Goal: Task Accomplishment & Management: Manage account settings

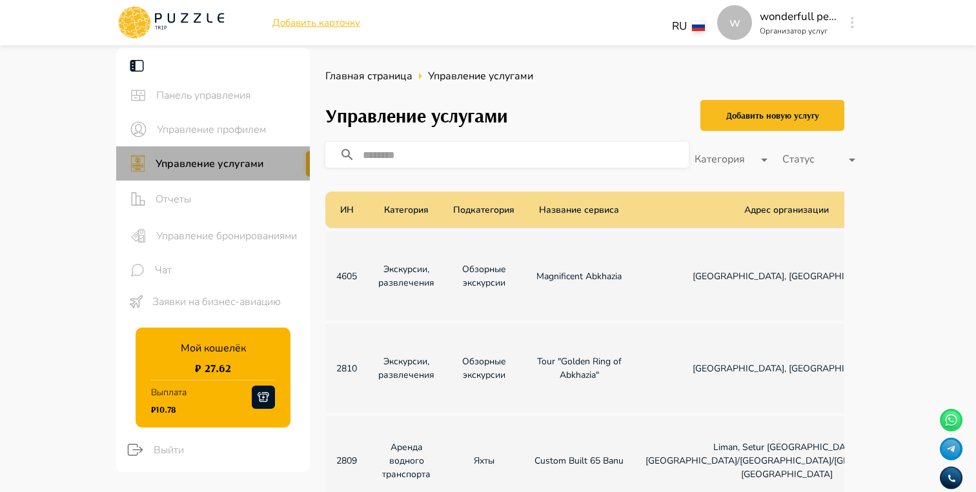
click at [308, 165] on div at bounding box center [308, 164] width 4 height 26
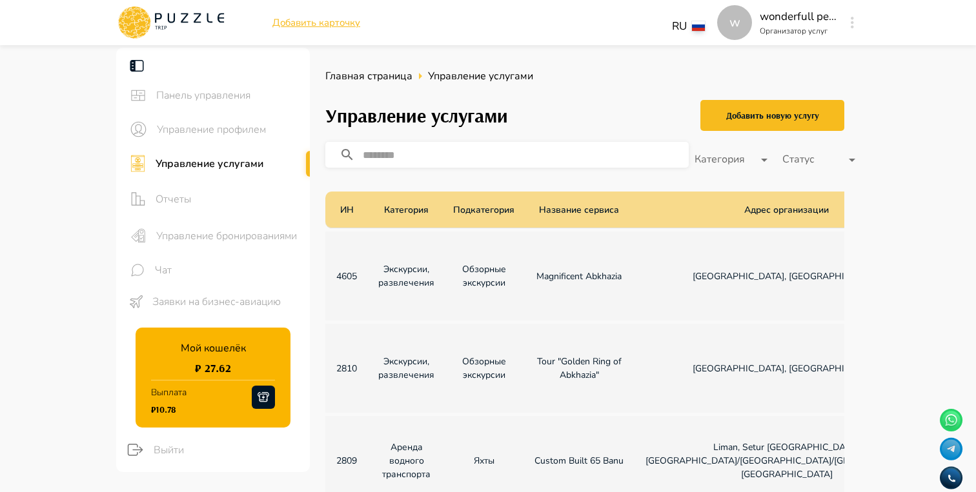
click at [308, 165] on div at bounding box center [308, 164] width 4 height 26
click at [141, 65] on icon at bounding box center [136, 65] width 15 height 15
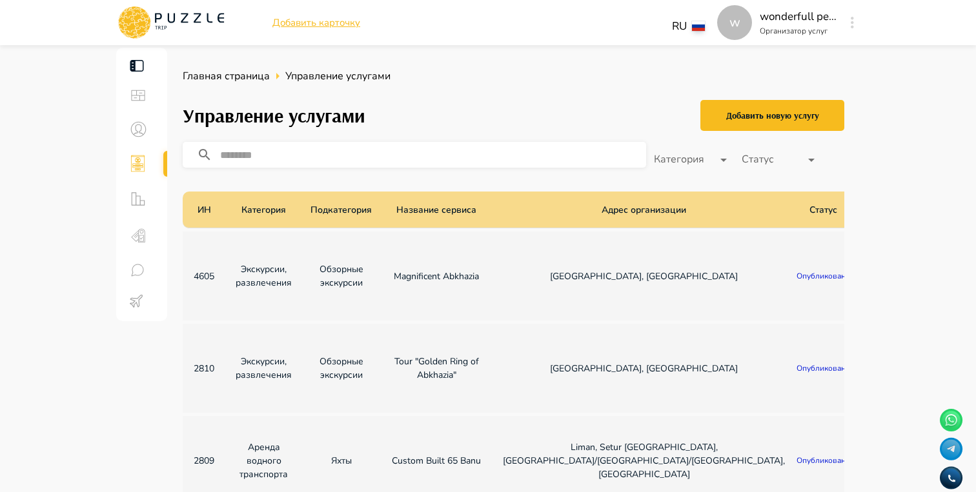
click at [141, 65] on icon at bounding box center [136, 65] width 15 height 15
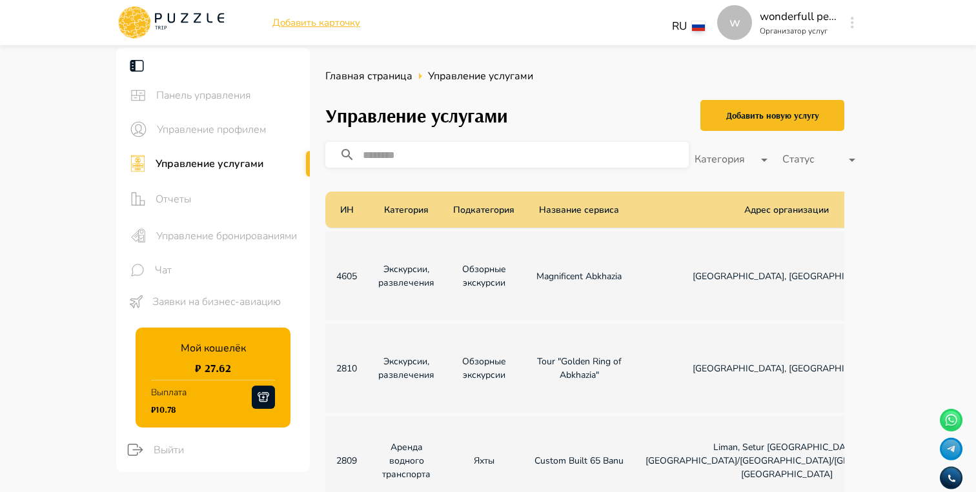
click at [150, 66] on div at bounding box center [214, 66] width 191 height 26
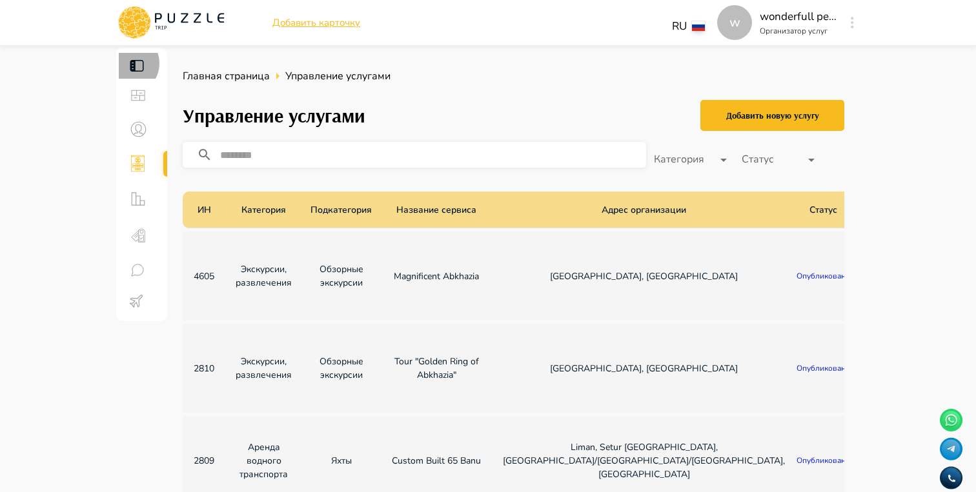
click at [126, 63] on div at bounding box center [143, 66] width 48 height 26
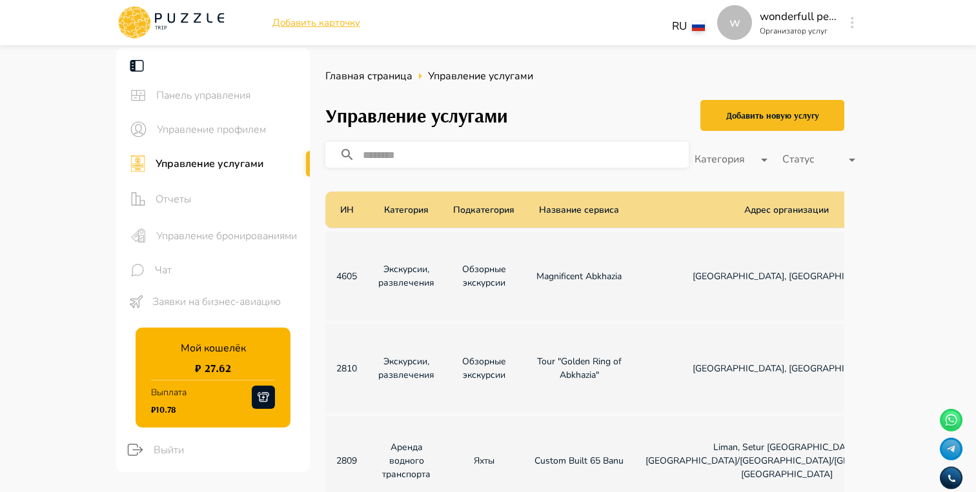
click at [150, 63] on div at bounding box center [214, 66] width 191 height 26
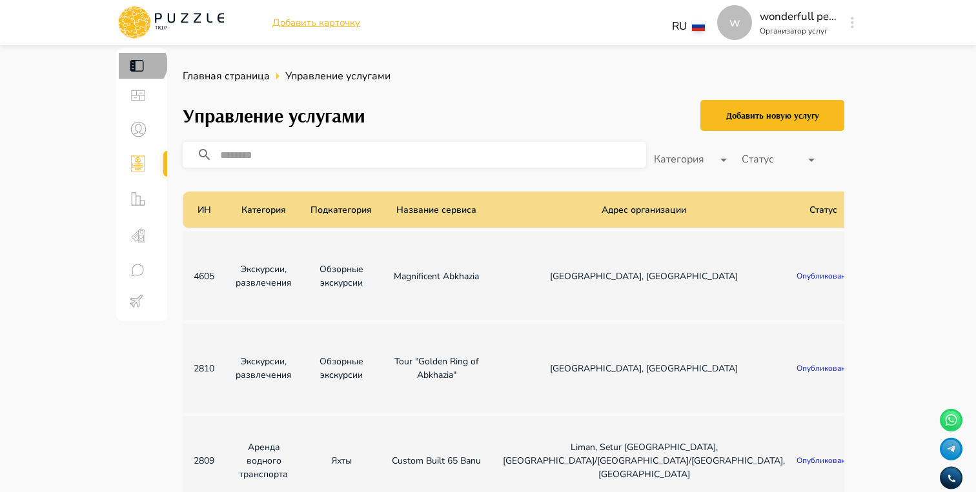
click at [141, 64] on icon at bounding box center [136, 65] width 15 height 15
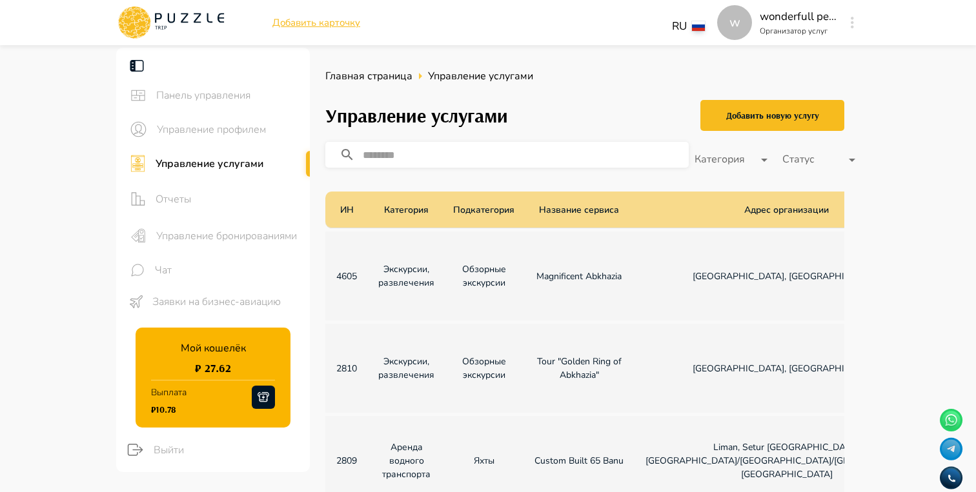
click at [64, 213] on main "Панель управления Управление профилем Управление услугами Отчеты Управление бро…" at bounding box center [488, 397] width 976 height 699
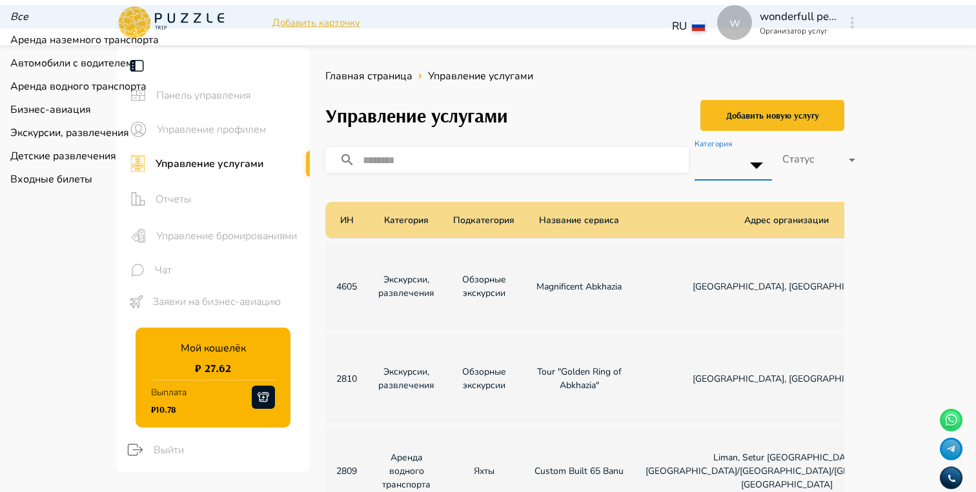
click at [733, 157] on div at bounding box center [488, 246] width 976 height 492
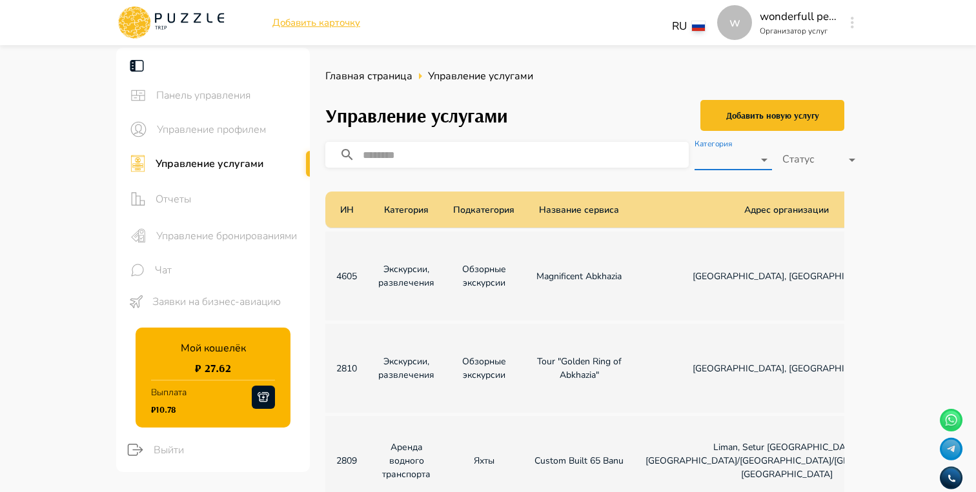
click at [923, 205] on main "Панель управления Управление профилем Управление услугами Отчеты Управление бро…" at bounding box center [488, 397] width 976 height 699
click at [744, 206] on p "Адрес организации" at bounding box center [786, 210] width 85 height 14
click at [818, 210] on div at bounding box center [488, 246] width 976 height 492
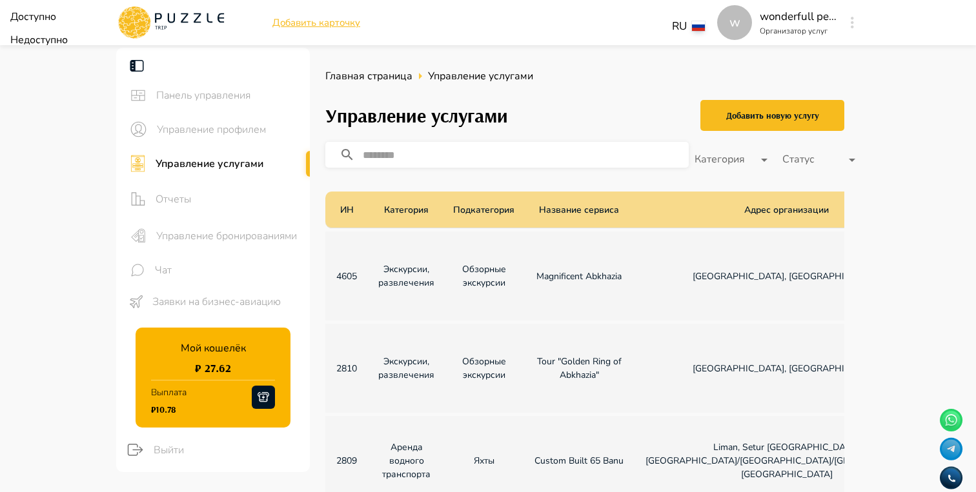
click at [812, 28] on li "Доступнo" at bounding box center [488, 16] width 976 height 23
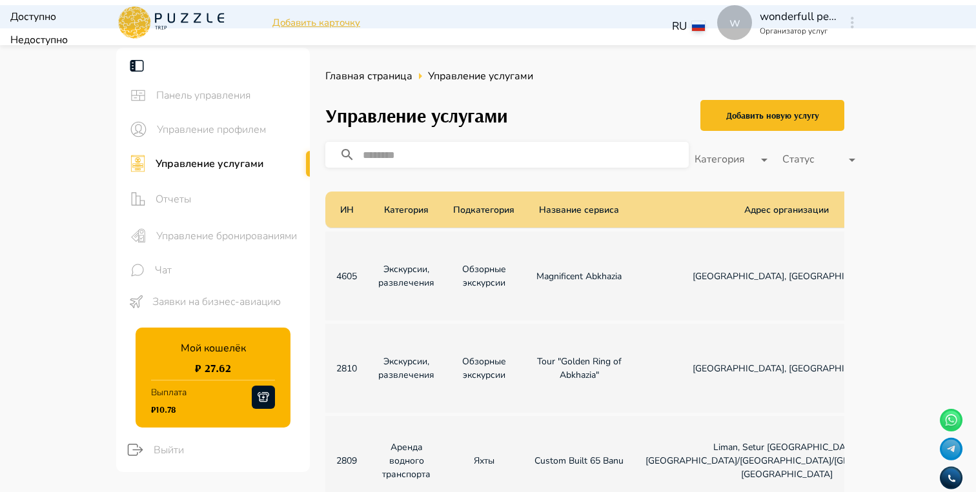
click at [803, 52] on li "Недоступно" at bounding box center [488, 39] width 976 height 23
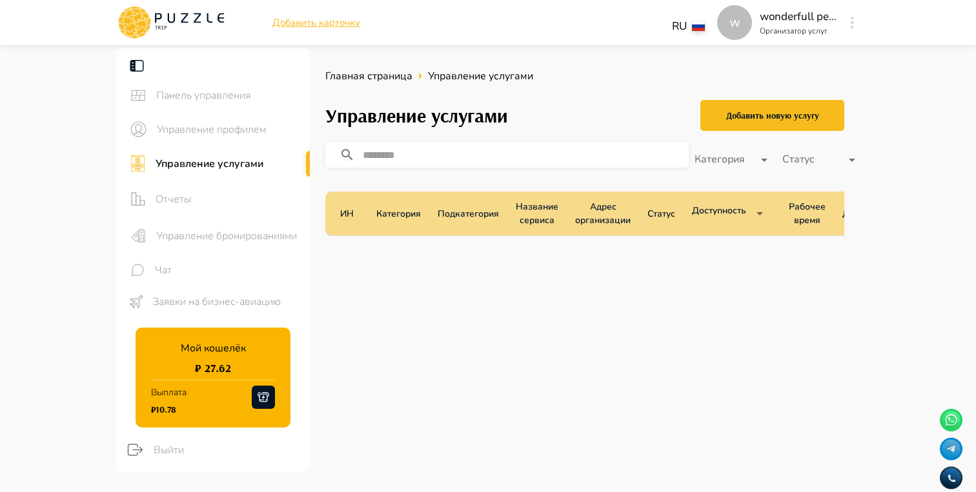
click at [760, 206] on body "**********" at bounding box center [488, 396] width 976 height 793
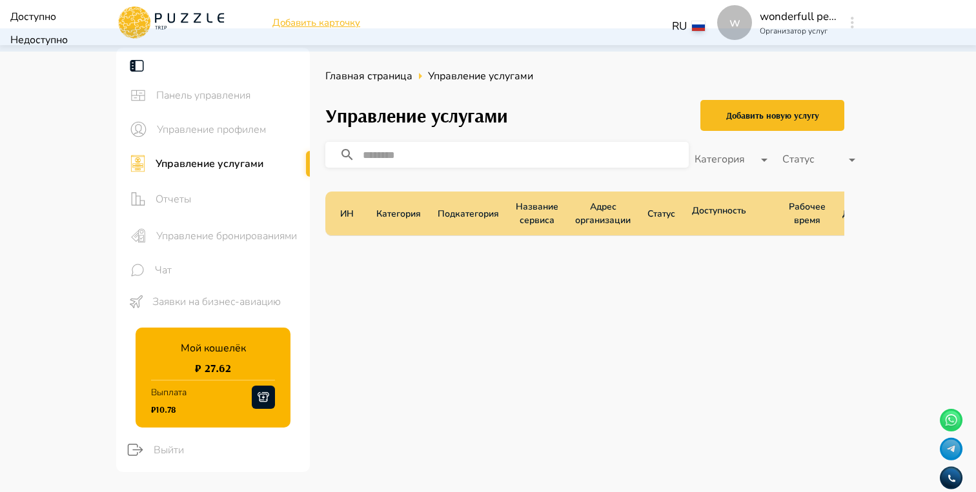
click at [747, 28] on li "Доступнo" at bounding box center [488, 16] width 976 height 23
type input "*********"
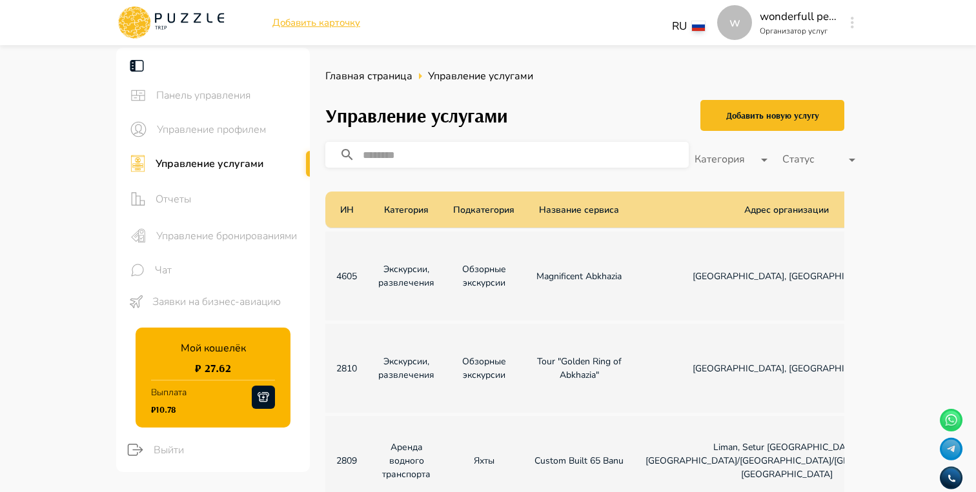
scroll to position [0, 201]
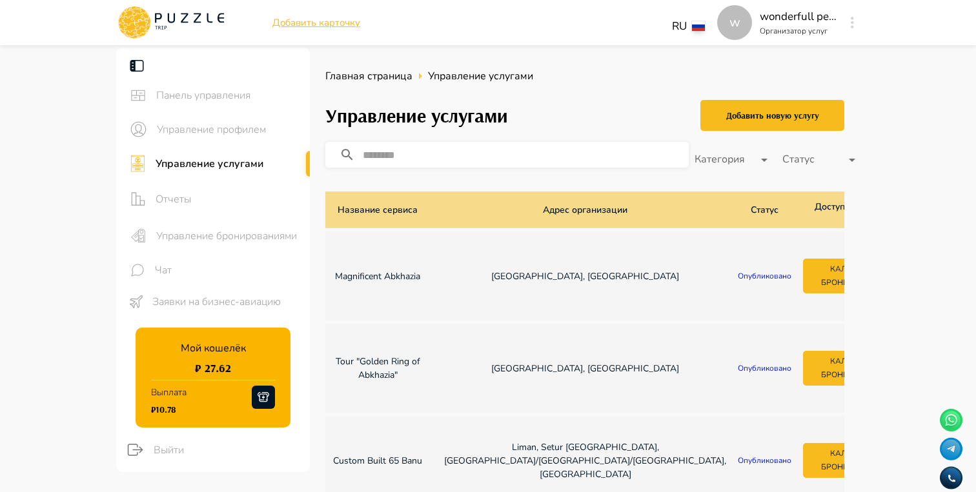
click at [444, 283] on p "[GEOGRAPHIC_DATA], [GEOGRAPHIC_DATA]" at bounding box center [585, 277] width 282 height 14
click at [382, 289] on td "Magnificent Abkhazia" at bounding box center [377, 276] width 112 height 89
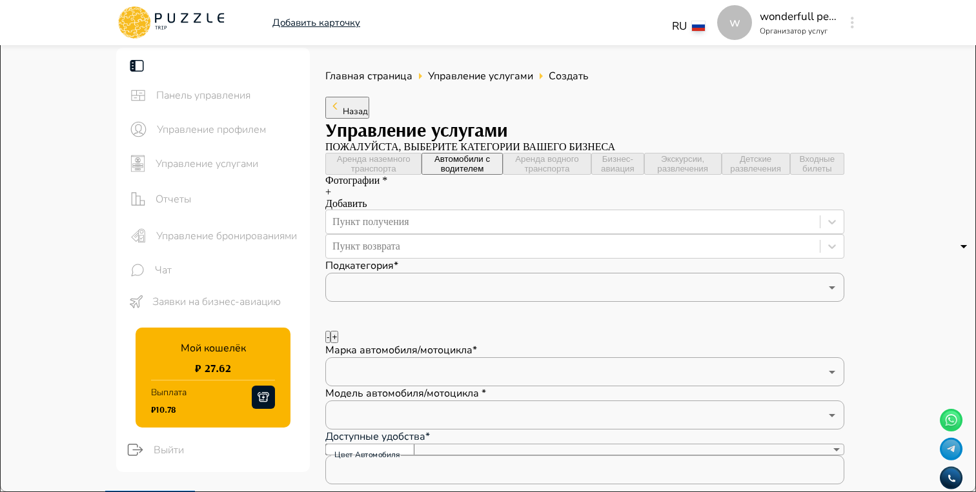
type textarea "*"
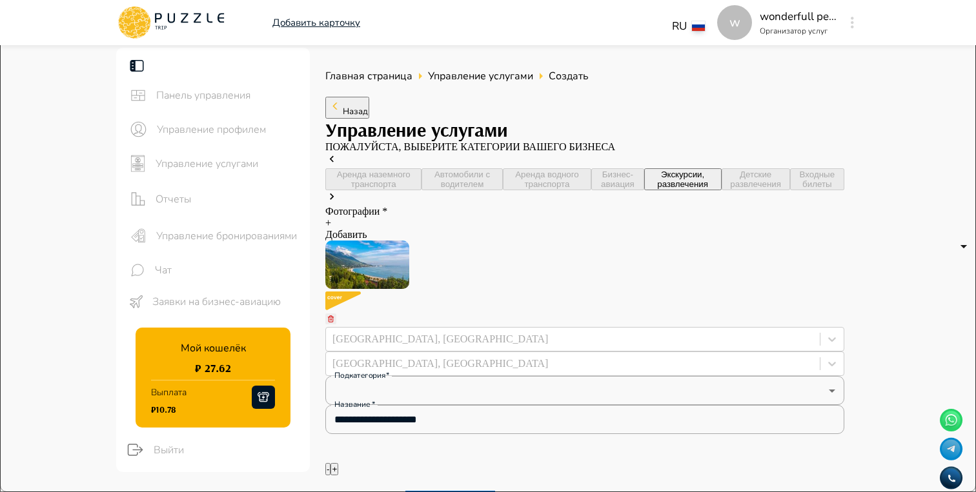
type textarea "*"
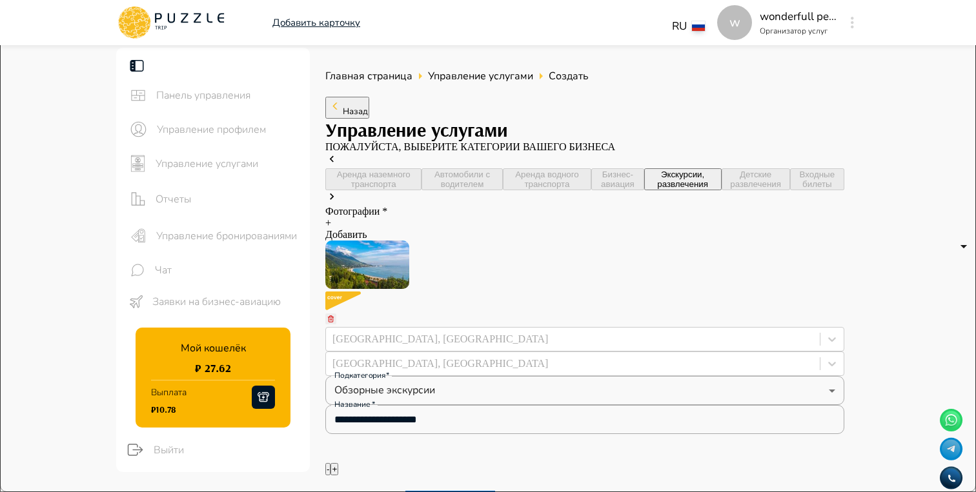
type textarea "*"
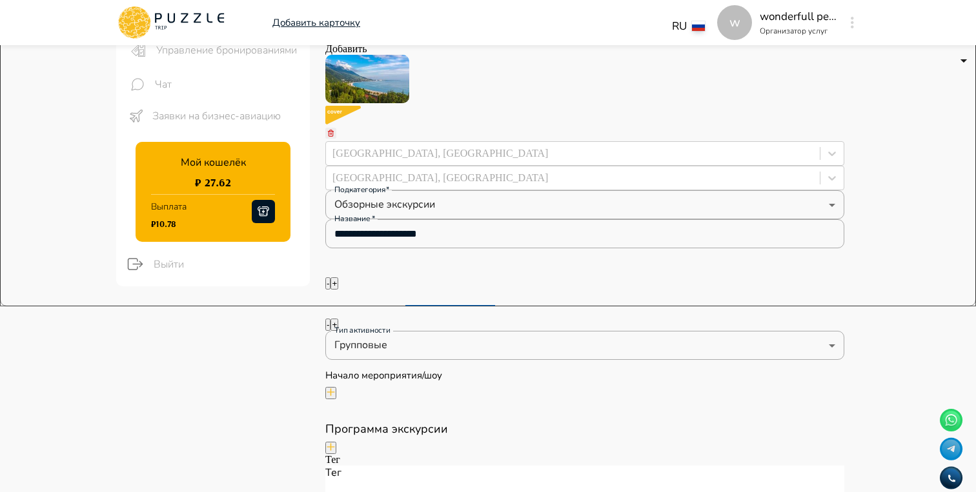
scroll to position [190, 0]
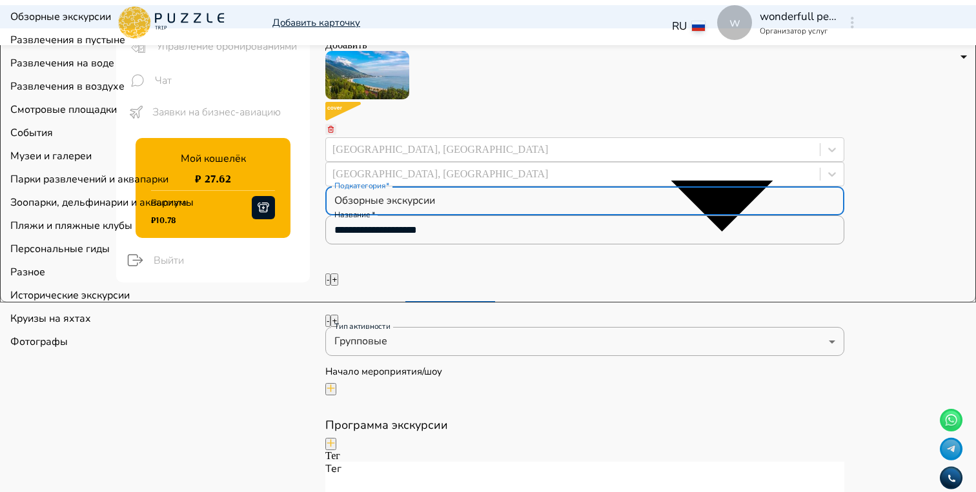
click at [793, 220] on div at bounding box center [488, 246] width 976 height 492
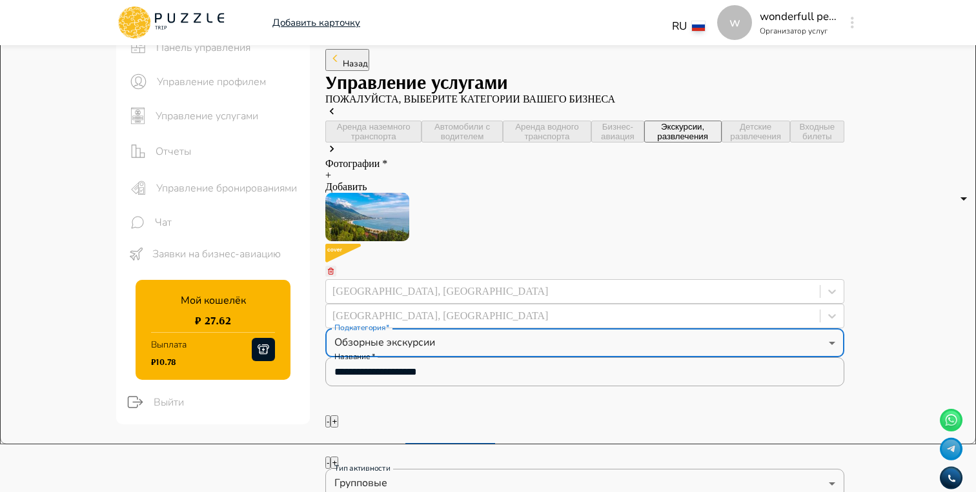
scroll to position [52, 0]
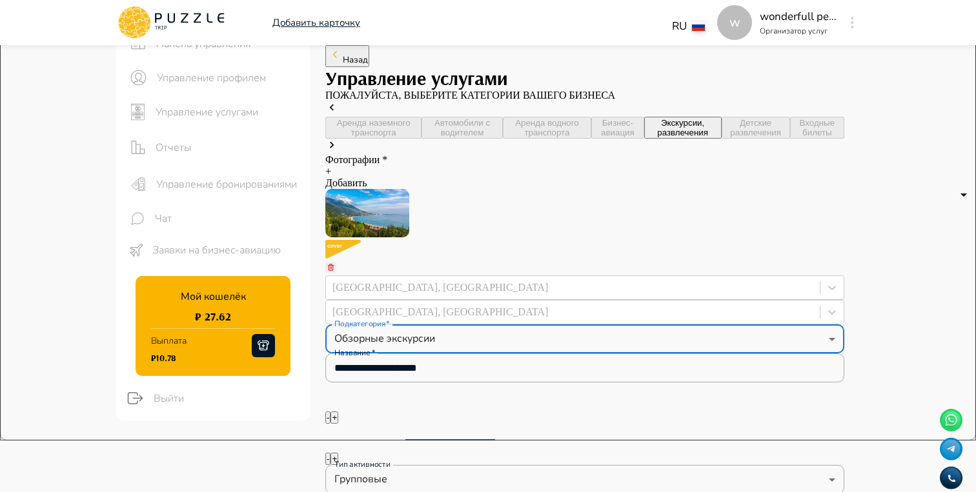
click at [671, 139] on div "Аренда наземного транспорта Автомобили с водителем Аренда водного транспорта Би…" at bounding box center [584, 128] width 519 height 22
type textarea "*"
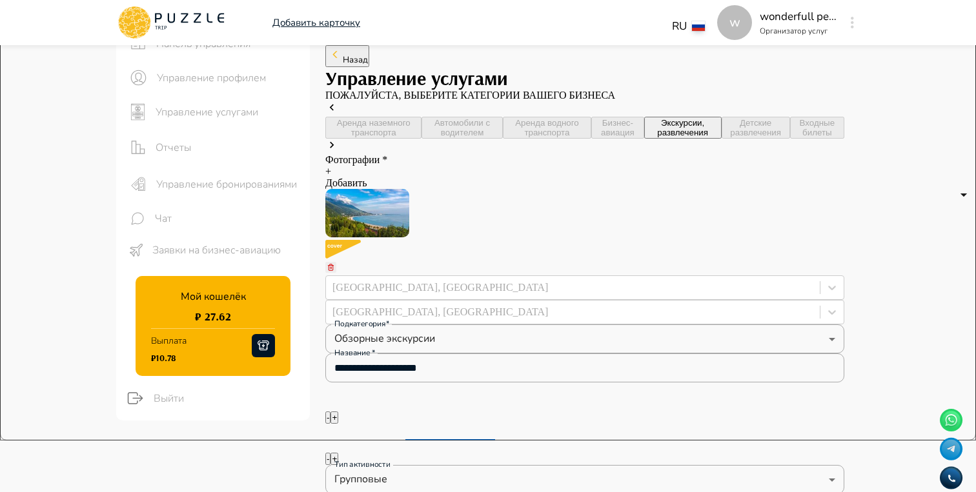
type textarea "*"
click at [666, 139] on div "Аренда наземного транспорта Автомобили с водителем Аренда водного транспорта Би…" at bounding box center [584, 128] width 519 height 22
click at [338, 148] on icon at bounding box center [331, 145] width 13 height 13
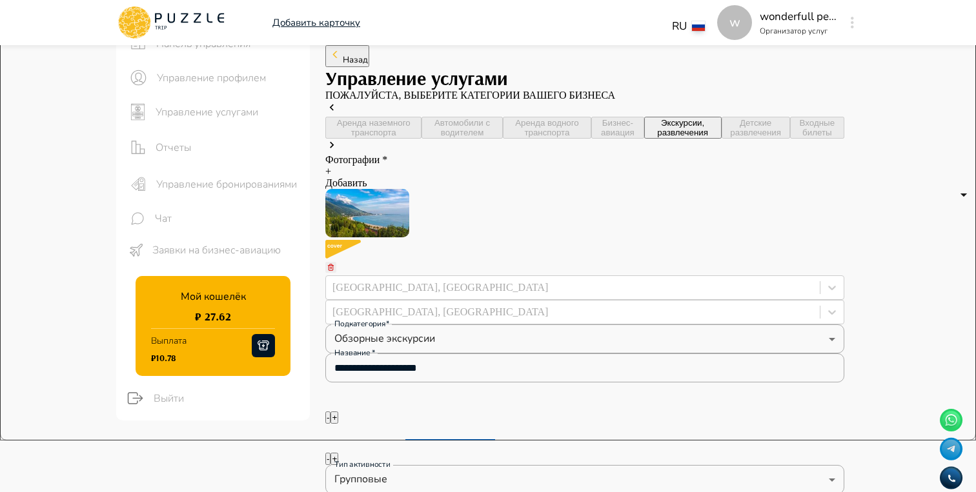
click at [655, 139] on div "Аренда наземного транспорта Автомобили с водителем Аренда водного транспорта Би…" at bounding box center [584, 128] width 519 height 22
click at [658, 139] on div "Аренда наземного транспорта Автомобили с водителем Аренда водного транспорта Би…" at bounding box center [584, 128] width 519 height 22
click at [767, 139] on div "Аренда наземного транспорта Автомобили с водителем Аренда водного транспорта Би…" at bounding box center [584, 128] width 519 height 22
click at [768, 139] on div "Аренда наземного транспорта Автомобили с водителем Аренда водного транспорта Би…" at bounding box center [584, 128] width 519 height 22
click at [646, 139] on div "Аренда наземного транспорта Автомобили с водителем Аренда водного транспорта Би…" at bounding box center [584, 128] width 519 height 22
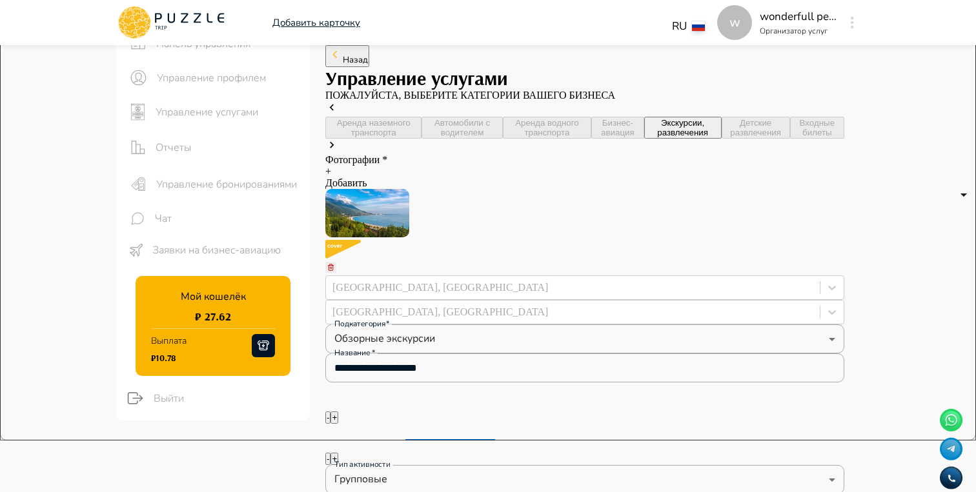
click at [644, 139] on button "Экскурсии, развлечения" at bounding box center [682, 128] width 77 height 22
click at [357, 46] on div "Назад" at bounding box center [584, 56] width 519 height 22
click at [357, 57] on span "Назад" at bounding box center [355, 60] width 25 height 12
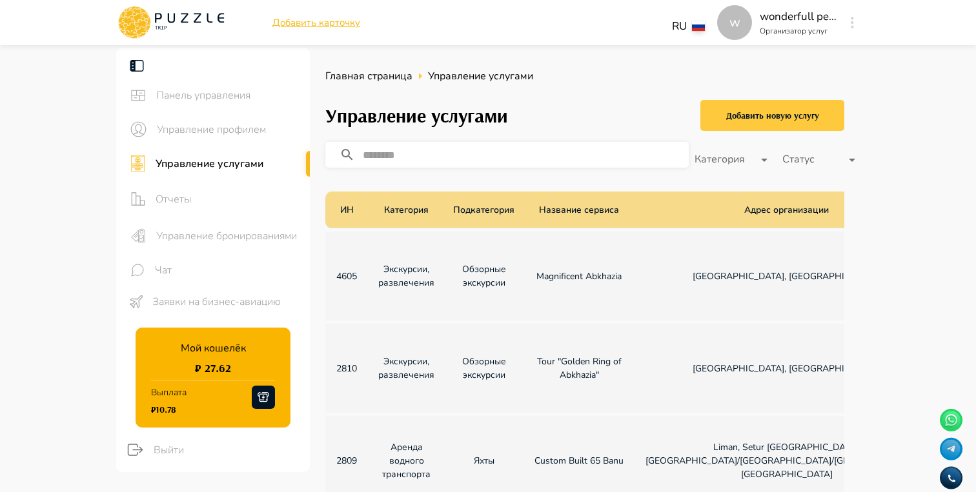
click at [782, 117] on div "Добавить новую услугу" at bounding box center [772, 116] width 93 height 16
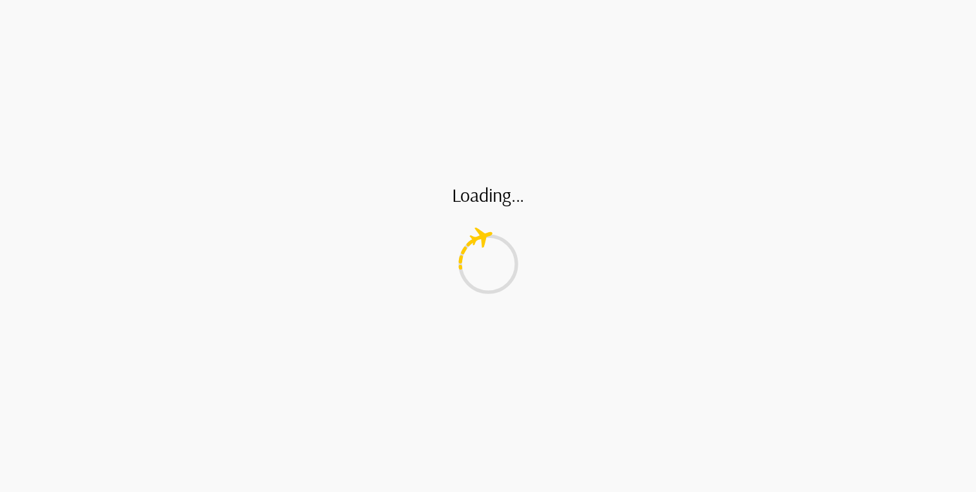
type textarea "*"
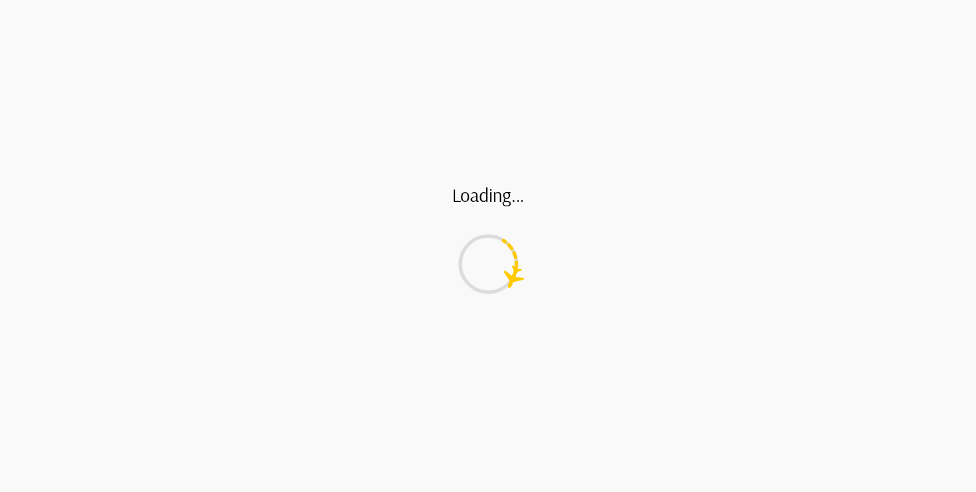
type textarea "*"
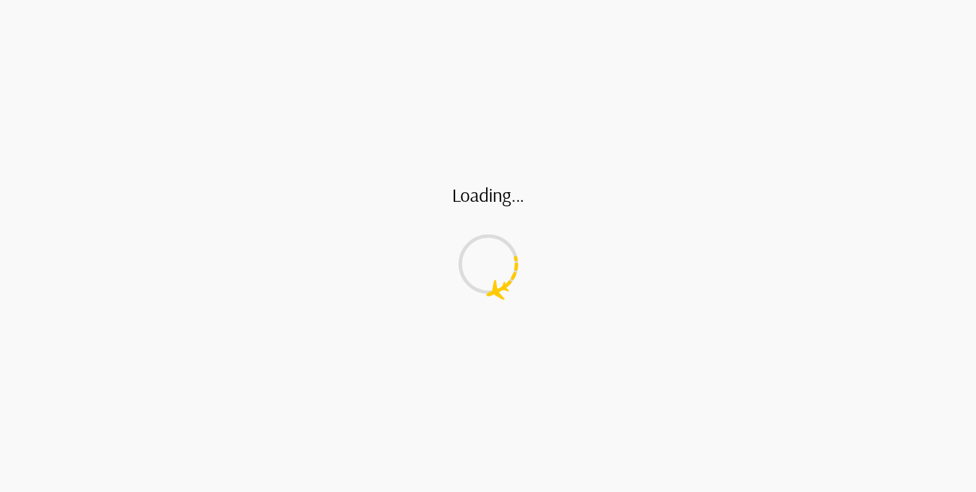
type textarea "*"
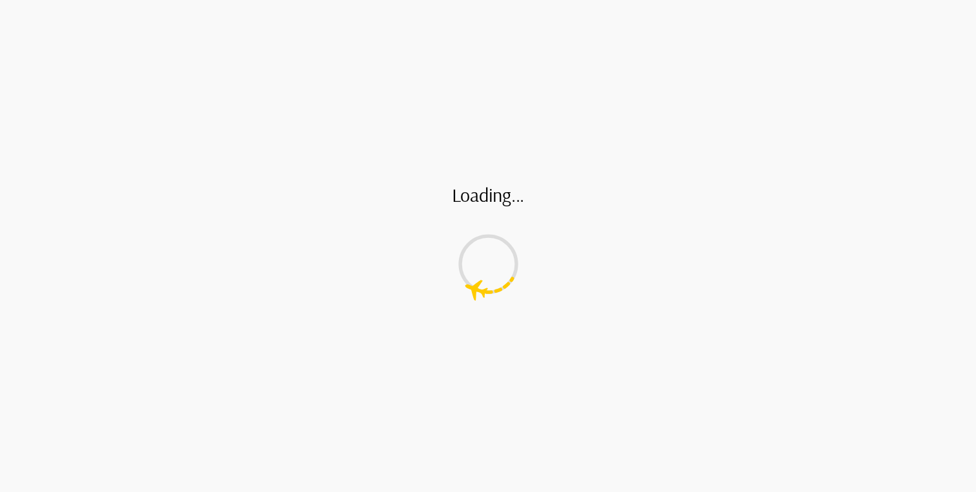
type textarea "*"
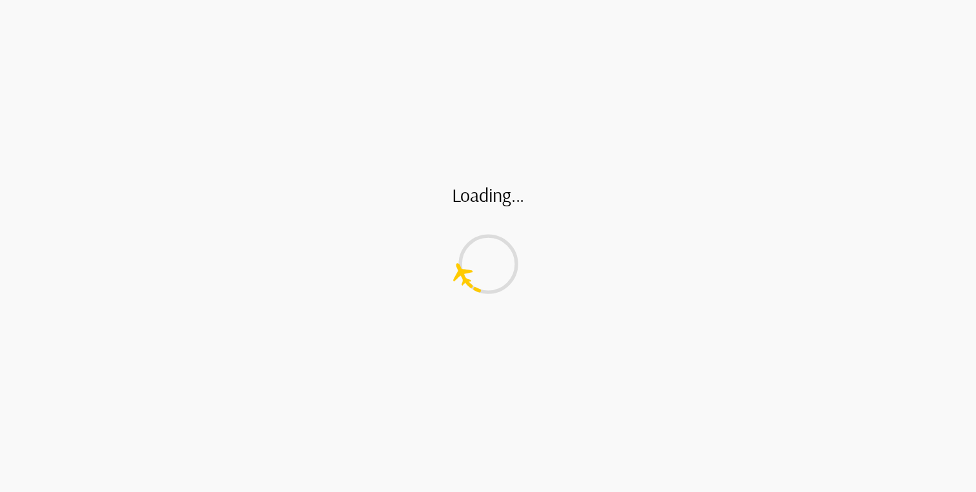
type textarea "*"
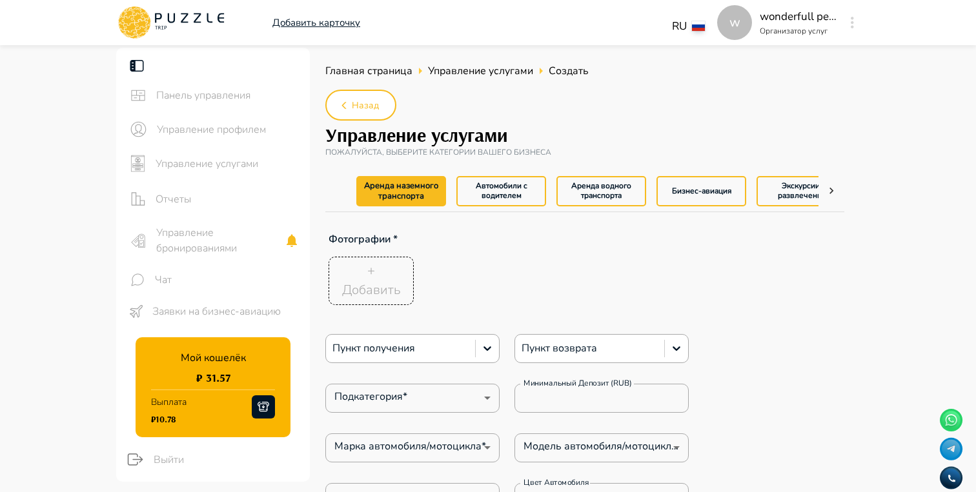
type textarea "*"
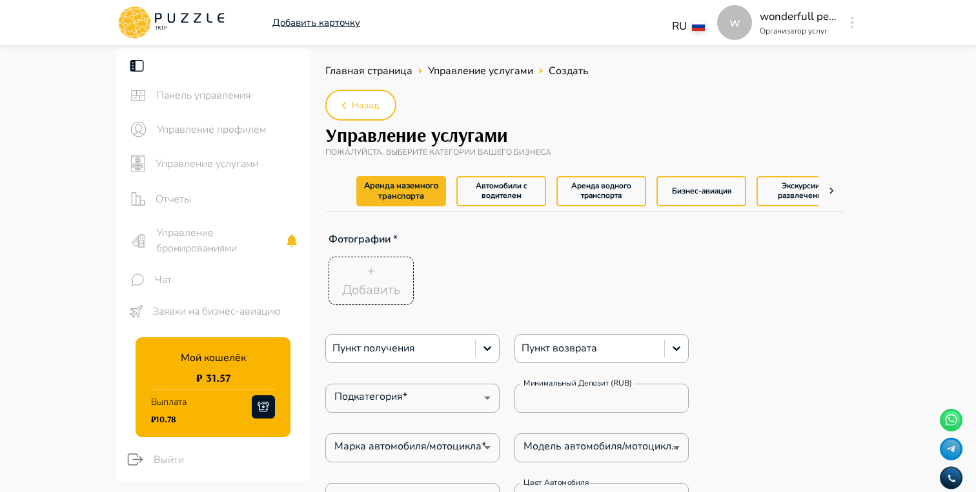
type textarea "*"
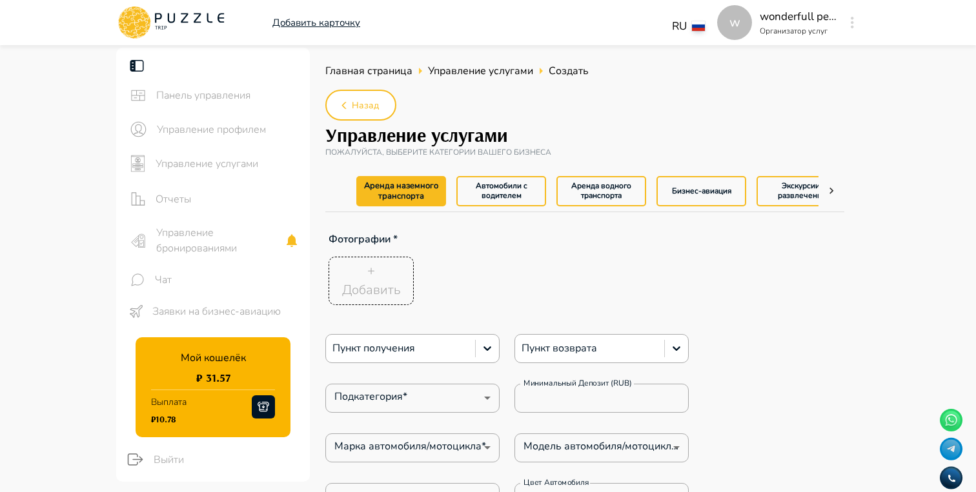
type textarea "*"
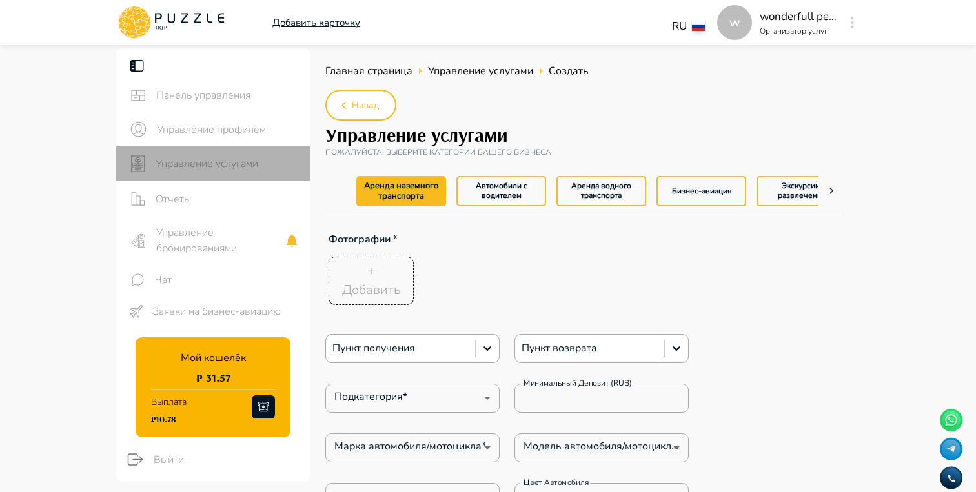
click at [230, 157] on span "Управление услугами" at bounding box center [228, 163] width 144 height 15
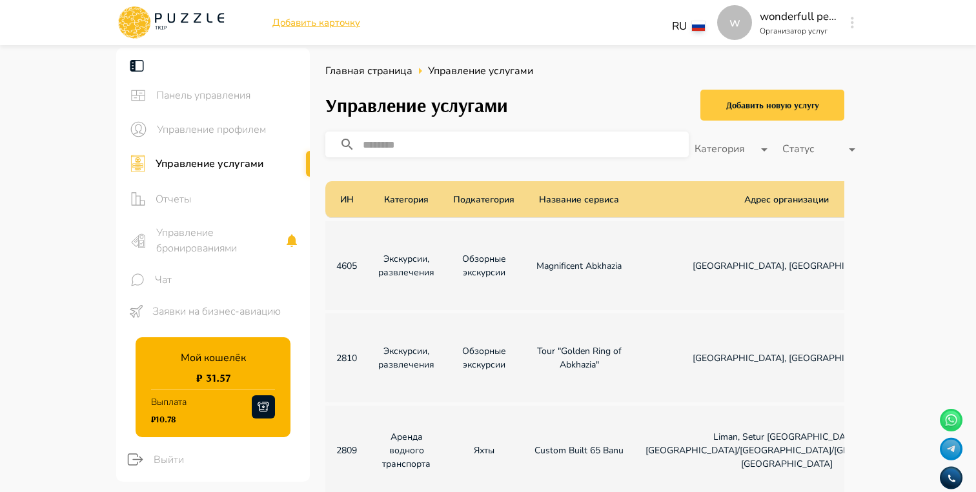
click at [778, 103] on div "Добавить новую услугу" at bounding box center [772, 105] width 93 height 16
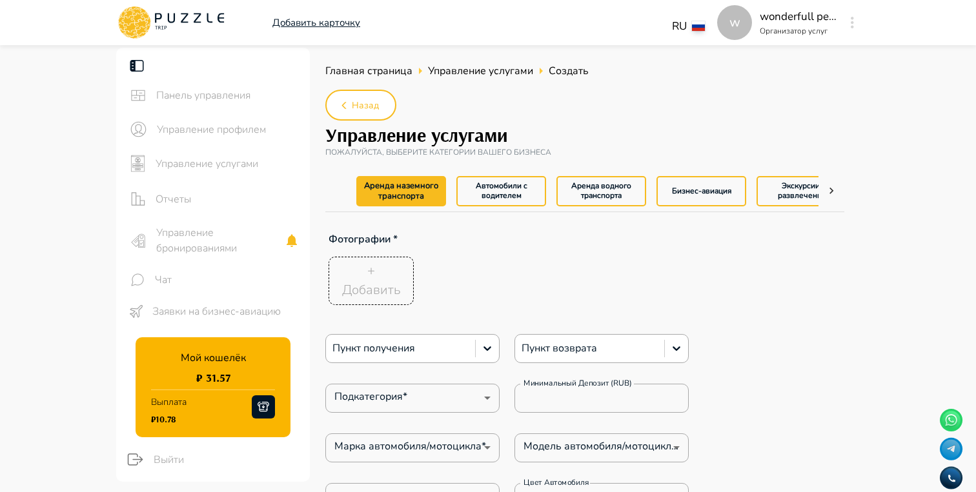
type textarea "*"
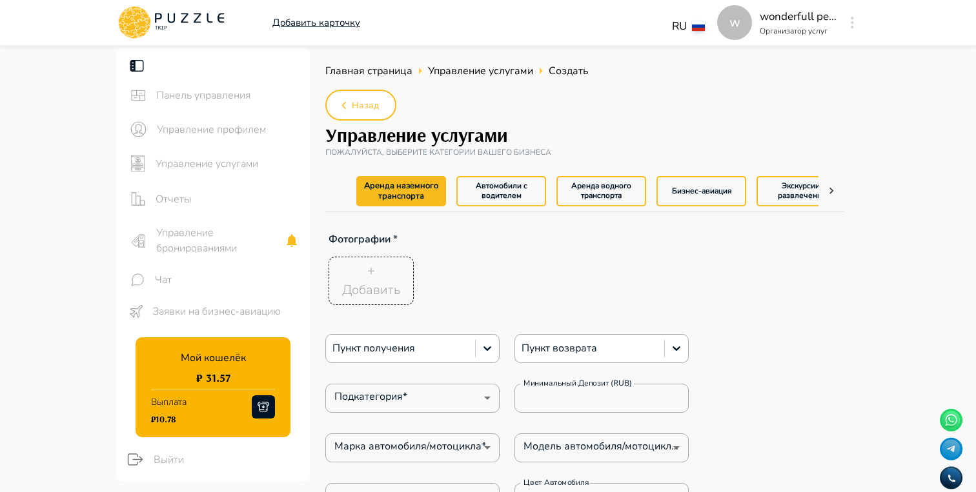
type textarea "*"
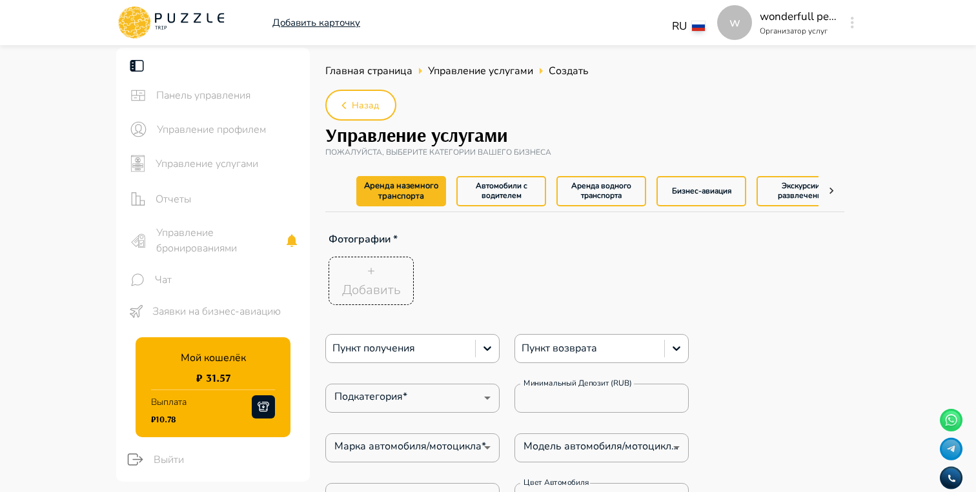
type textarea "*"
click at [510, 190] on button "Автомобили с водителем" at bounding box center [501, 191] width 90 height 30
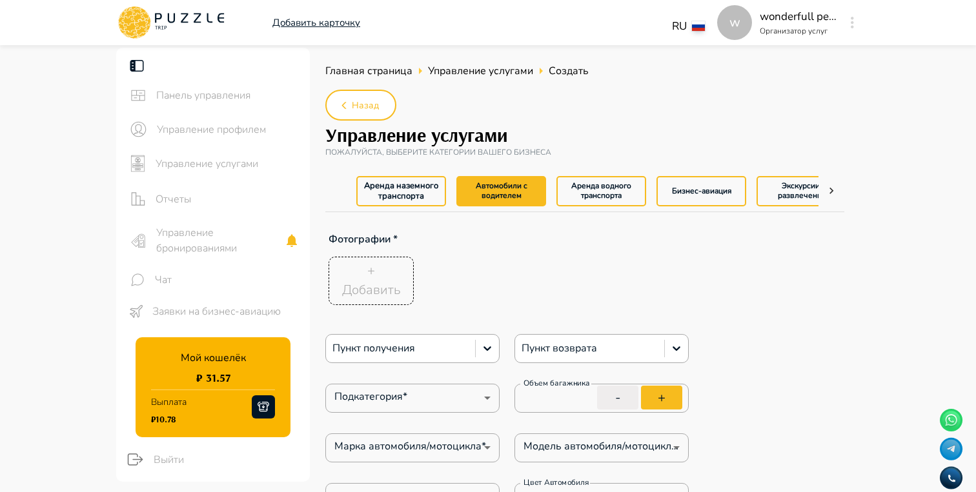
type textarea "*"
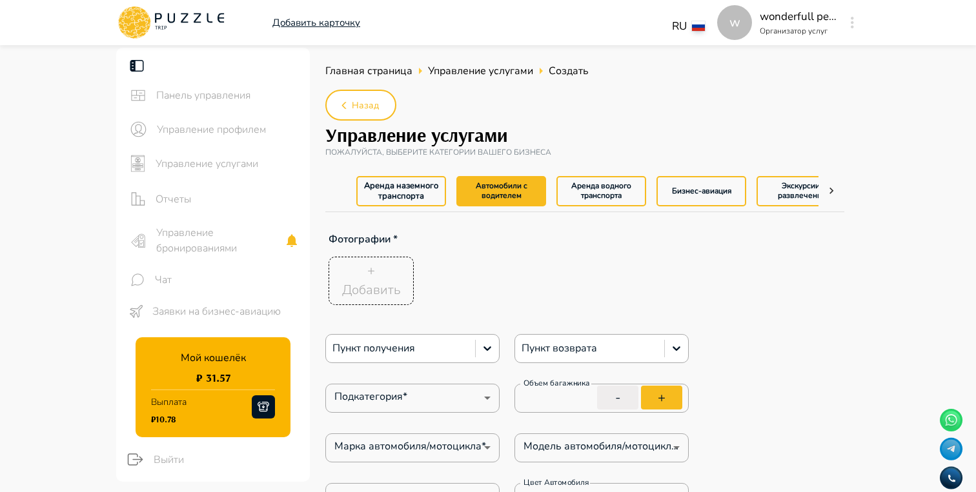
type textarea "*"
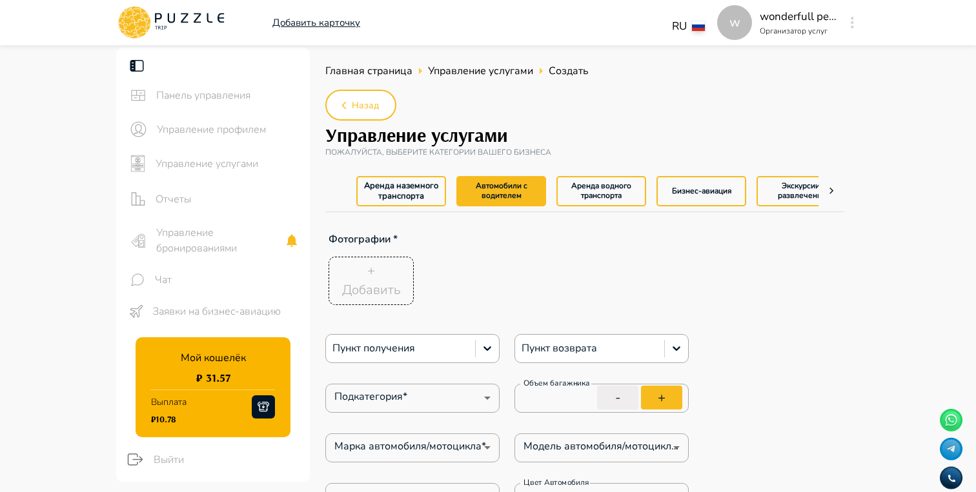
type textarea "*"
click at [596, 191] on button "Аренда водного транспорта" at bounding box center [601, 191] width 90 height 30
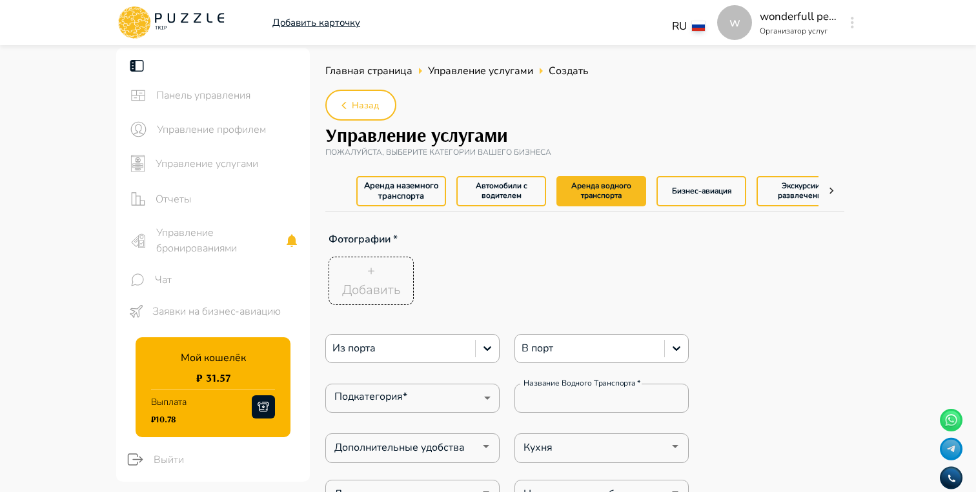
type textarea "*"
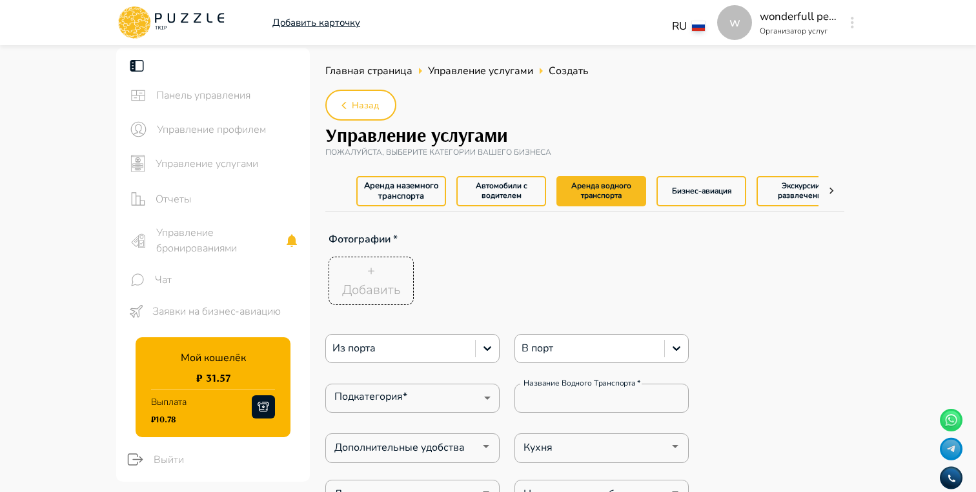
type textarea "*"
click at [678, 193] on button "Бизнес-авиация" at bounding box center [701, 191] width 90 height 30
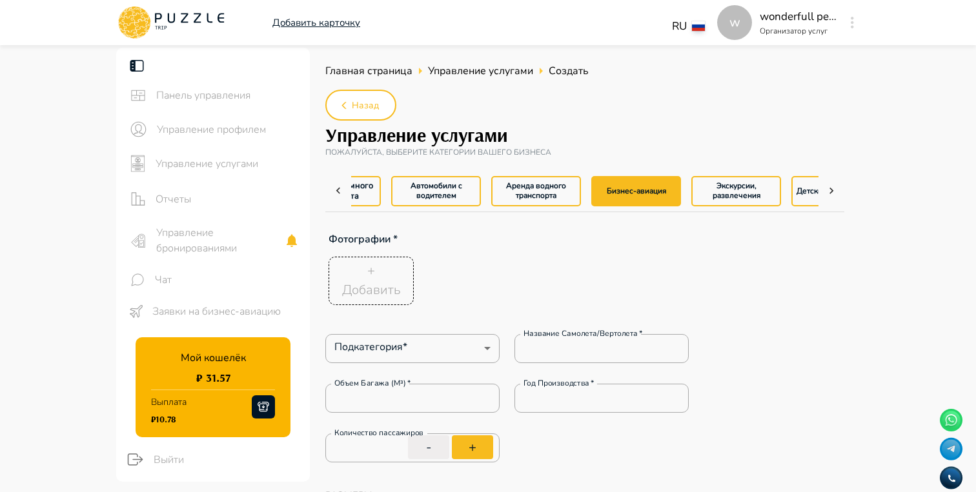
type textarea "*"
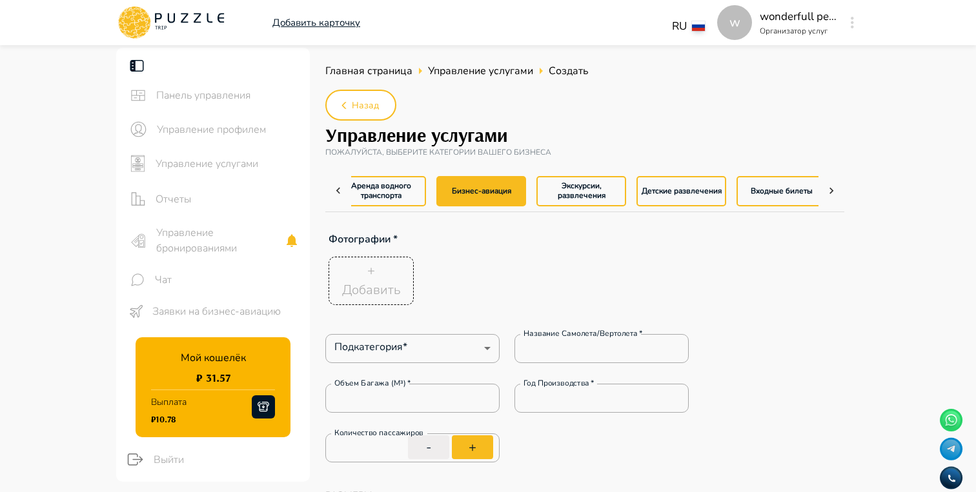
scroll to position [0, 228]
click at [678, 193] on button "Детские развлечения" at bounding box center [673, 191] width 90 height 30
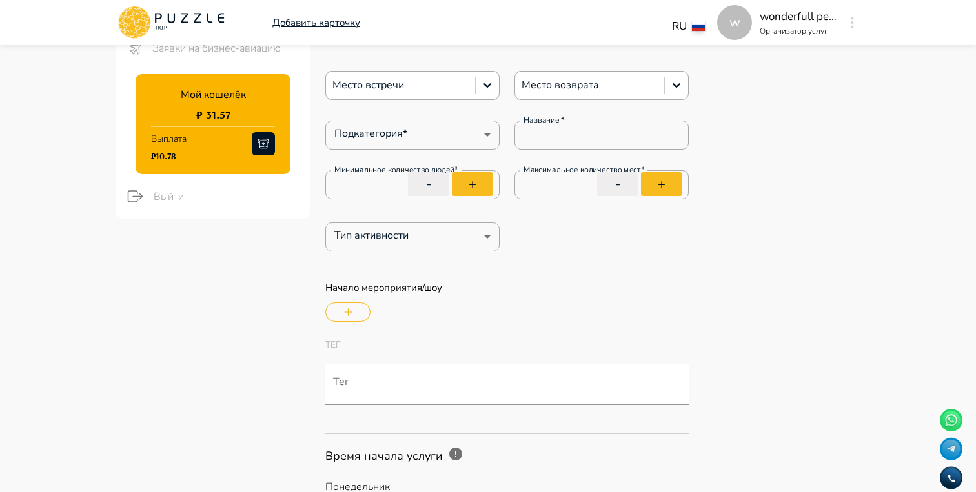
scroll to position [268, 0]
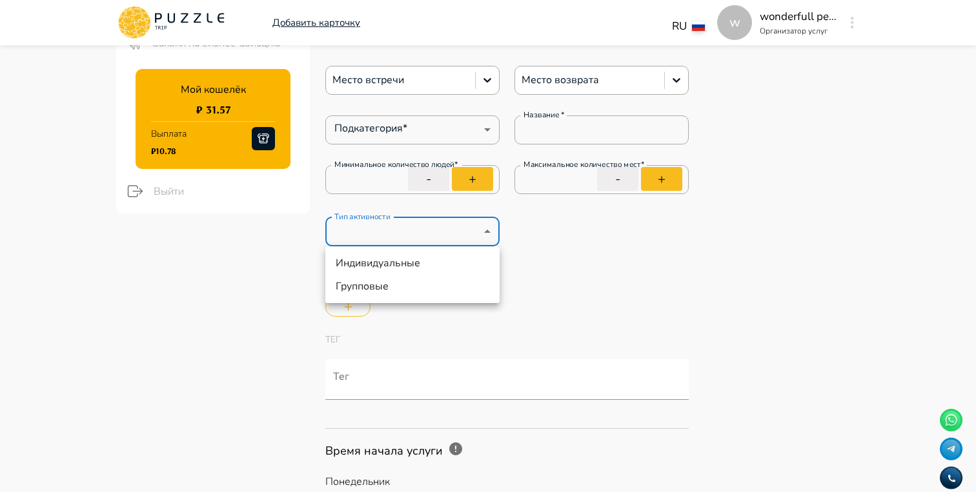
click at [408, 228] on div at bounding box center [488, 246] width 976 height 492
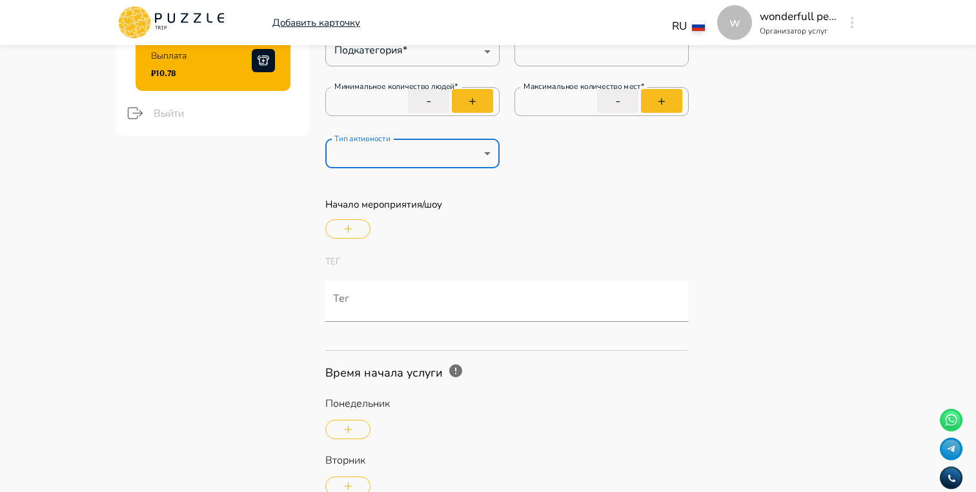
scroll to position [351, 0]
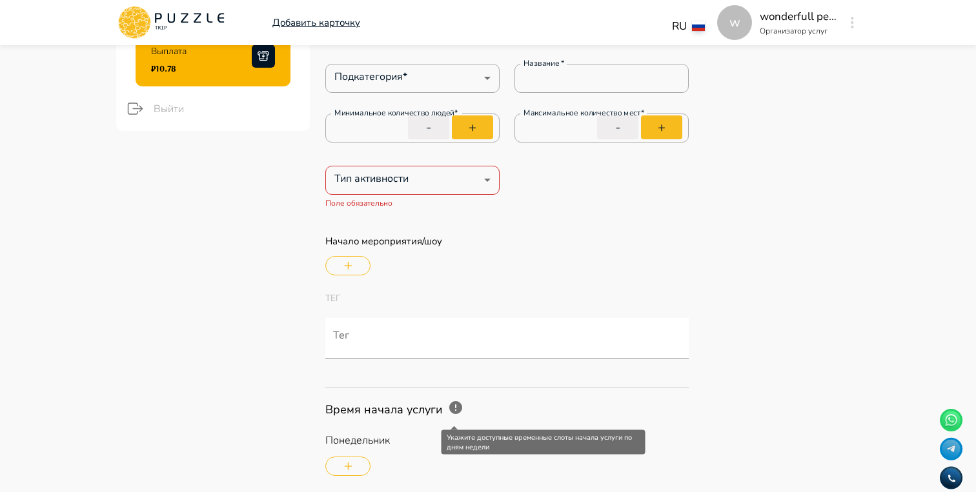
click at [455, 415] on icon "Укажите доступные временные слоты начала услуги по дням недели" at bounding box center [455, 407] width 15 height 15
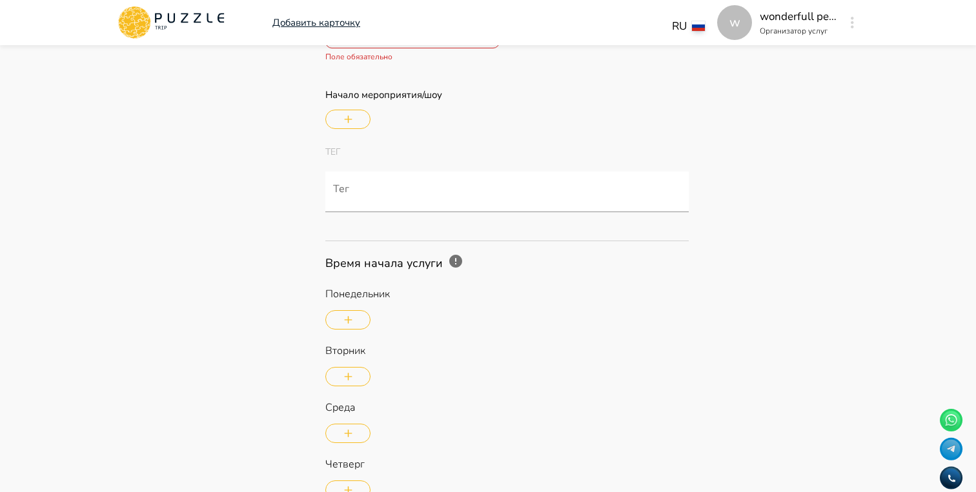
click at [537, 337] on div "Понедельник Вторник Среда Четверг Пятница Суббота Воскресенье" at bounding box center [506, 484] width 363 height 397
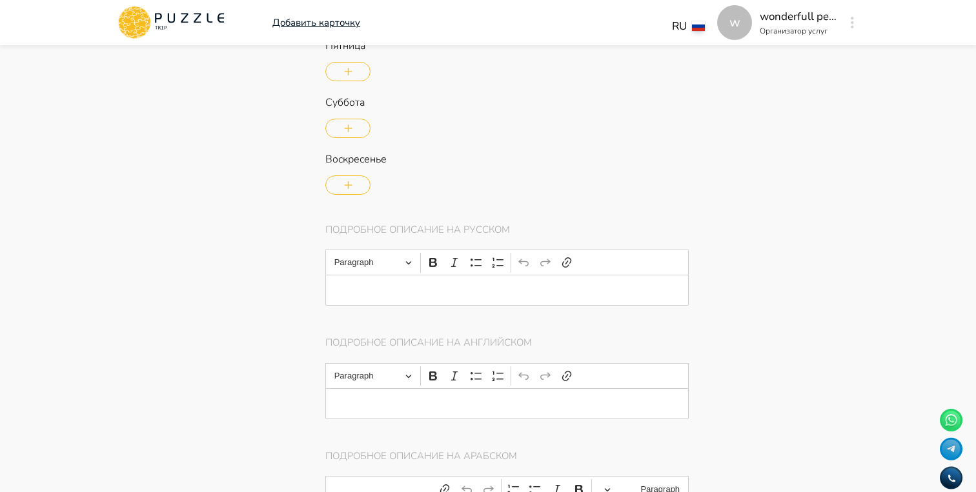
scroll to position [974, 0]
click at [390, 225] on p "Подробное описание на русском" at bounding box center [506, 236] width 363 height 28
click at [356, 345] on p "Подробное описание на английском" at bounding box center [506, 349] width 363 height 28
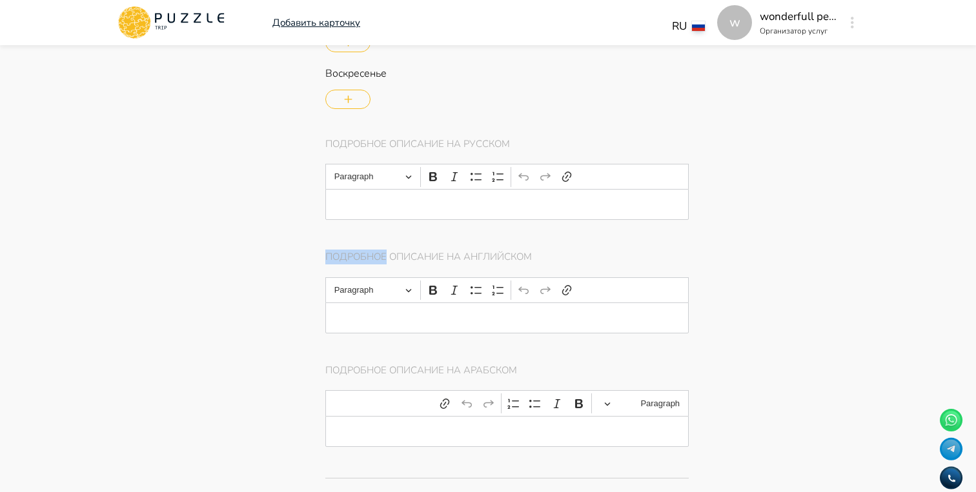
scroll to position [1104, 0]
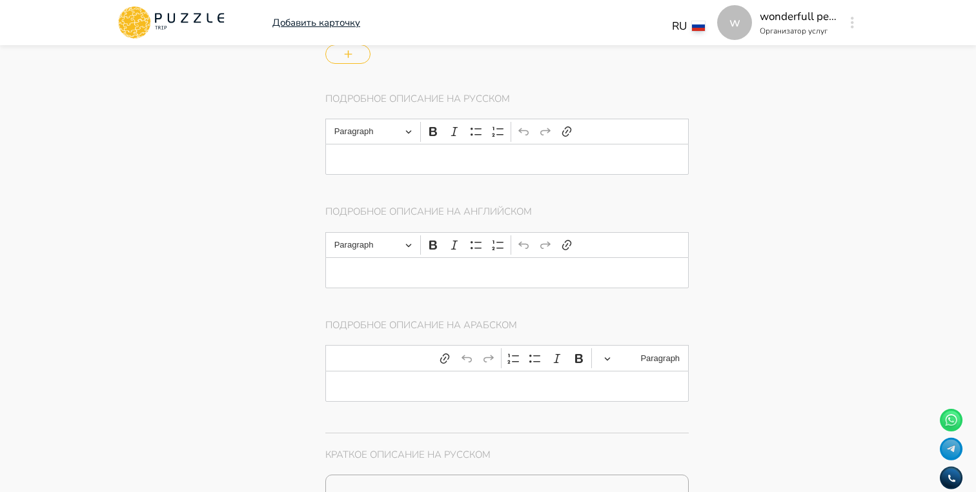
click at [366, 330] on p "Подробное описание на арабском" at bounding box center [506, 332] width 363 height 28
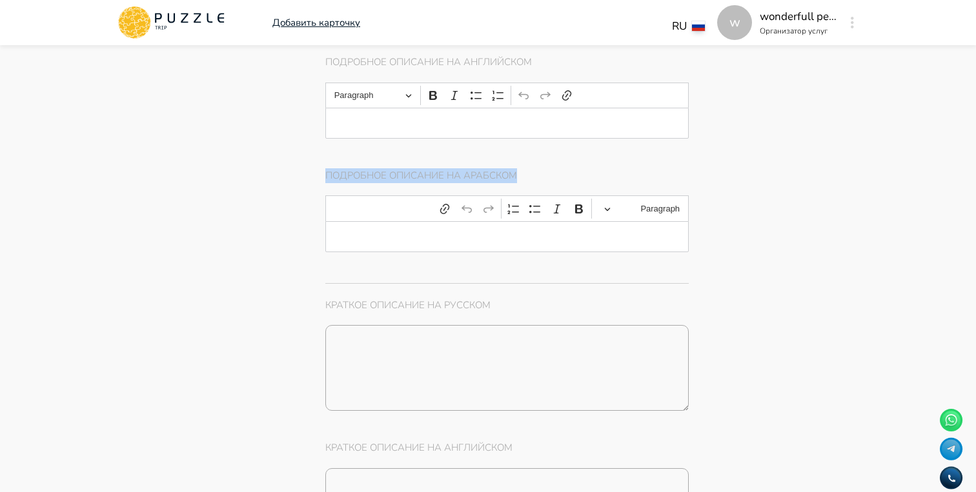
scroll to position [1263, 0]
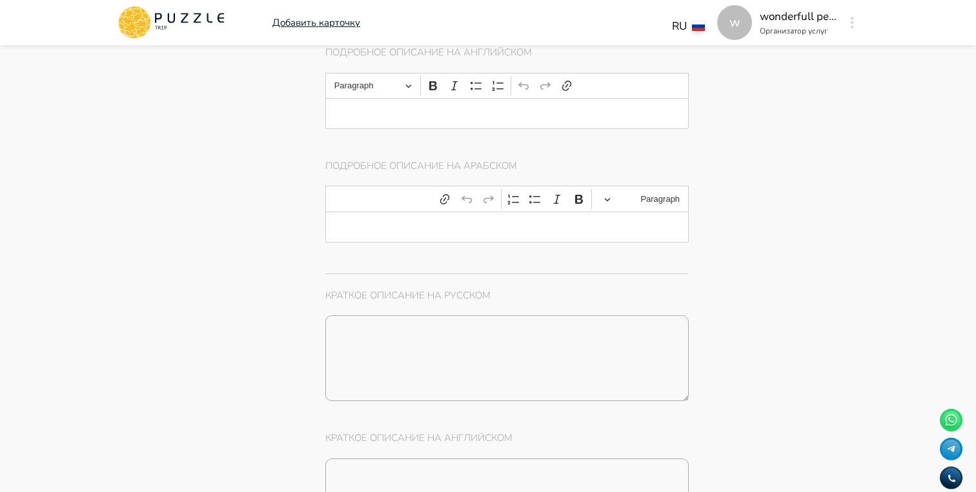
click at [347, 299] on p "Краткое описание на русском" at bounding box center [506, 302] width 363 height 28
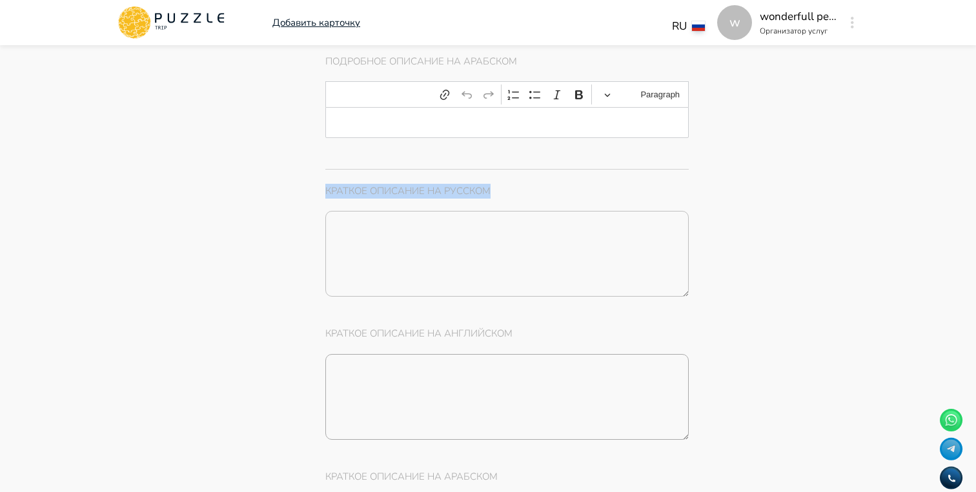
scroll to position [1371, 0]
click at [451, 250] on textarea "Описание *" at bounding box center [506, 251] width 363 height 86
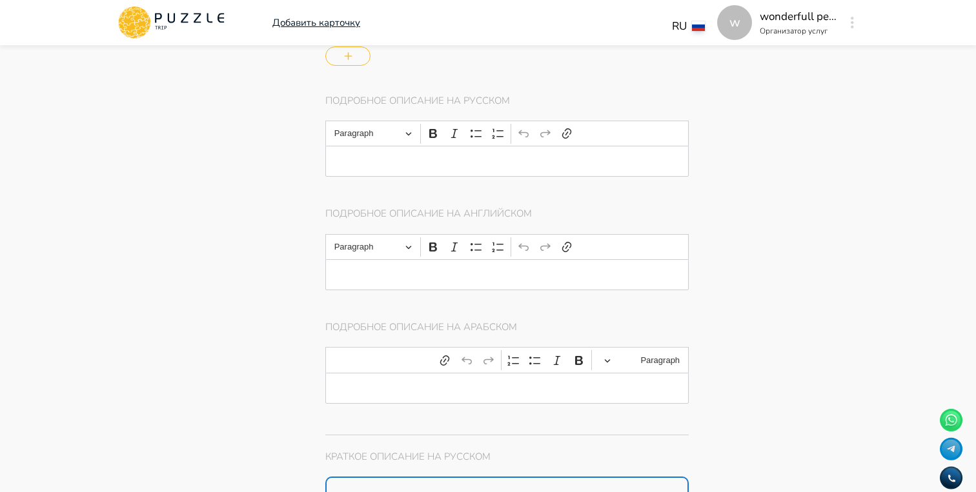
scroll to position [1096, 0]
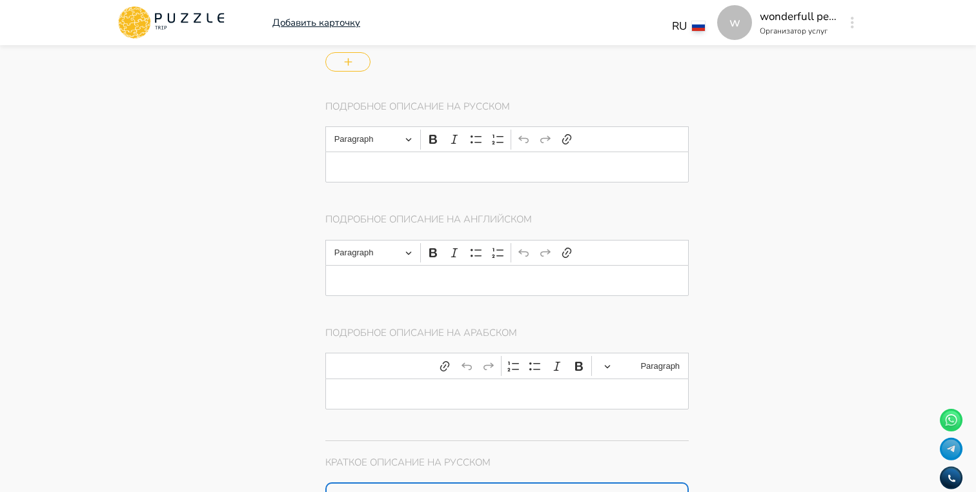
click at [394, 365] on div "Paragraph Bold Italic Bulleted List Numbered List Undo Redo Link" at bounding box center [506, 366] width 357 height 25
click at [399, 378] on div "Paragraph Bold Italic Bulleted List Numbered List Undo Redo Link" at bounding box center [506, 366] width 357 height 25
click at [381, 372] on div "Paragraph Bold Italic Bulleted List Numbered List Undo Redo Link" at bounding box center [506, 366] width 357 height 25
click at [399, 367] on div "Paragraph Bold Italic Bulleted List Numbered List Undo Redo Link" at bounding box center [506, 366] width 357 height 25
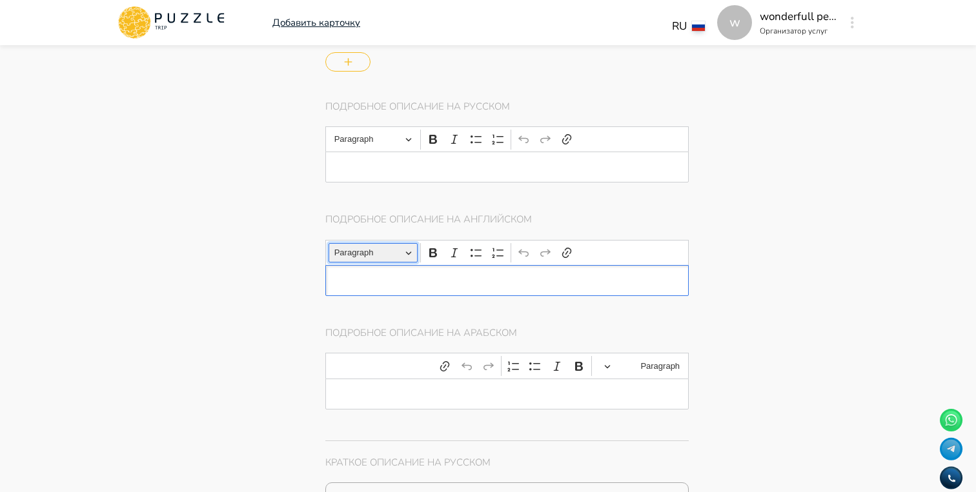
click at [408, 252] on button "Paragraph" at bounding box center [372, 253] width 89 height 20
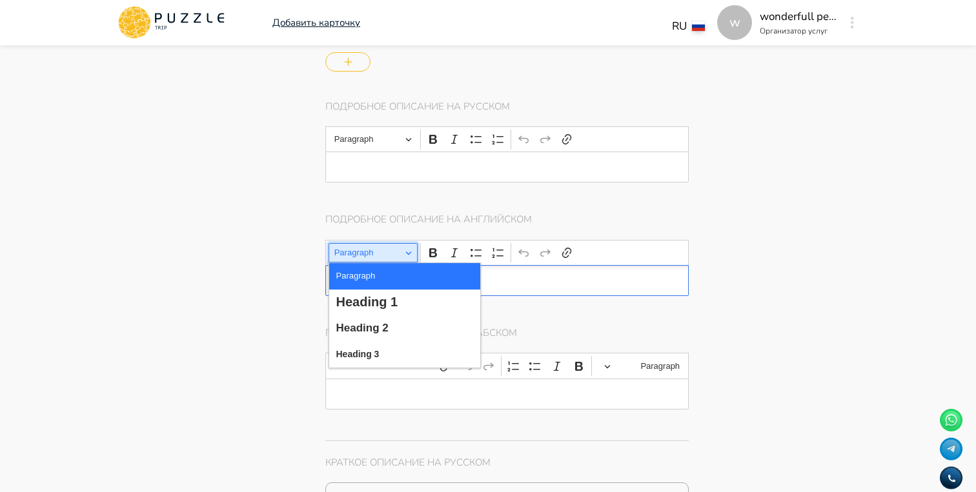
click at [408, 252] on button "Paragraph" at bounding box center [372, 253] width 89 height 20
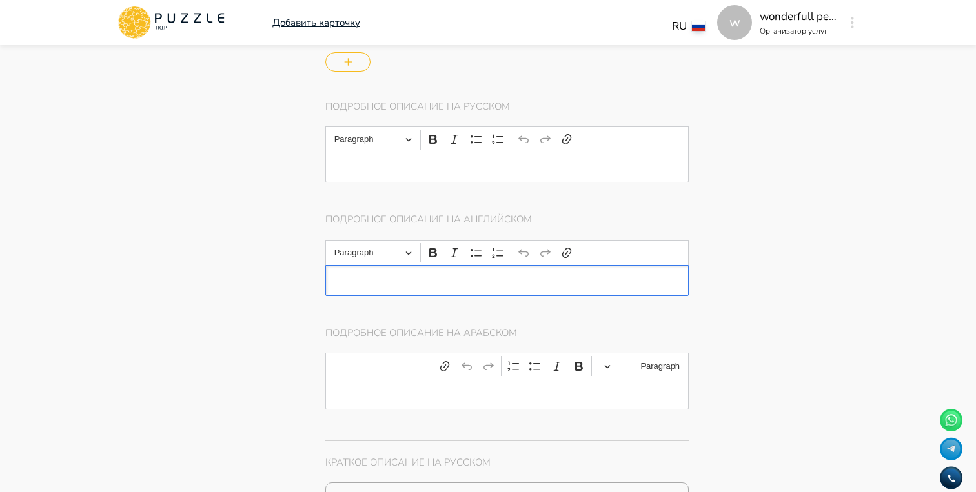
click at [401, 290] on div "Editor editing area: main" at bounding box center [506, 280] width 363 height 31
click at [404, 392] on p "Editor editing area: main" at bounding box center [506, 393] width 323 height 11
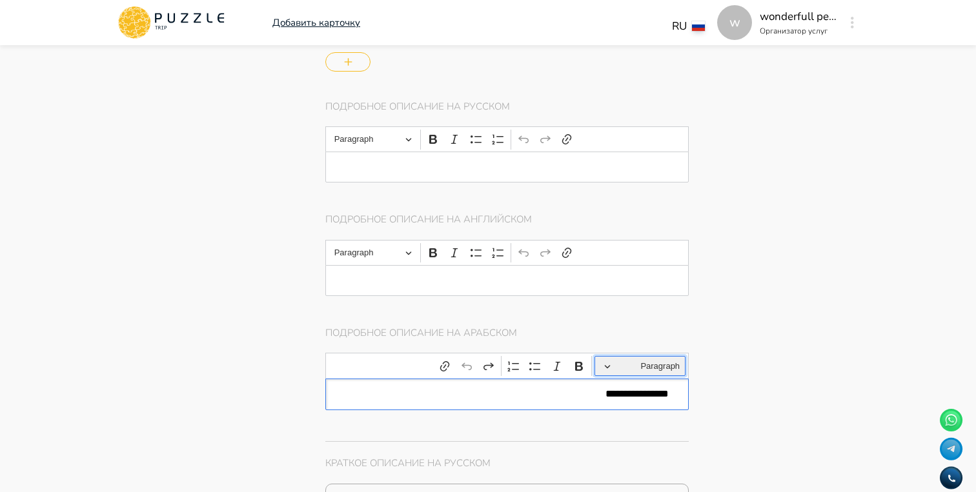
click at [608, 368] on button "Paragraph" at bounding box center [639, 366] width 91 height 20
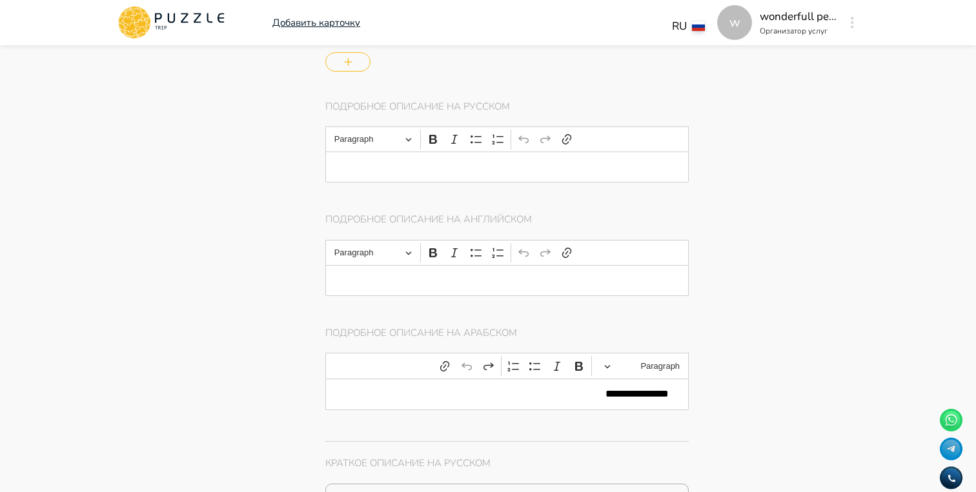
click at [588, 394] on p "**********" at bounding box center [506, 394] width 323 height 12
type textarea "*"
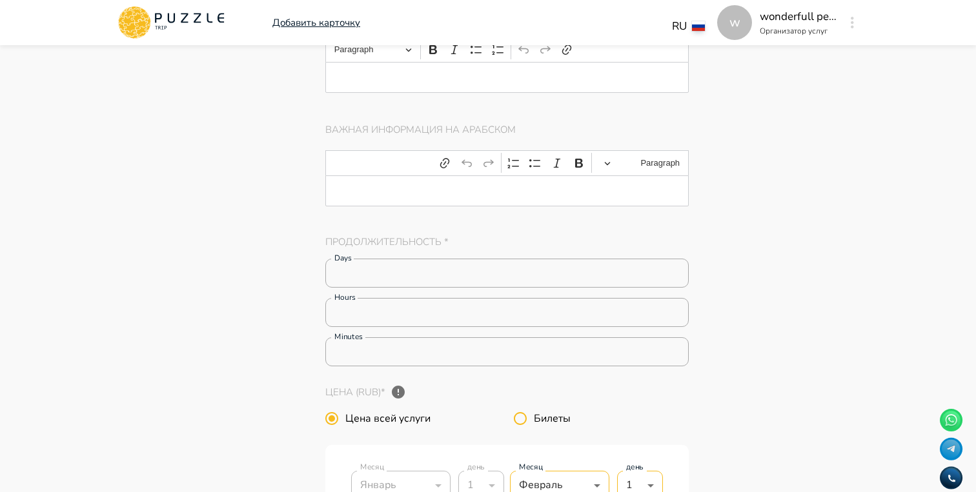
scroll to position [2108, 0]
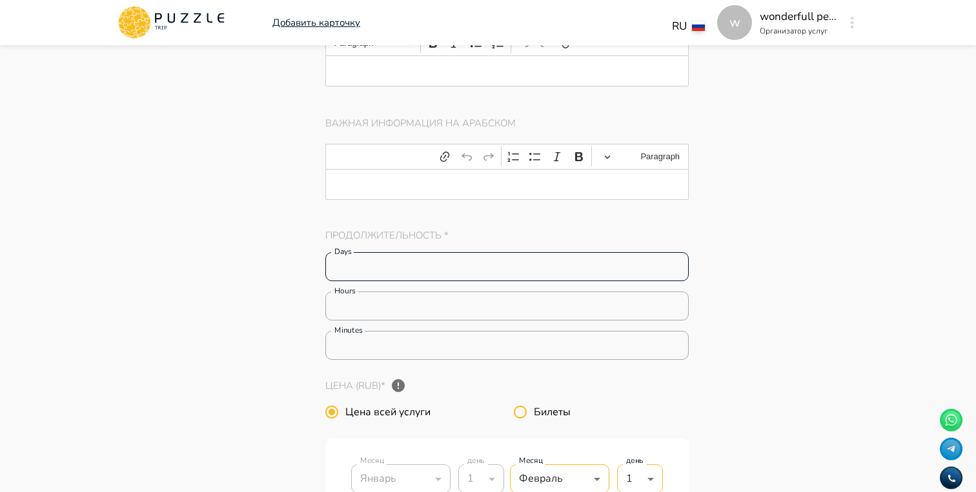
click at [394, 274] on input "*" at bounding box center [506, 267] width 363 height 26
type input "*"
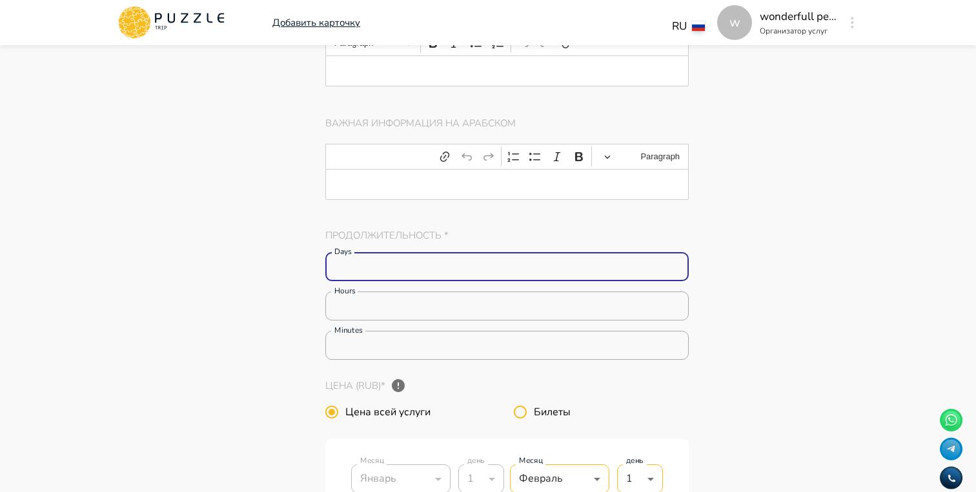
type textarea "*"
type input "*"
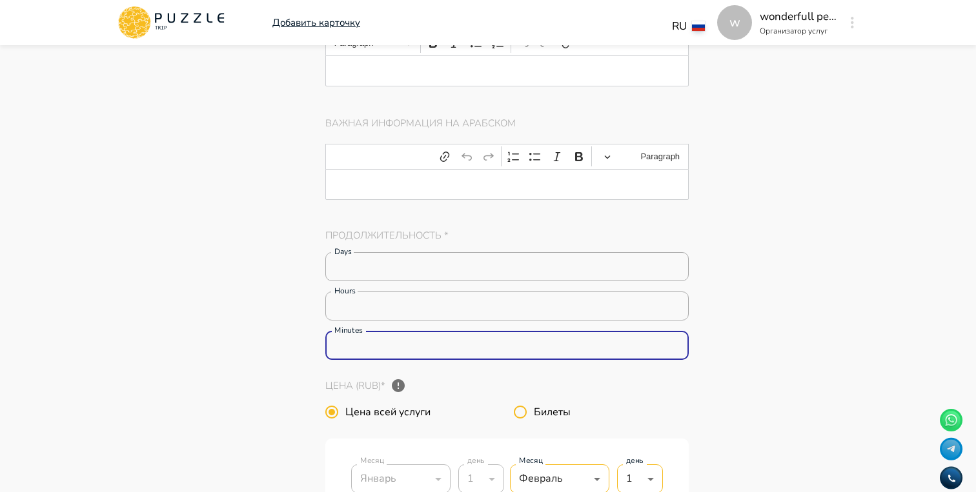
type textarea "*"
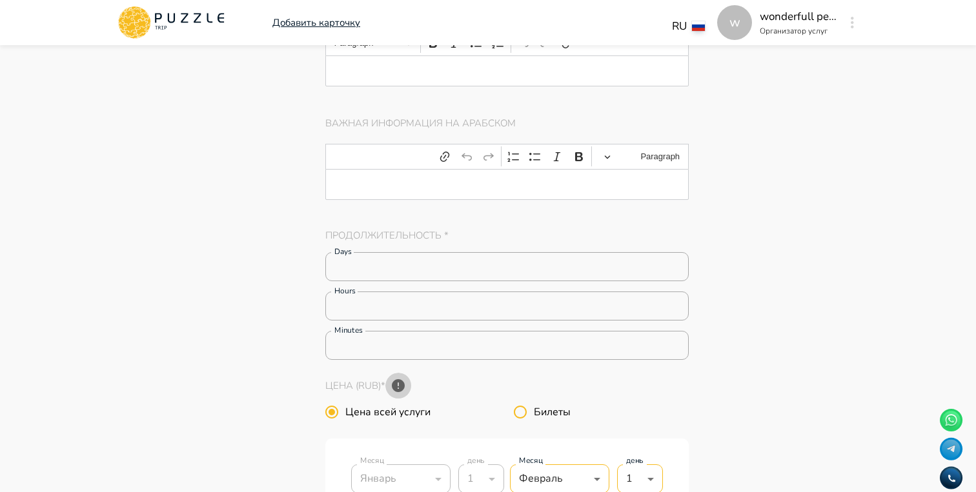
type textarea "*"
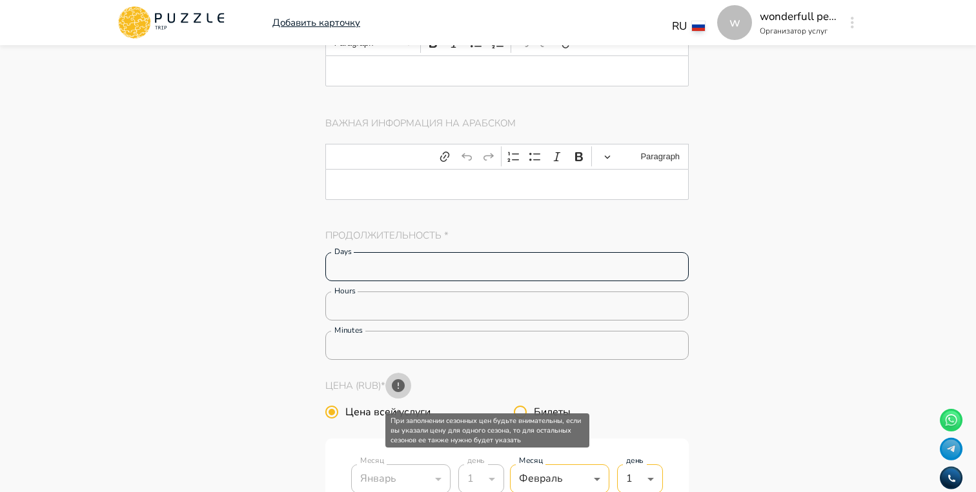
click at [508, 280] on input "*" at bounding box center [506, 267] width 363 height 26
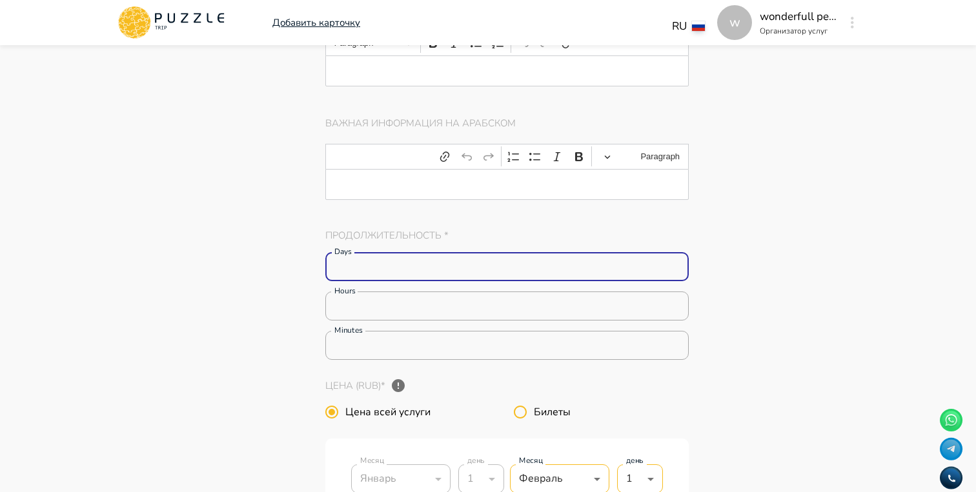
click at [508, 280] on input "*" at bounding box center [506, 267] width 363 height 26
type input "*"
type textarea "*"
type input "*"
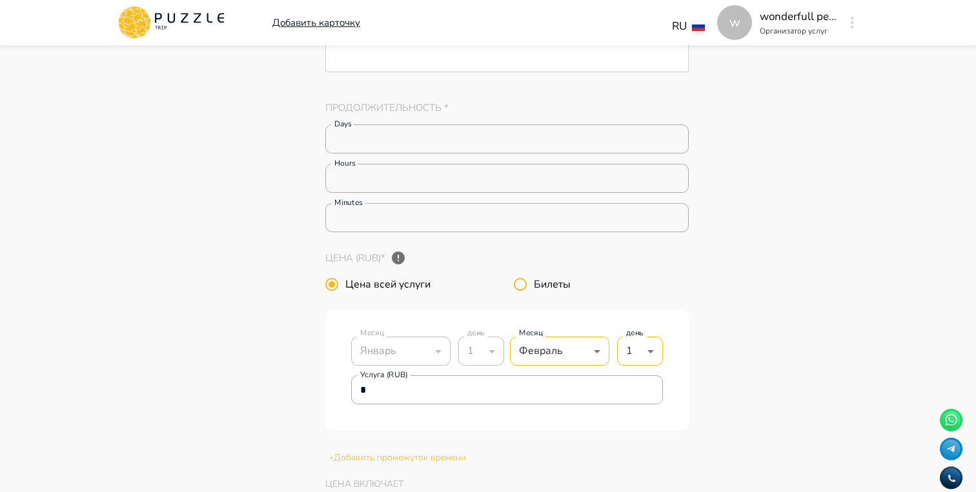
scroll to position [2238, 0]
click at [410, 264] on button "При заполнении сезонных цен будьте внимательны, если вы указали цену для одного…" at bounding box center [398, 256] width 26 height 26
click at [651, 285] on label "Билеты" at bounding box center [597, 281] width 181 height 27
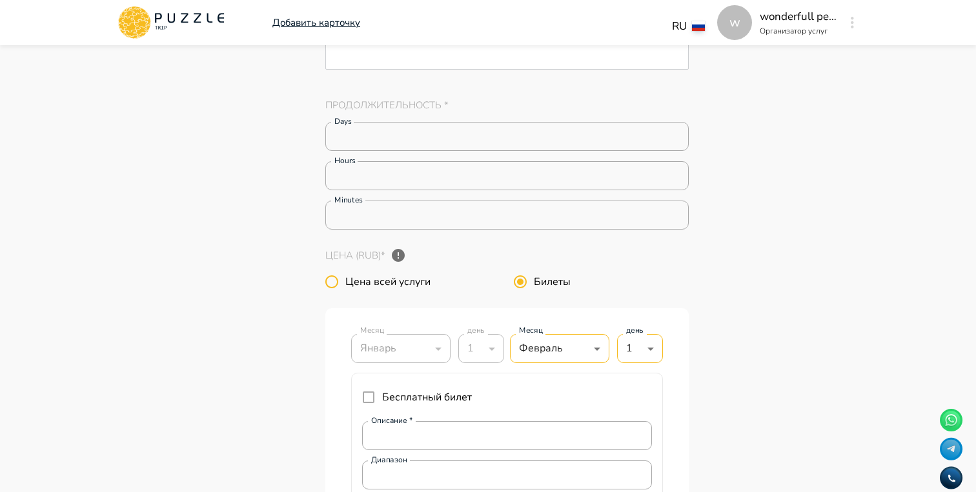
click at [651, 285] on label "Билеты" at bounding box center [597, 281] width 181 height 27
click at [402, 290] on span "Цена всей услуги" at bounding box center [387, 281] width 85 height 15
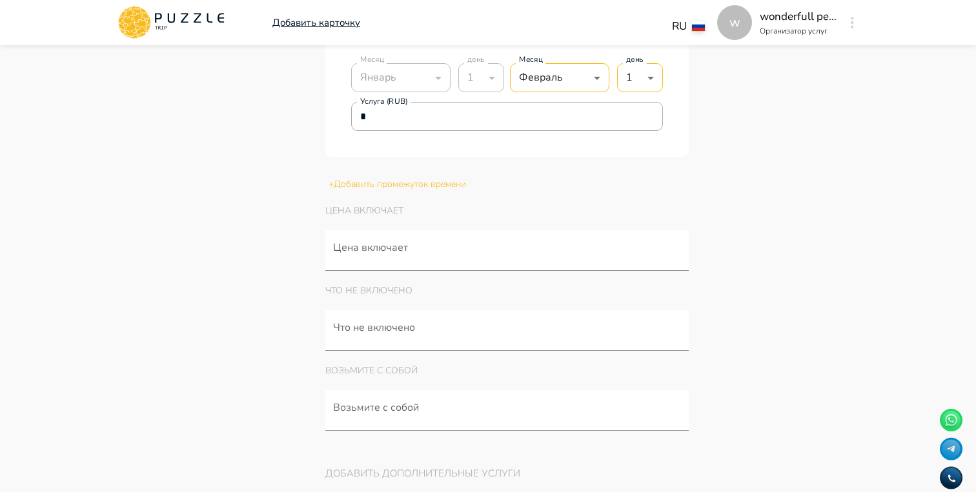
scroll to position [2538, 0]
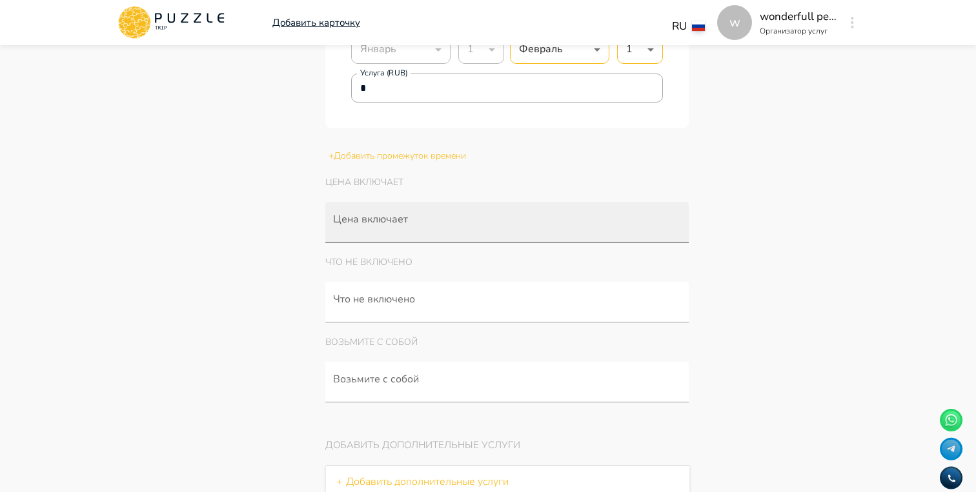
click at [430, 223] on input "Цена включает" at bounding box center [509, 229] width 358 height 24
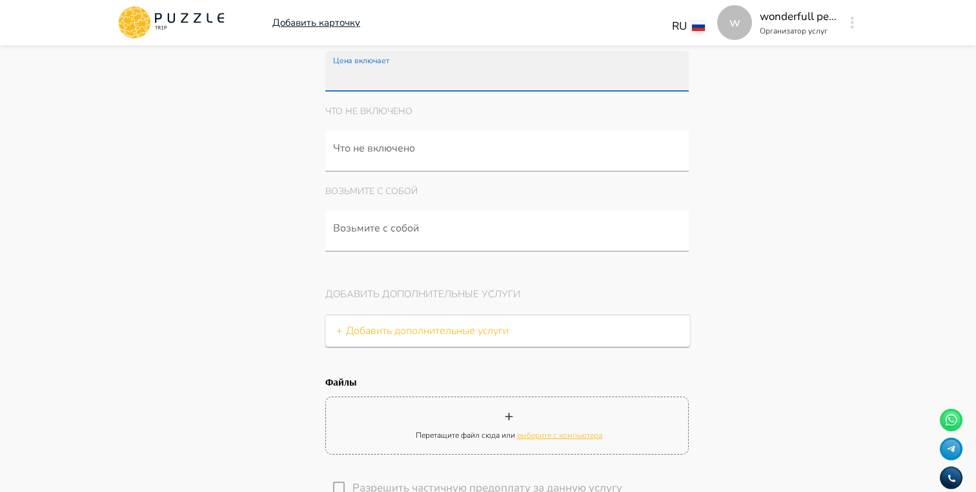
scroll to position [2726, 0]
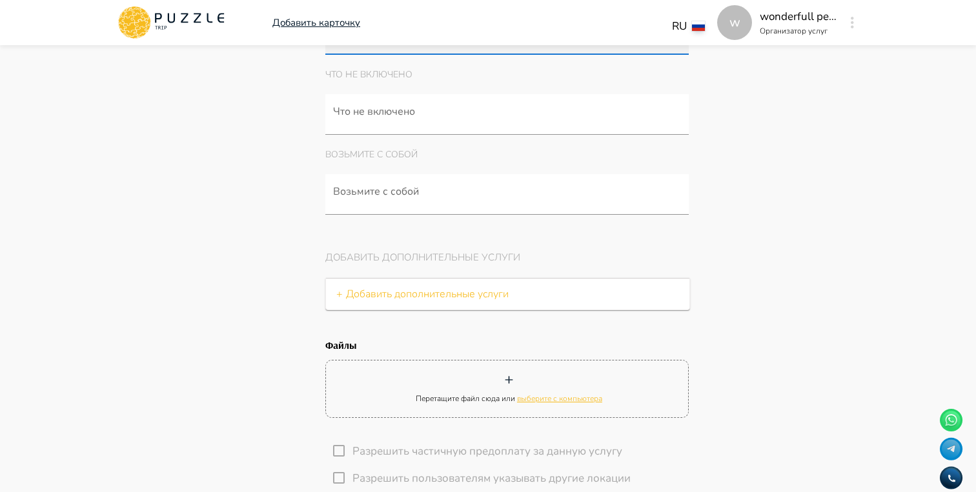
click at [407, 297] on p "Добавить дополнительные услуги" at bounding box center [427, 293] width 163 height 15
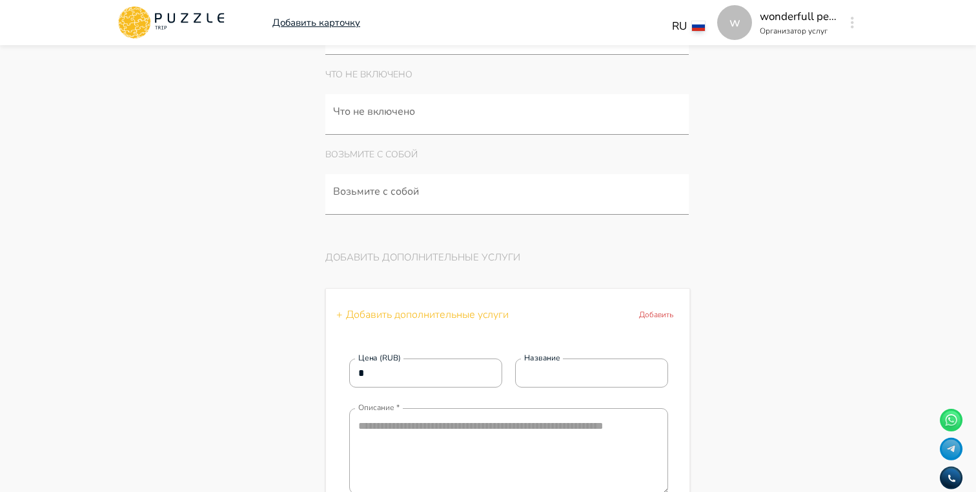
type textarea "*"
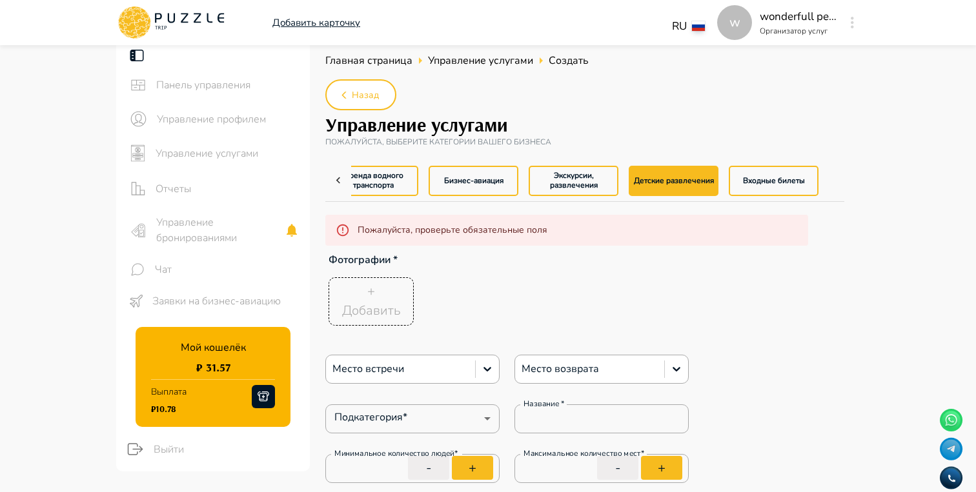
scroll to position [8, 0]
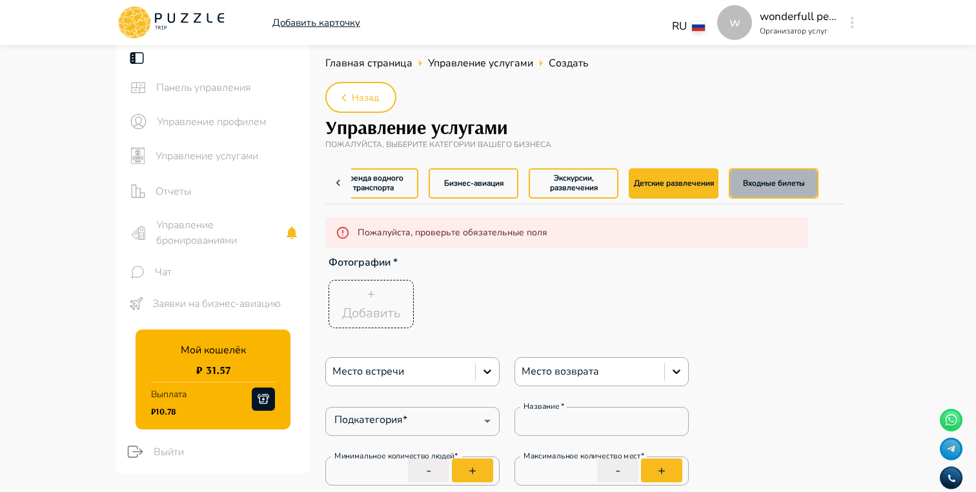
click at [756, 191] on button "Входные билеты" at bounding box center [774, 183] width 90 height 30
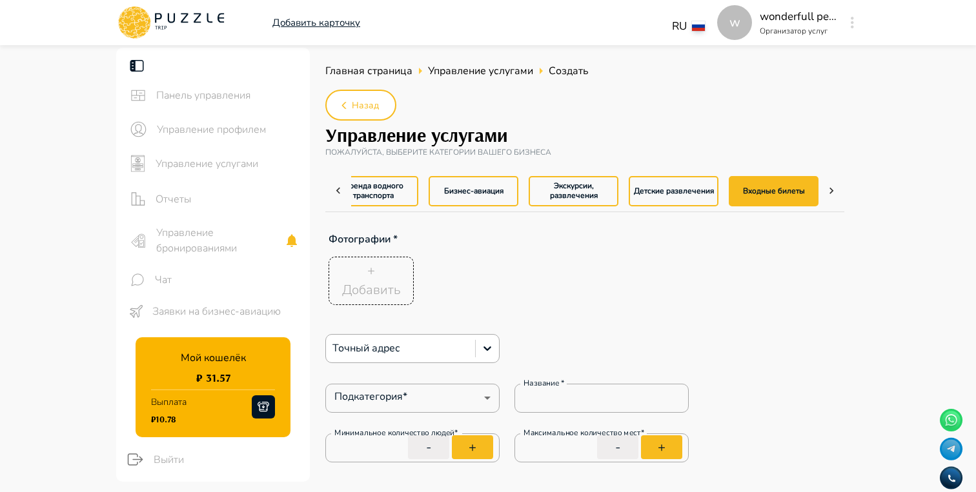
type textarea "*"
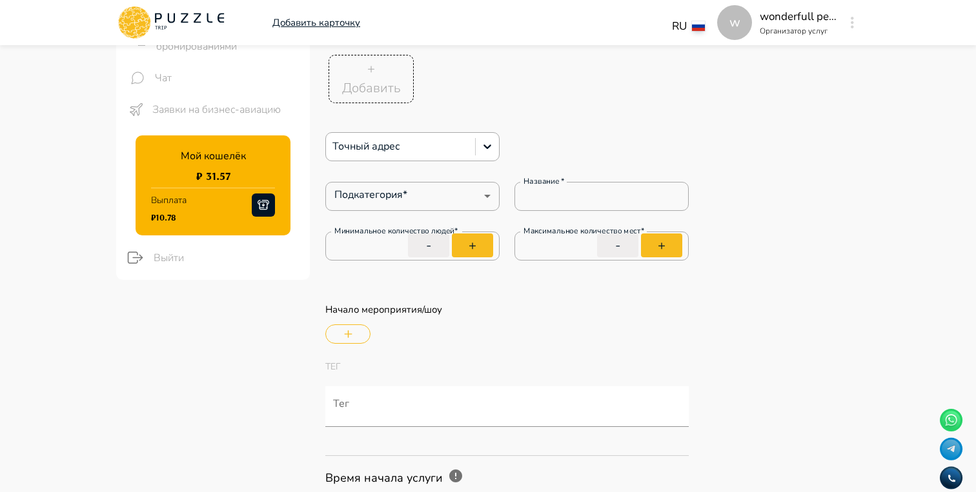
type textarea "*"
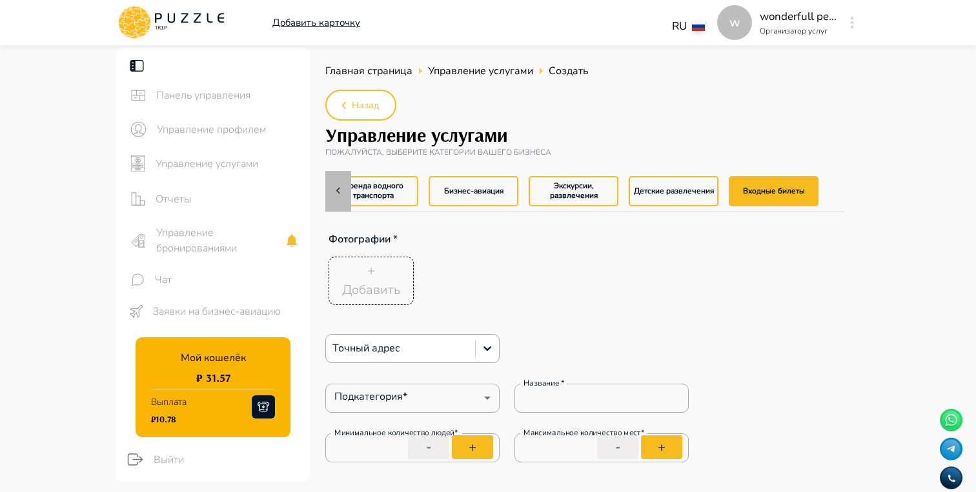
click at [338, 195] on icon at bounding box center [338, 191] width 13 height 13
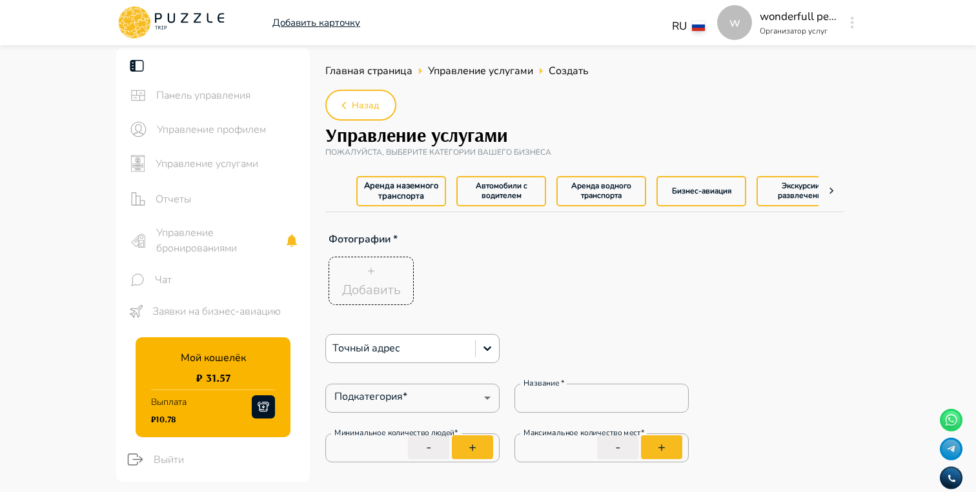
click at [338, 195] on div "Аренда наземного транспорта Автомобили с водителем Аренда водного транспорта Би…" at bounding box center [584, 191] width 519 height 41
click at [397, 197] on button "Аренда наземного транспорта" at bounding box center [401, 191] width 90 height 30
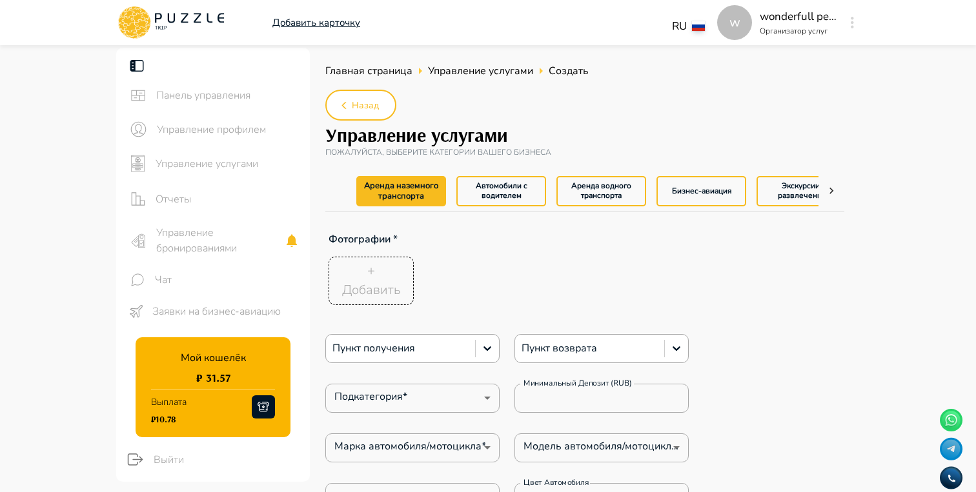
type textarea "*"
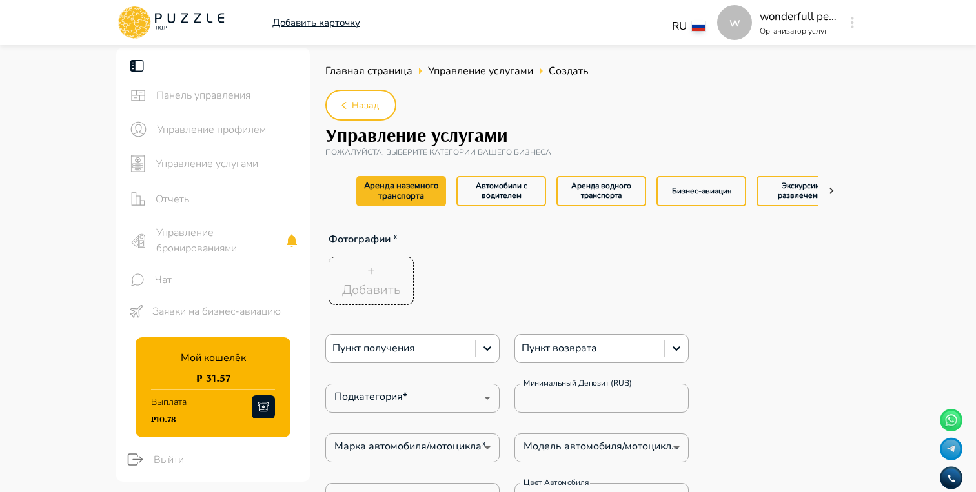
type textarea "*"
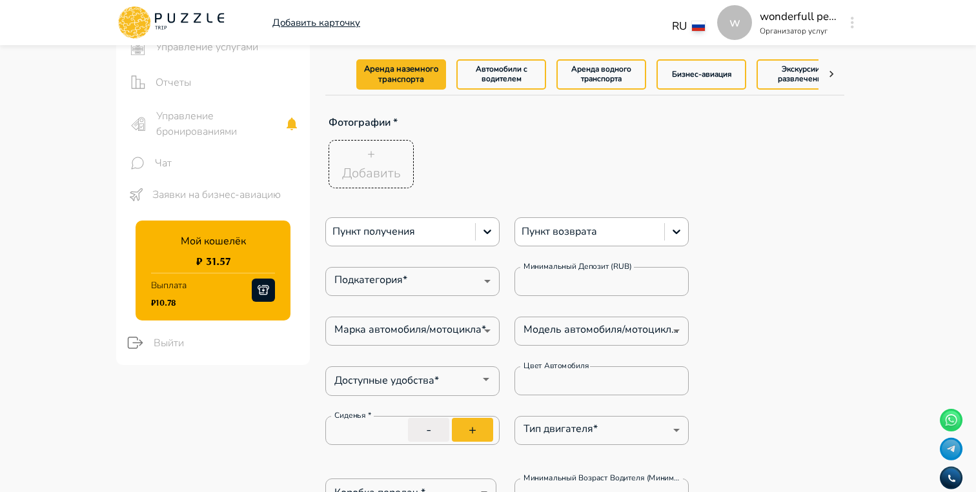
scroll to position [130, 0]
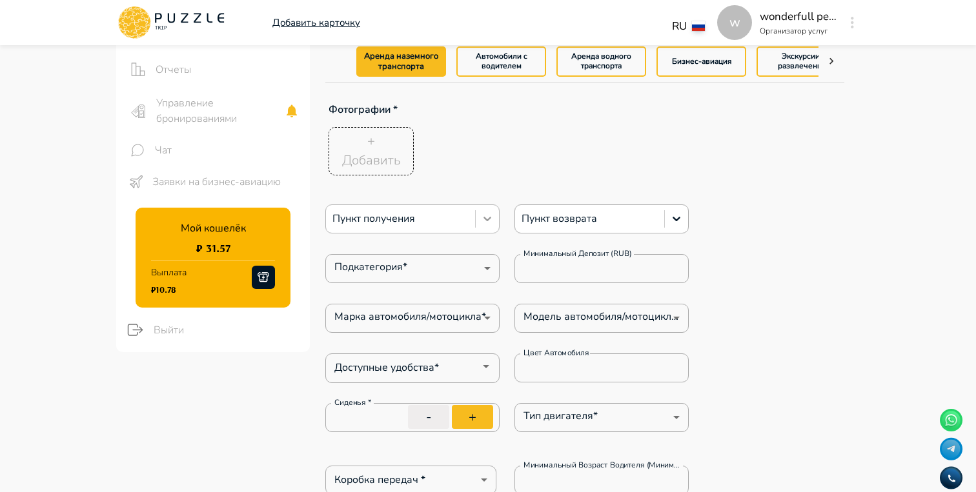
click at [488, 223] on icon at bounding box center [487, 218] width 13 height 13
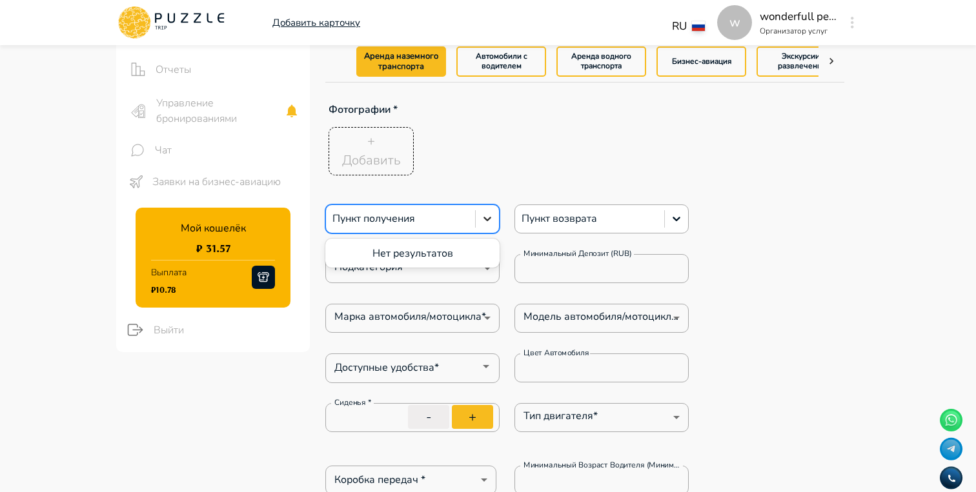
click at [488, 223] on icon at bounding box center [487, 218] width 13 height 13
type textarea "*"
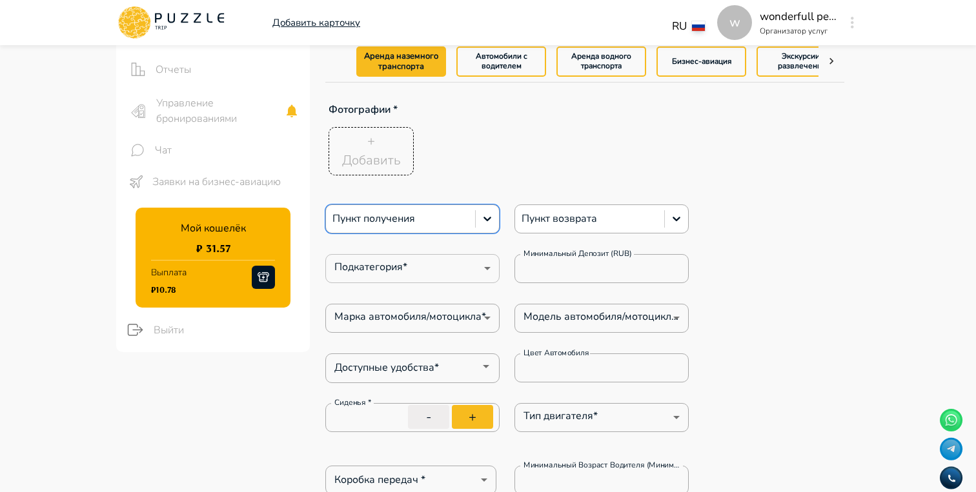
type textarea "*"
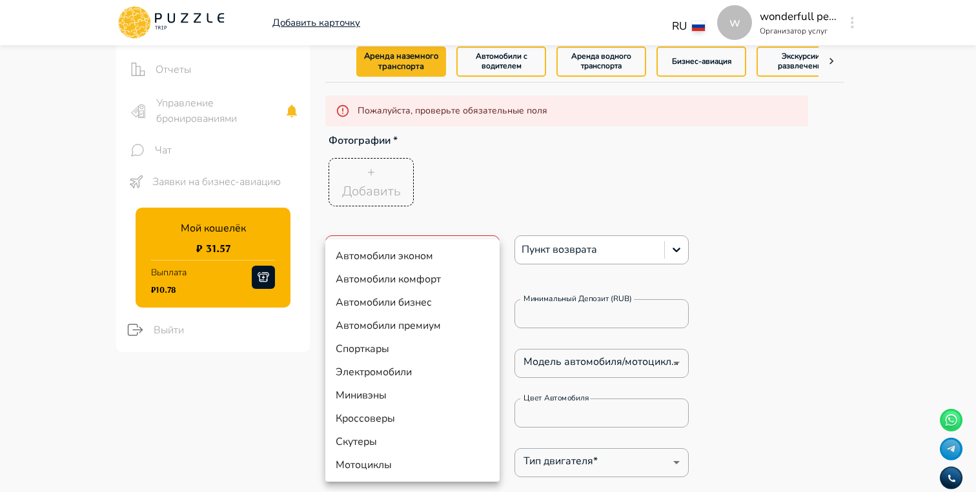
type textarea "*"
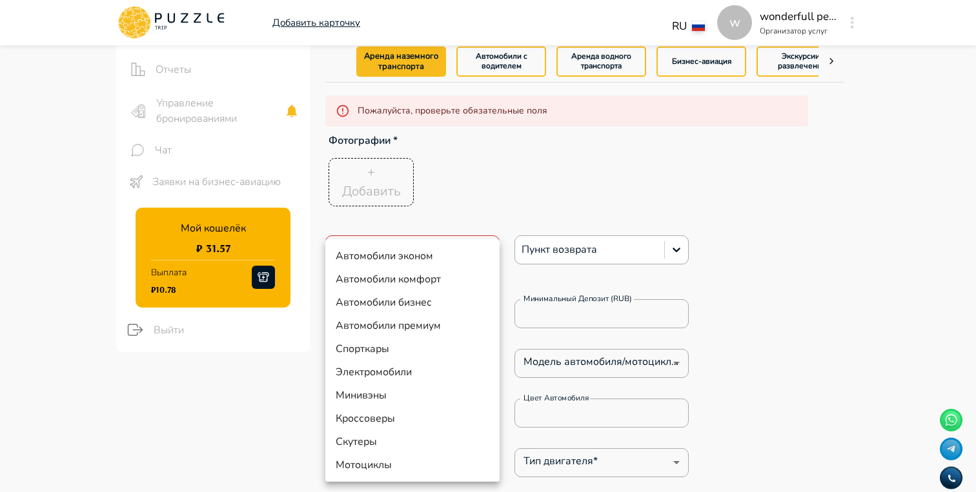
type textarea "*"
click at [578, 183] on div at bounding box center [488, 246] width 976 height 492
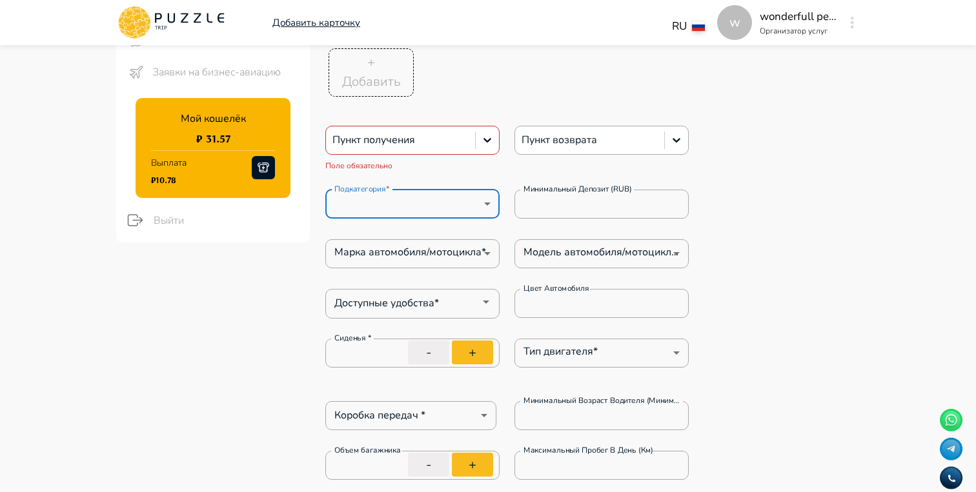
scroll to position [252, 0]
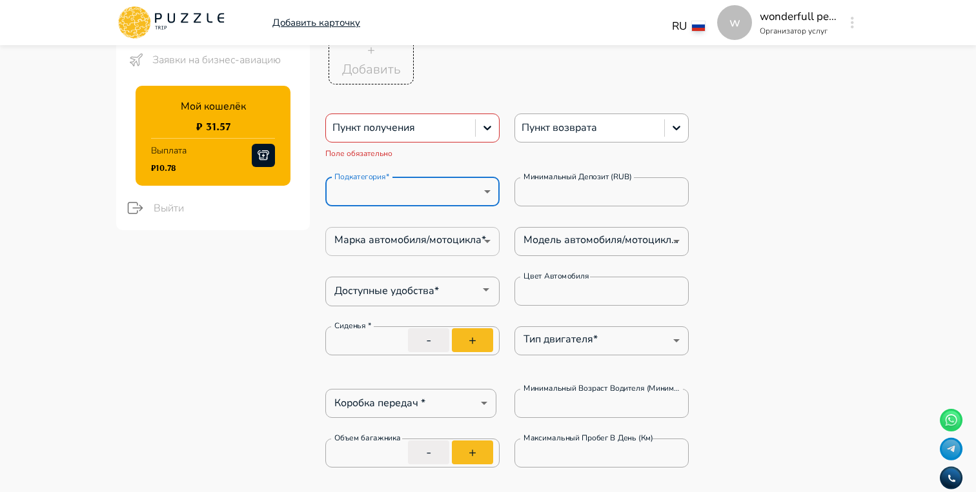
type textarea "*"
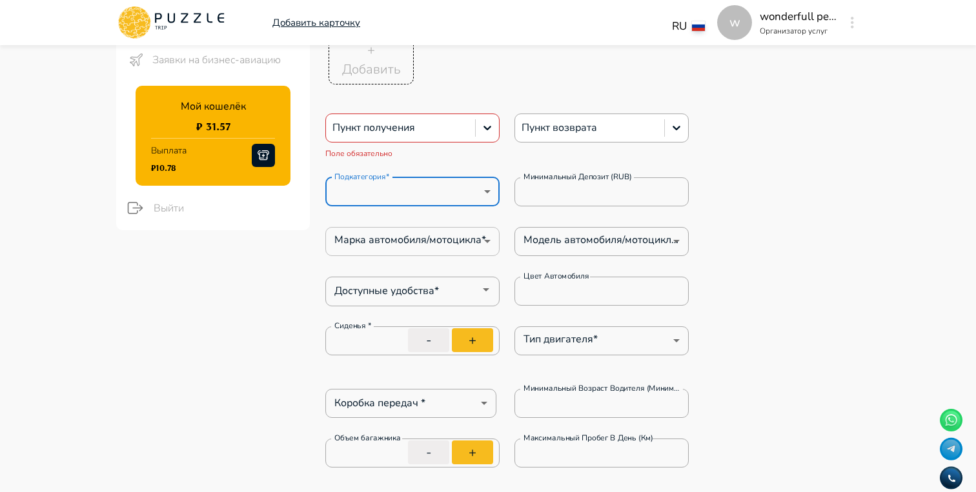
type textarea "*"
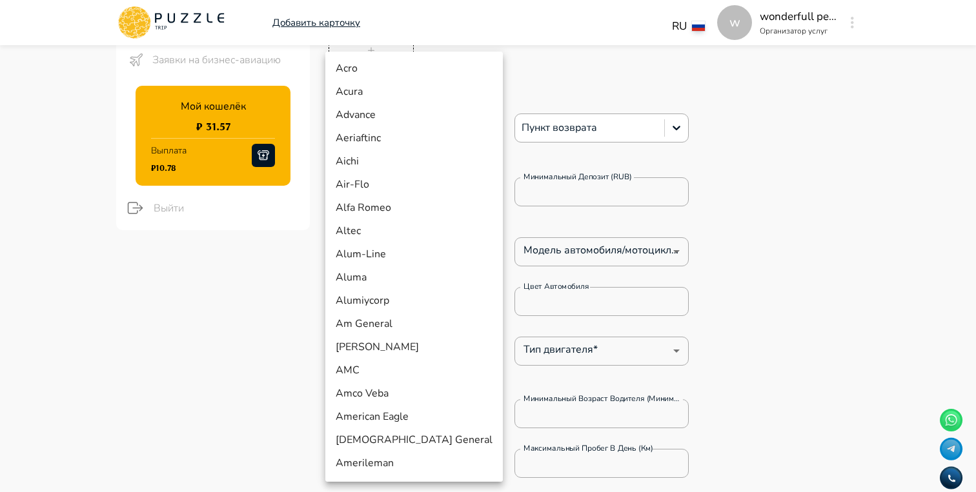
type textarea "*"
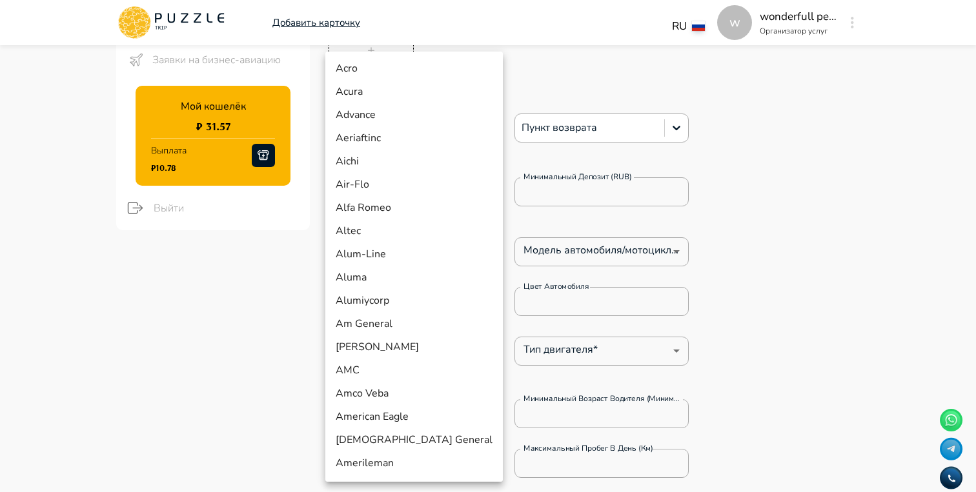
type textarea "*"
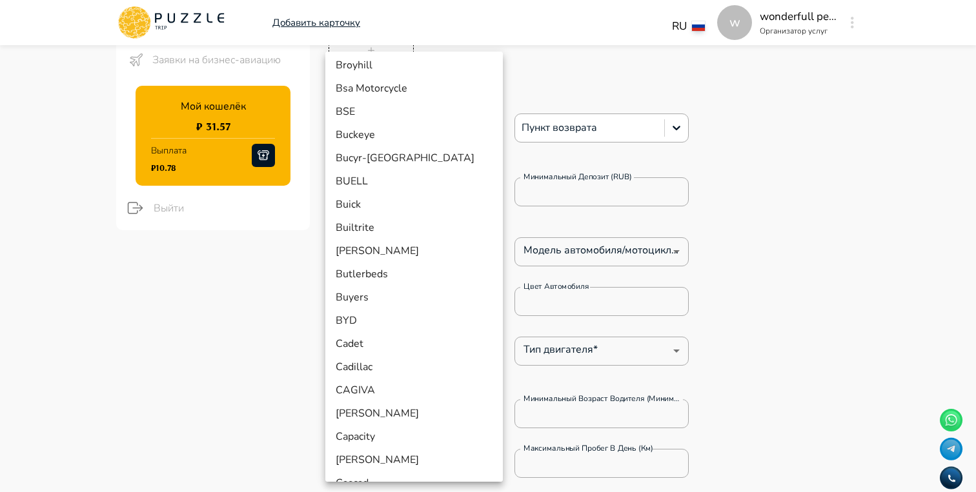
scroll to position [1469, 0]
click at [721, 252] on div at bounding box center [488, 246] width 976 height 492
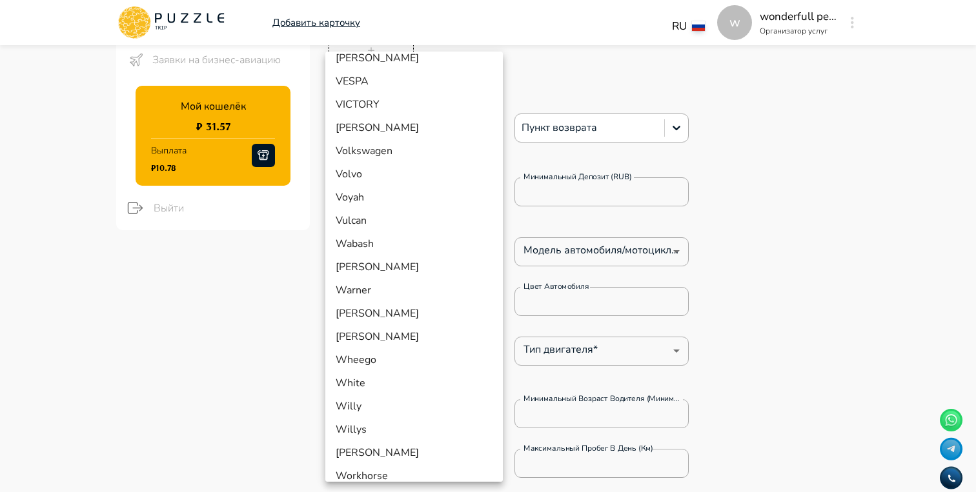
scroll to position [12705, 0]
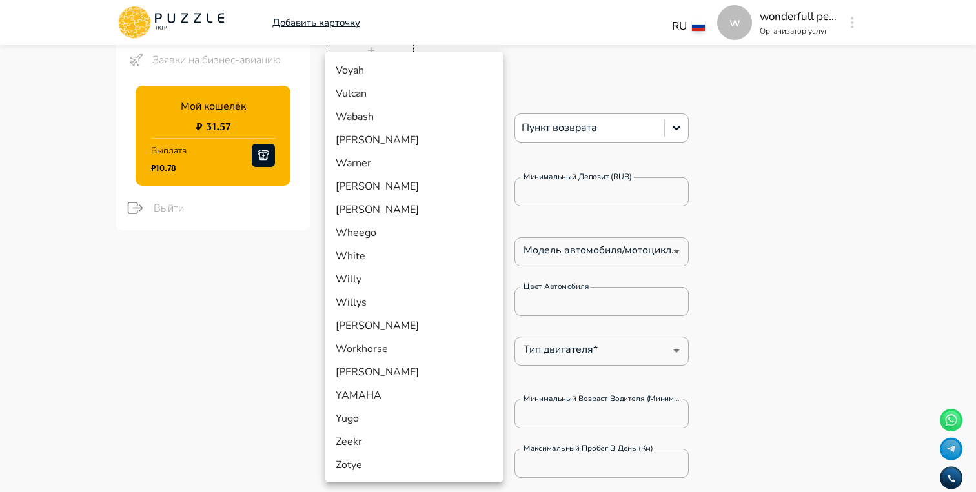
click at [886, 274] on div at bounding box center [488, 246] width 976 height 492
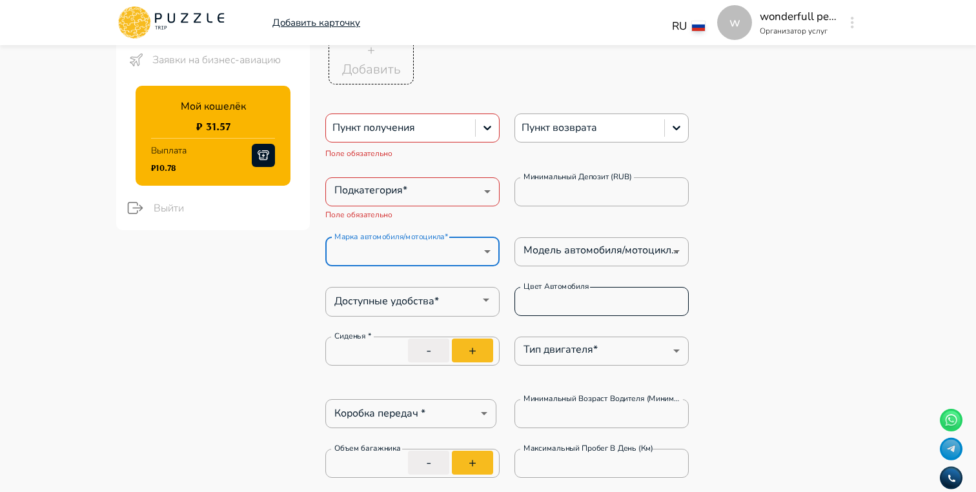
type textarea "*"
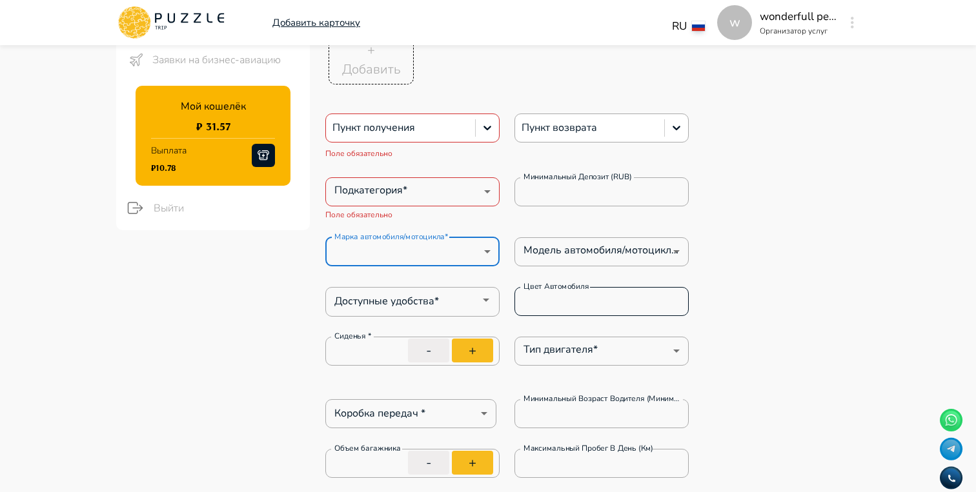
type textarea "*"
click at [671, 296] on div "Пункт получения Поле обязательно Пункт возврата Подкатегория* ​ Подкатегория* П…" at bounding box center [506, 418] width 363 height 608
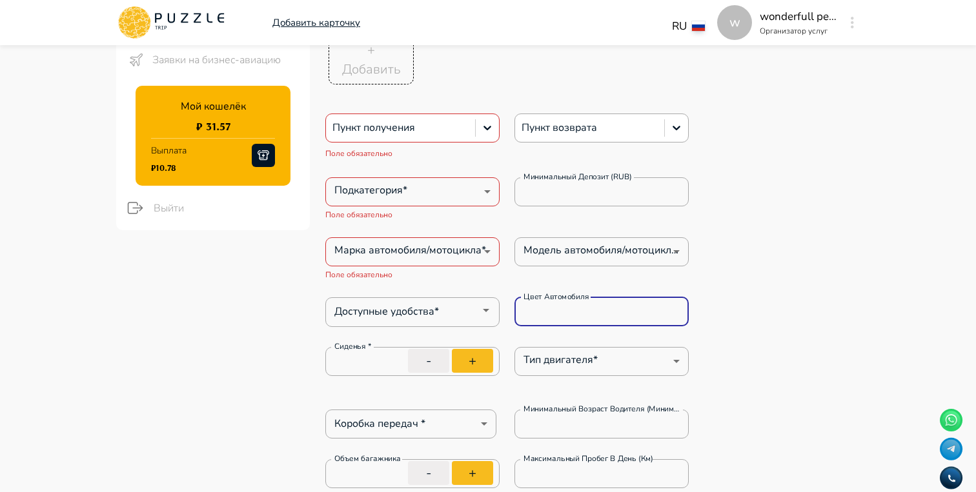
type textarea "*"
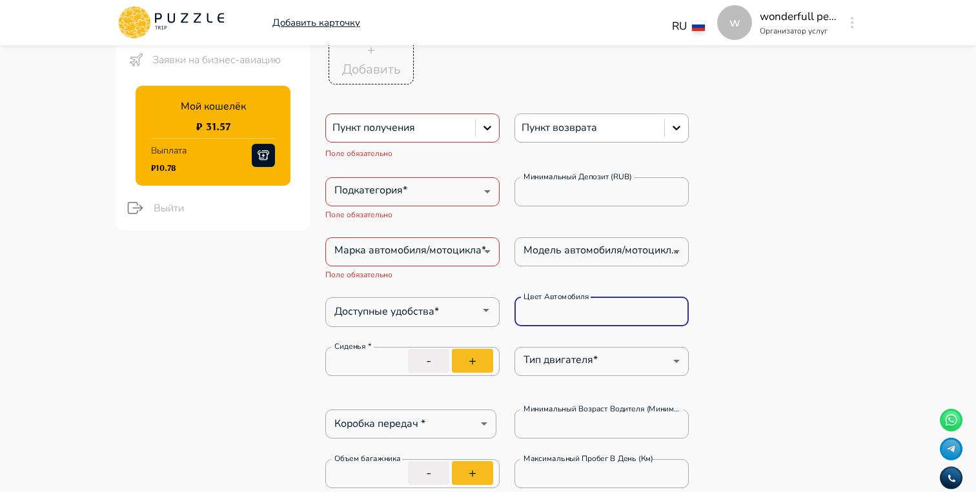
type textarea "*"
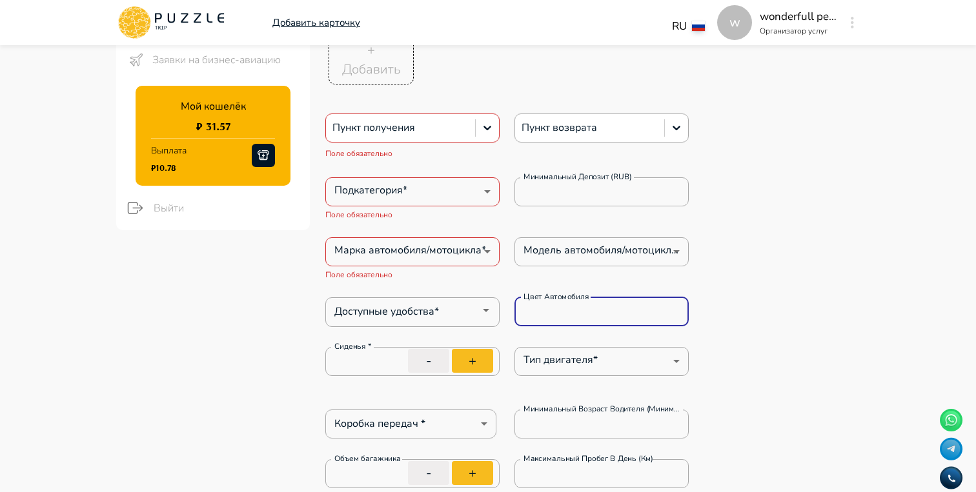
type textarea "*"
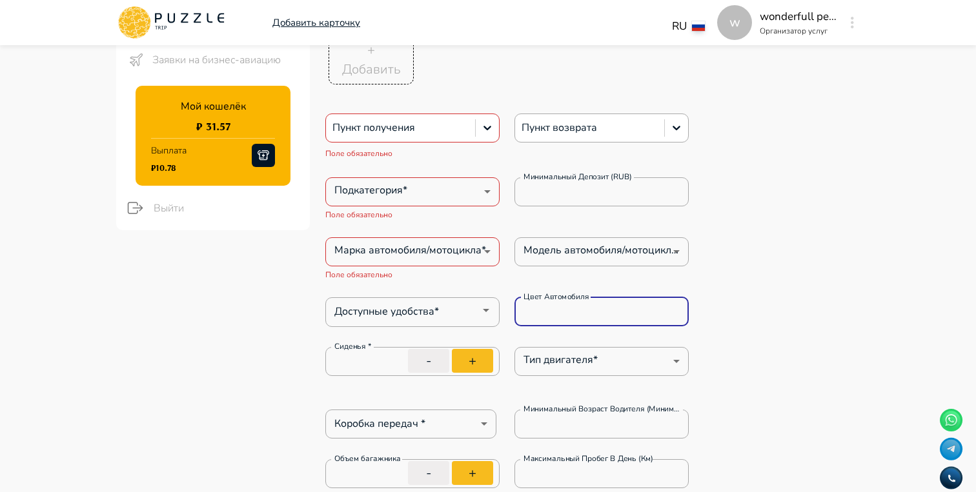
type textarea "*"
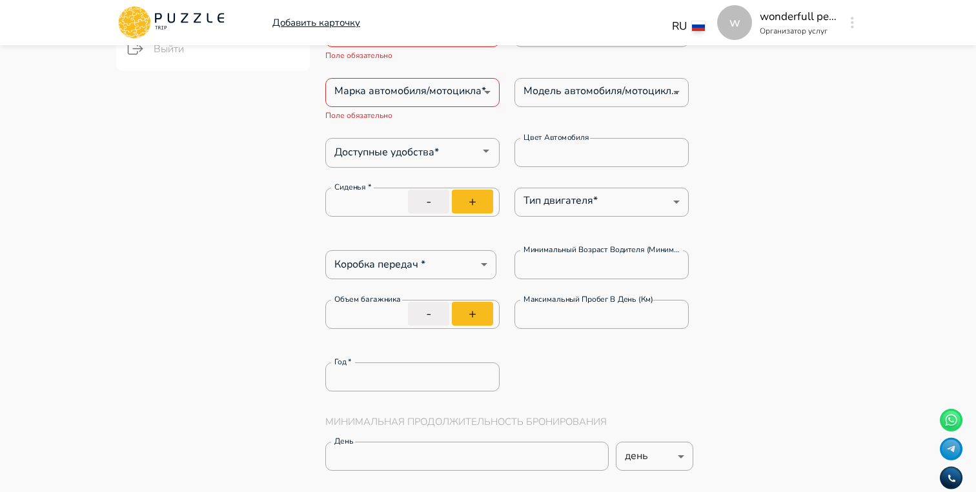
scroll to position [414, 0]
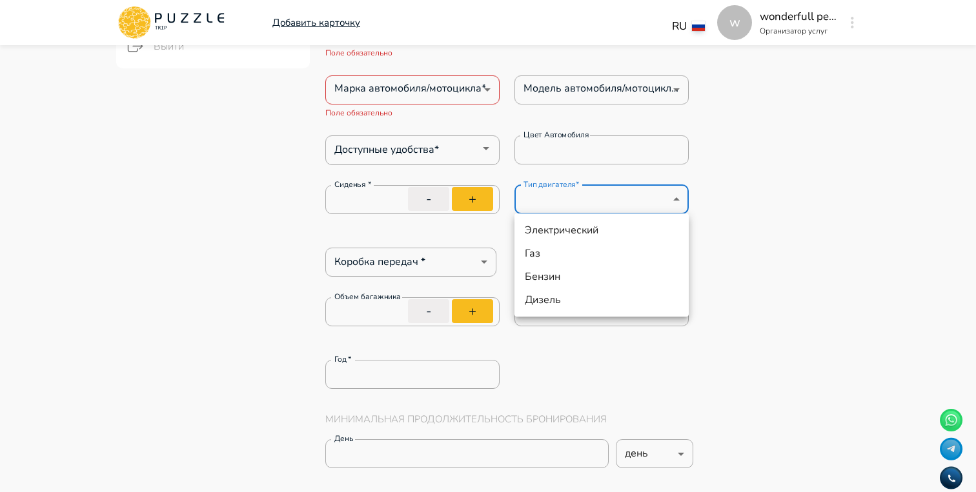
click at [732, 201] on div at bounding box center [488, 246] width 976 height 492
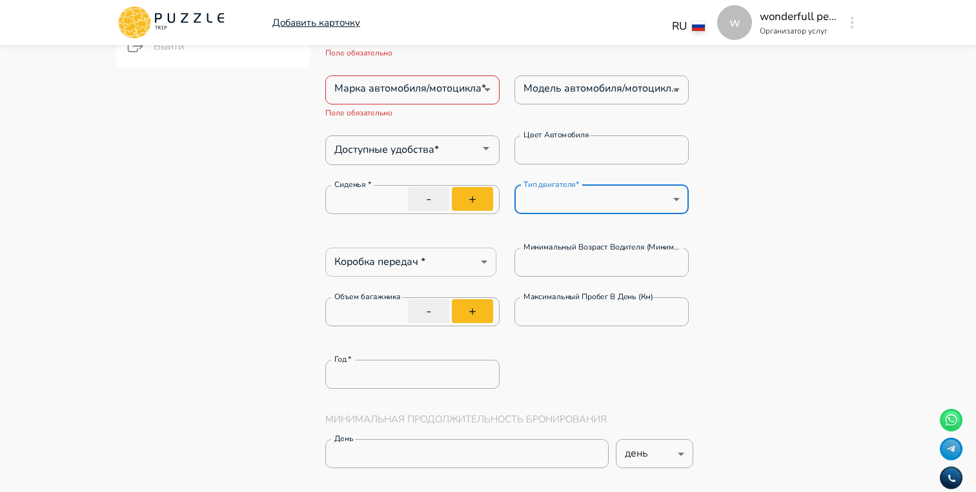
type textarea "*"
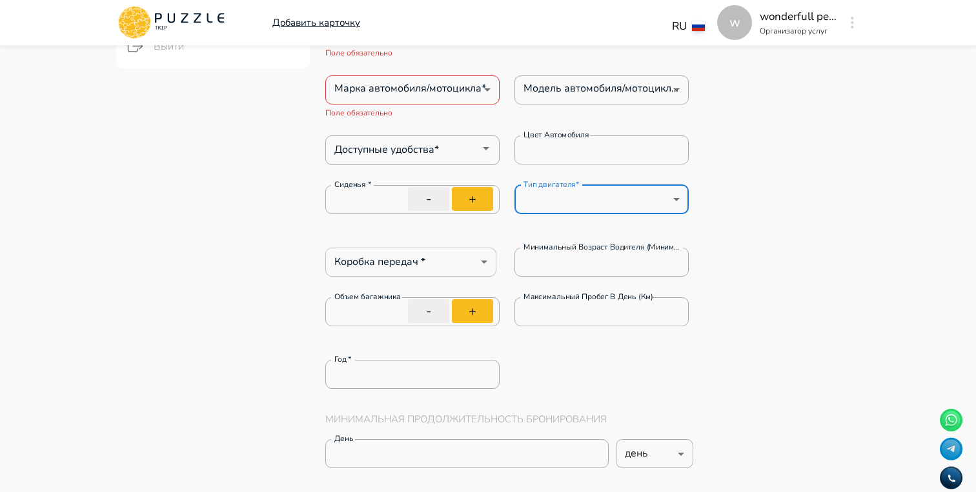
type textarea "*"
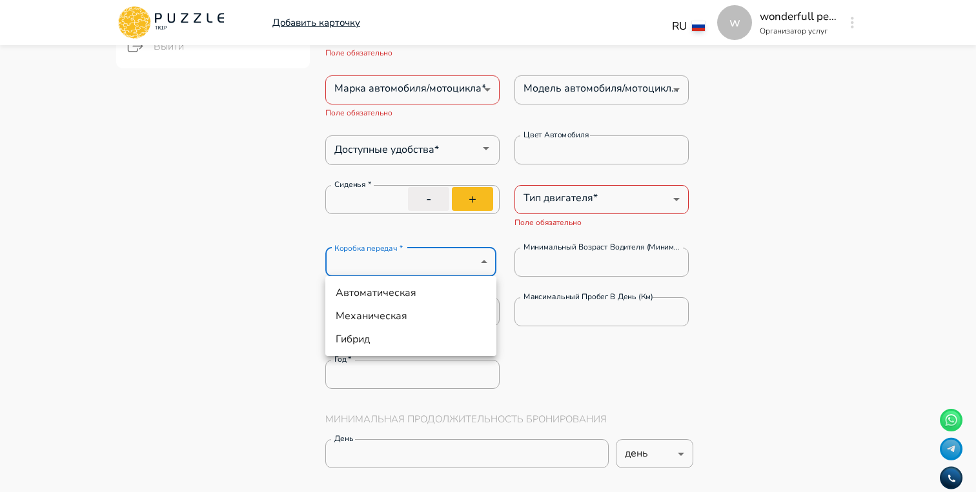
type textarea "*"
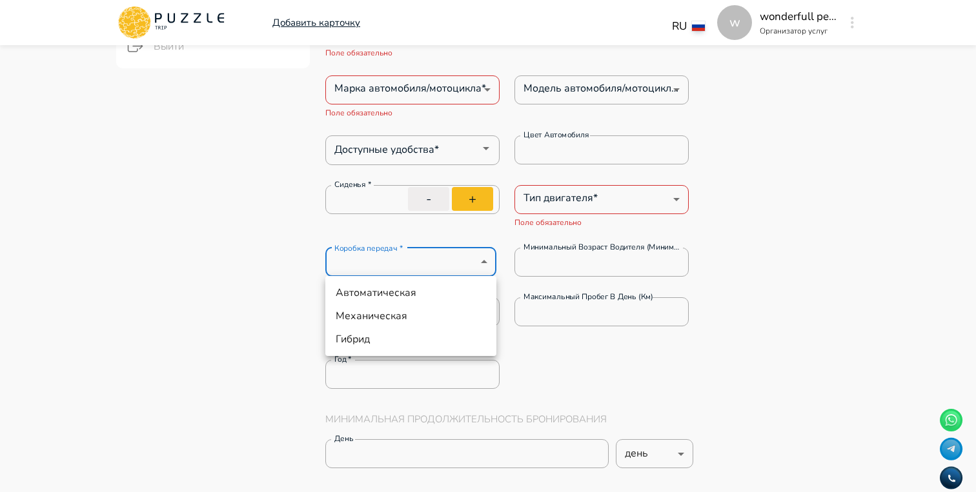
type textarea "*"
click at [770, 256] on div at bounding box center [488, 246] width 976 height 492
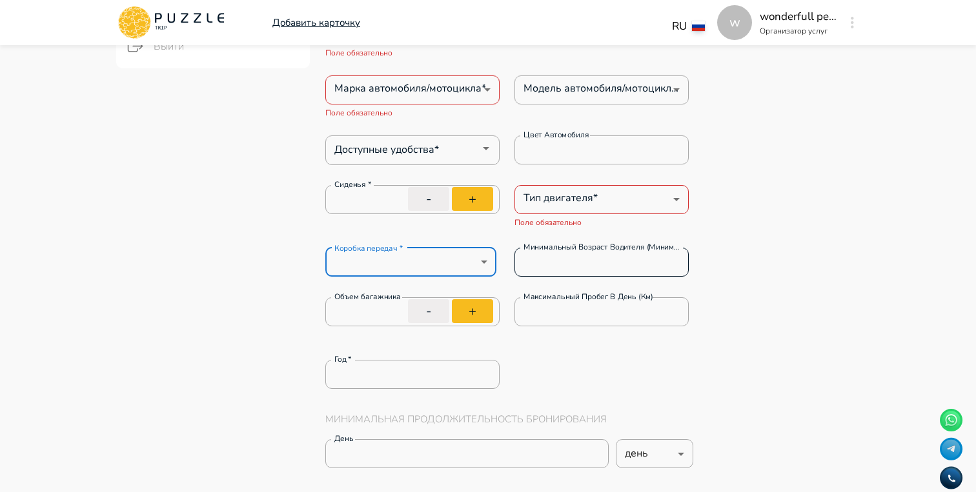
type textarea "*"
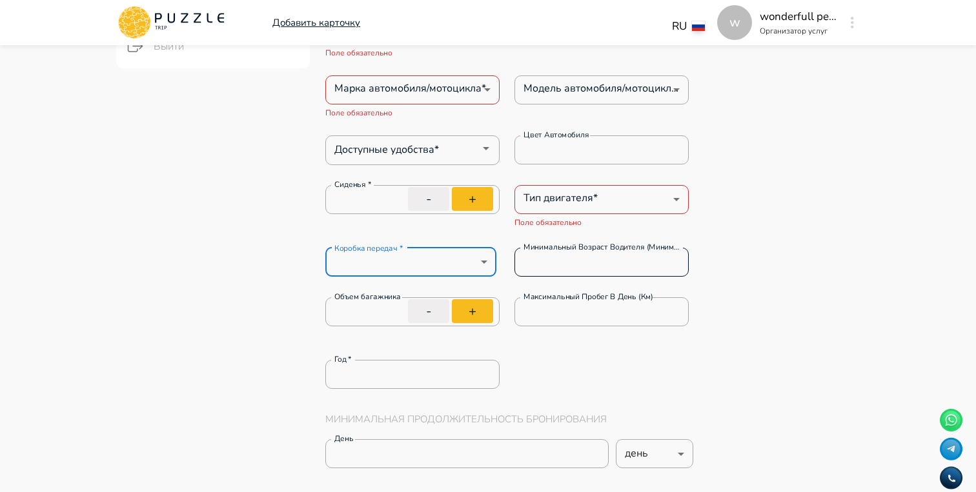
type textarea "*"
click at [667, 263] on input "*" at bounding box center [601, 262] width 174 height 26
type textarea "*"
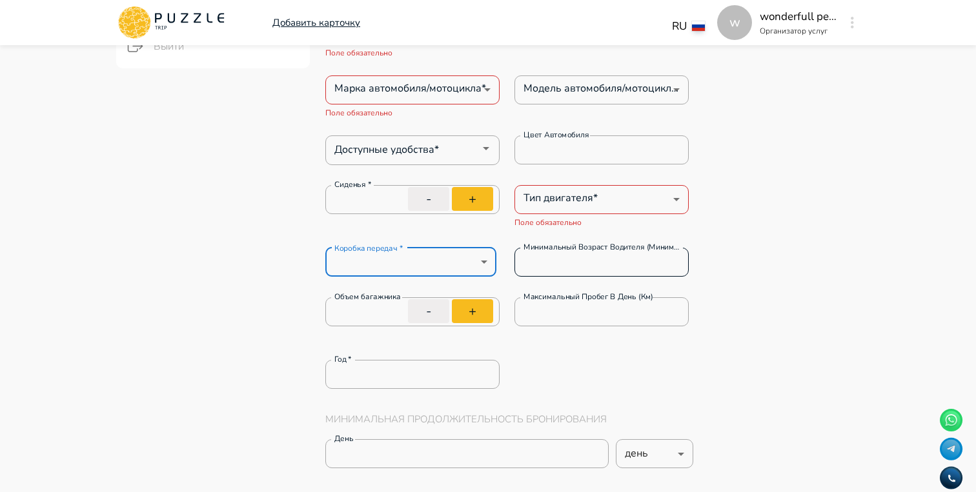
type textarea "*"
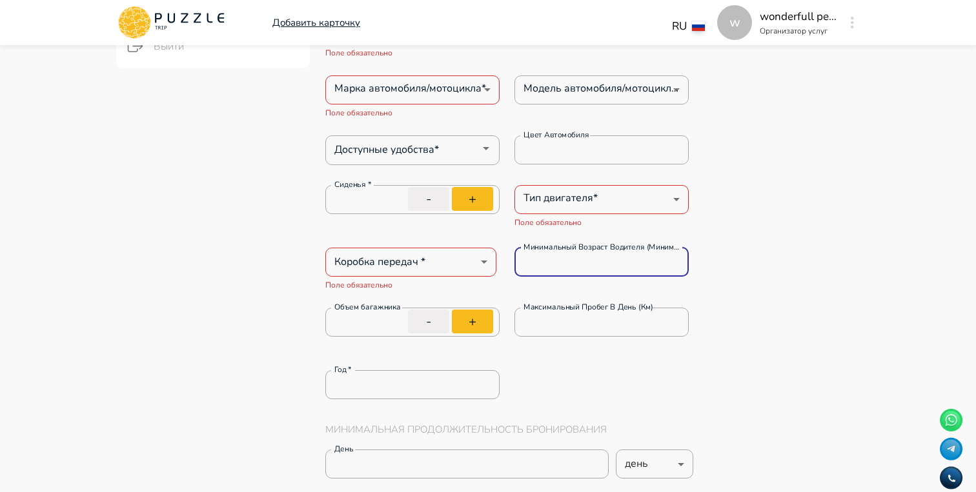
type textarea "*"
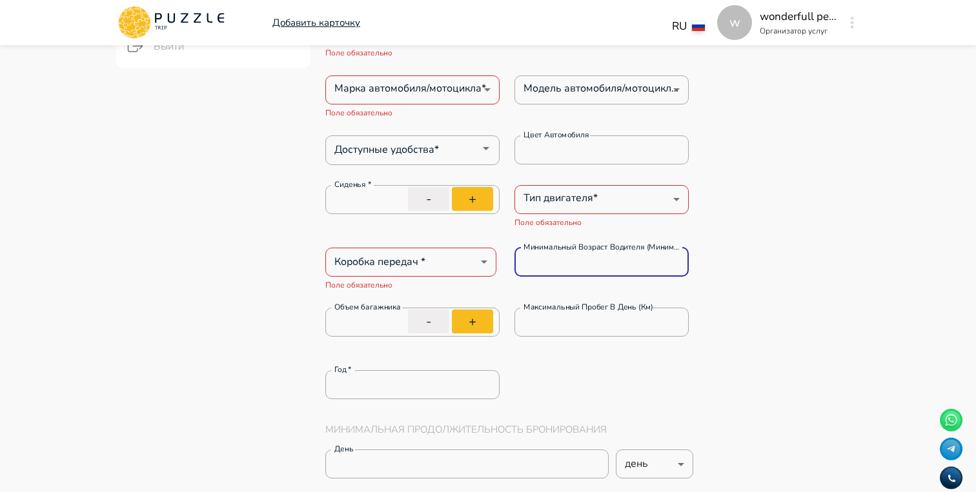
type textarea "*"
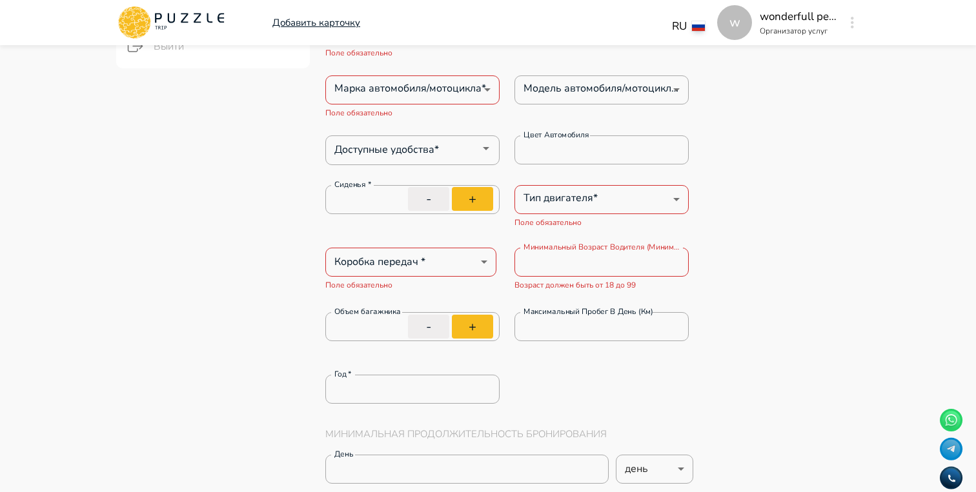
type textarea "*"
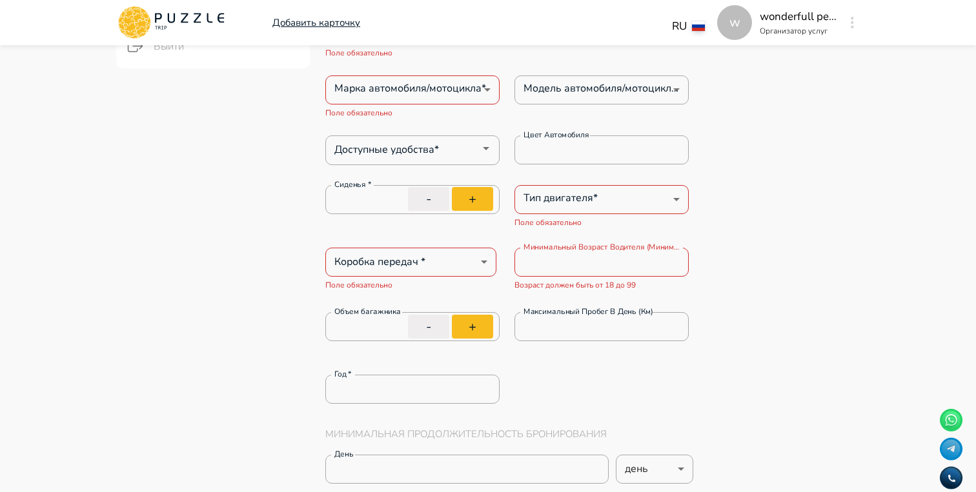
type textarea "*"
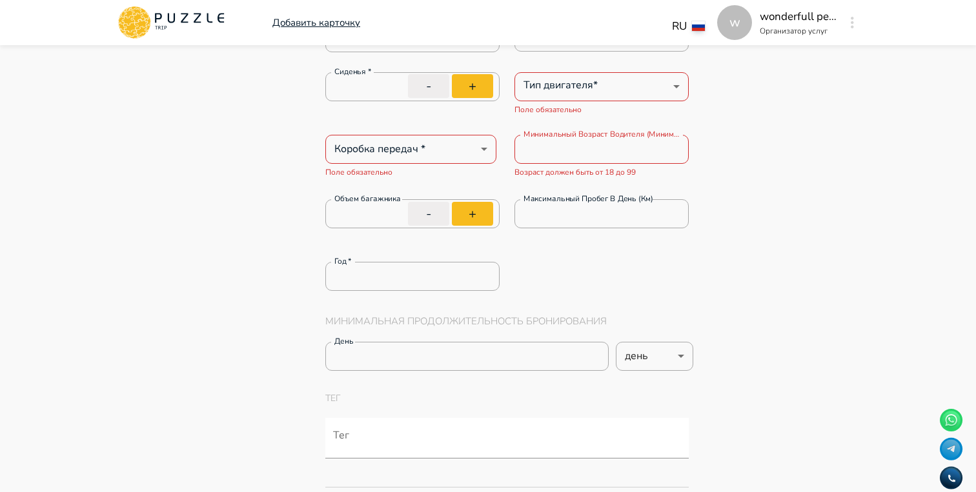
scroll to position [534, 0]
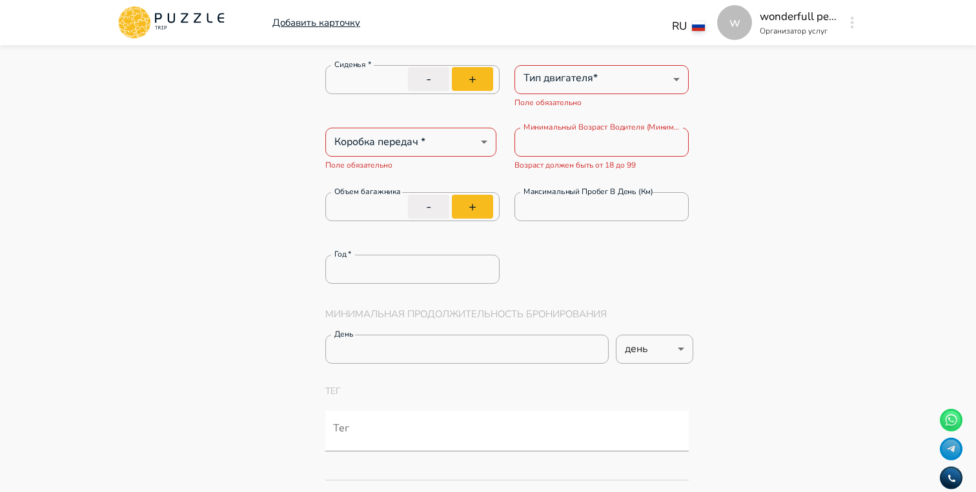
click at [441, 197] on button "-" at bounding box center [428, 207] width 41 height 24
click at [468, 201] on button "+" at bounding box center [472, 207] width 41 height 24
type input "*"
type textarea "*"
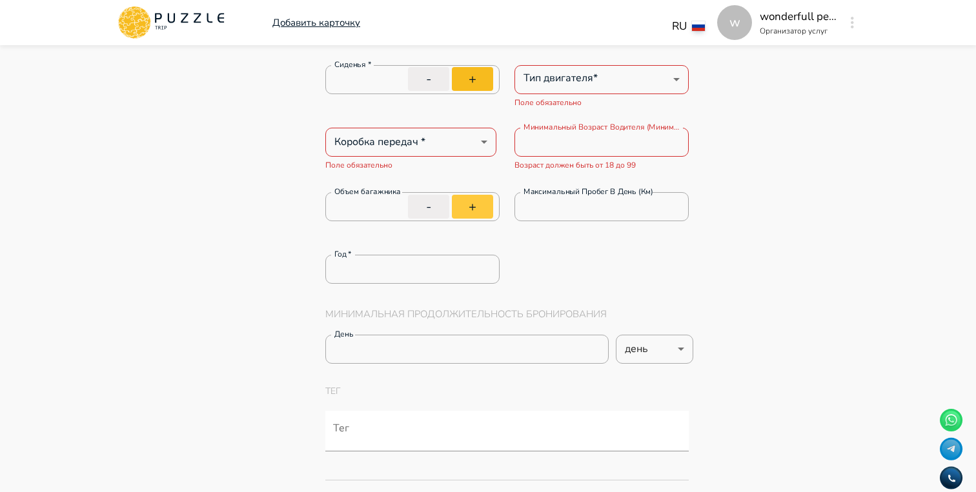
type textarea "*"
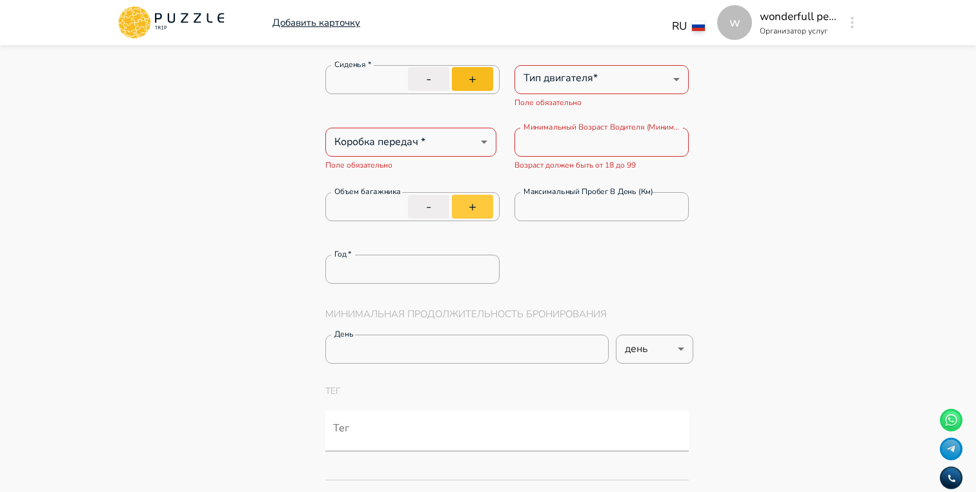
type textarea "*"
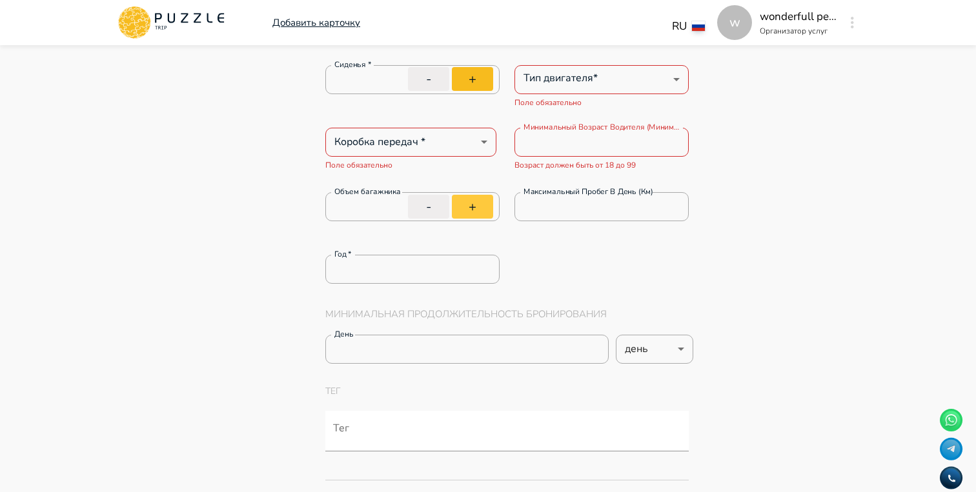
click at [468, 201] on button "+" at bounding box center [472, 207] width 41 height 24
type input "*"
type textarea "*"
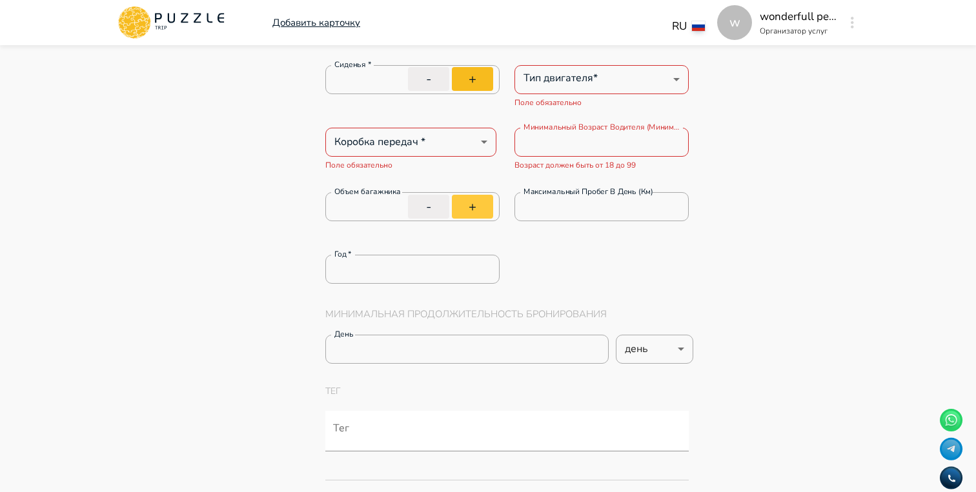
type textarea "*"
click at [586, 270] on div "Год   * * Год   *" at bounding box center [506, 269] width 363 height 29
click at [462, 208] on button "+" at bounding box center [472, 207] width 41 height 24
click at [592, 257] on div "Год   * * Год   *" at bounding box center [506, 269] width 363 height 29
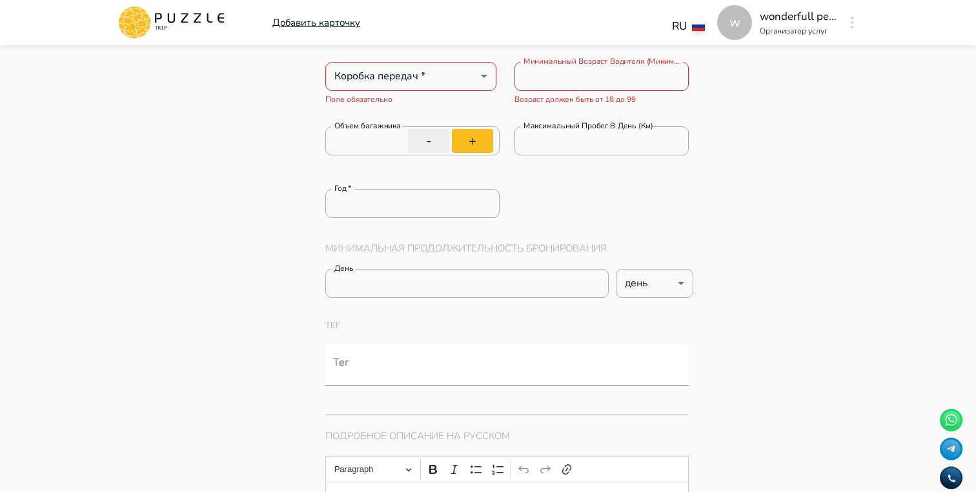
scroll to position [601, 0]
click at [741, 283] on div at bounding box center [488, 246] width 976 height 492
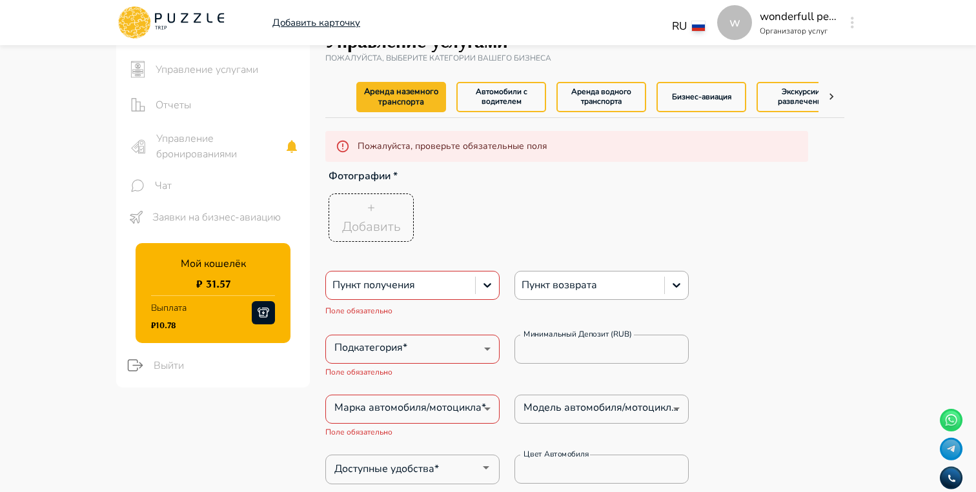
scroll to position [0, 0]
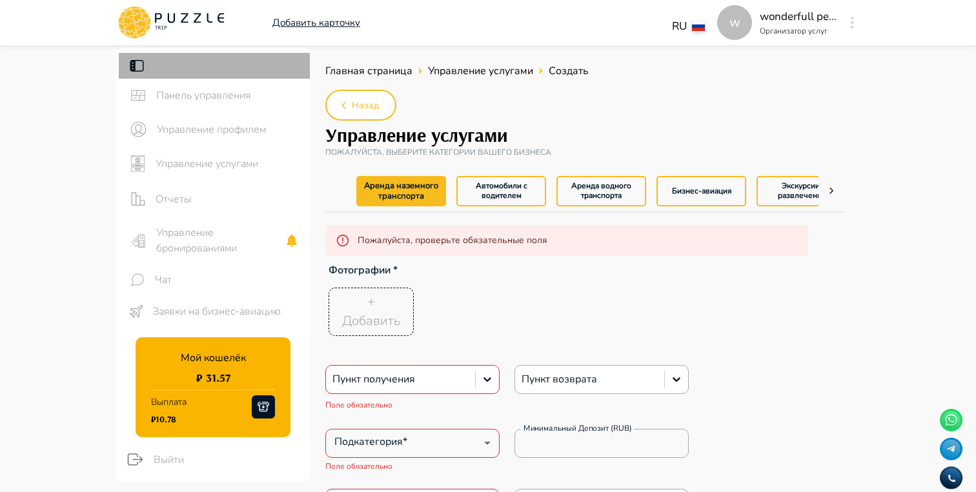
click at [202, 72] on div at bounding box center [214, 66] width 191 height 26
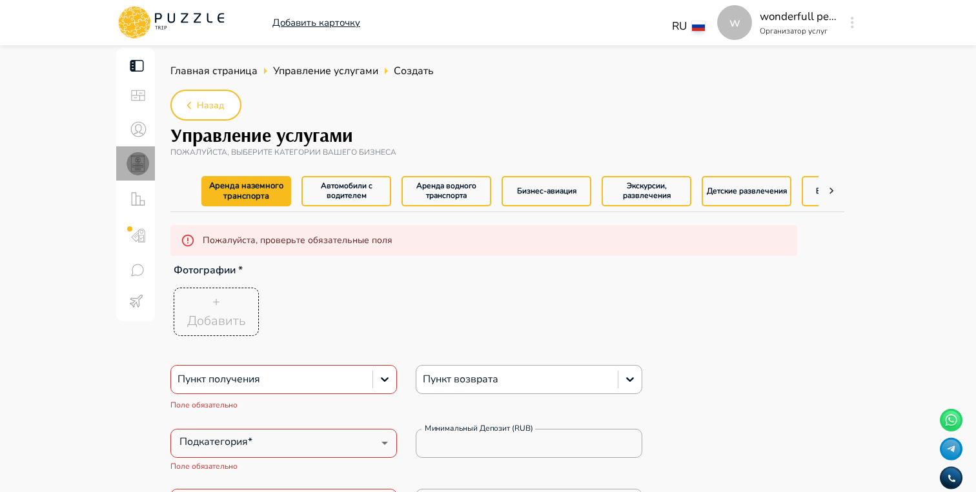
click at [139, 159] on icon "sidebar icons" at bounding box center [138, 163] width 16 height 17
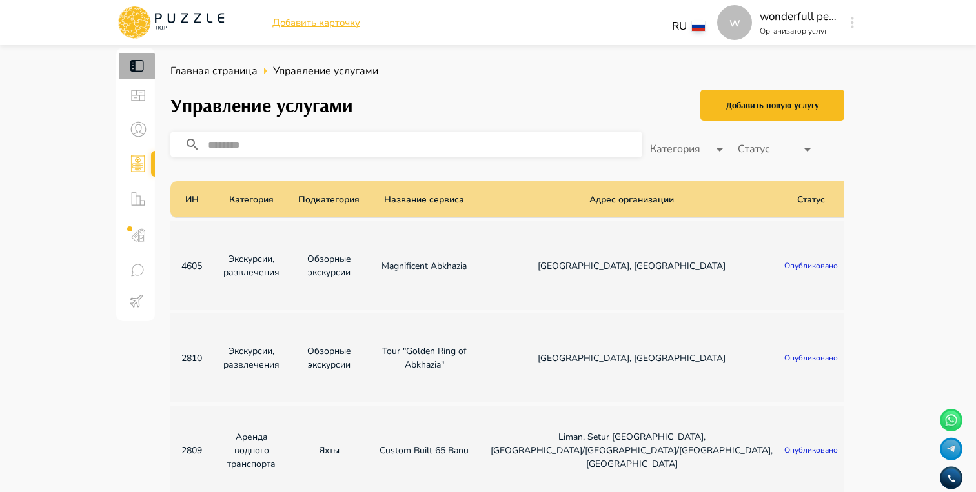
click at [146, 65] on div at bounding box center [137, 66] width 36 height 26
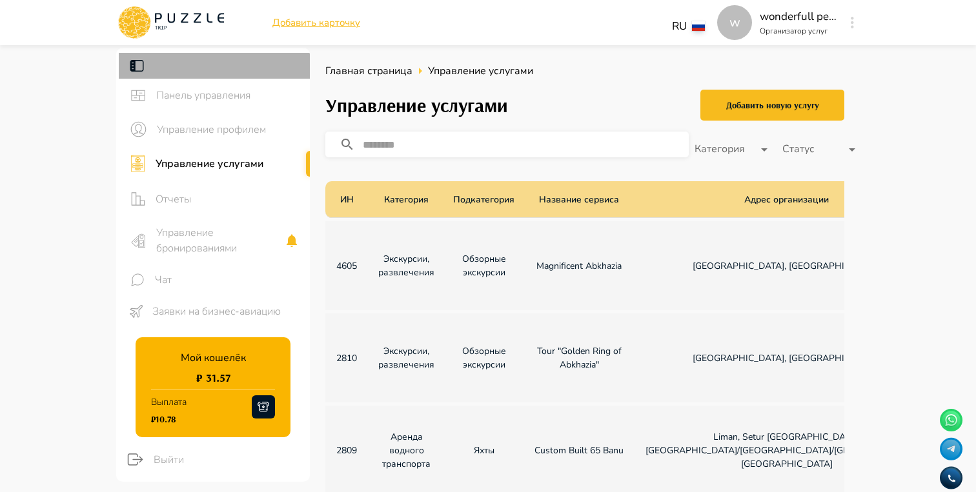
click at [145, 65] on div at bounding box center [214, 66] width 191 height 26
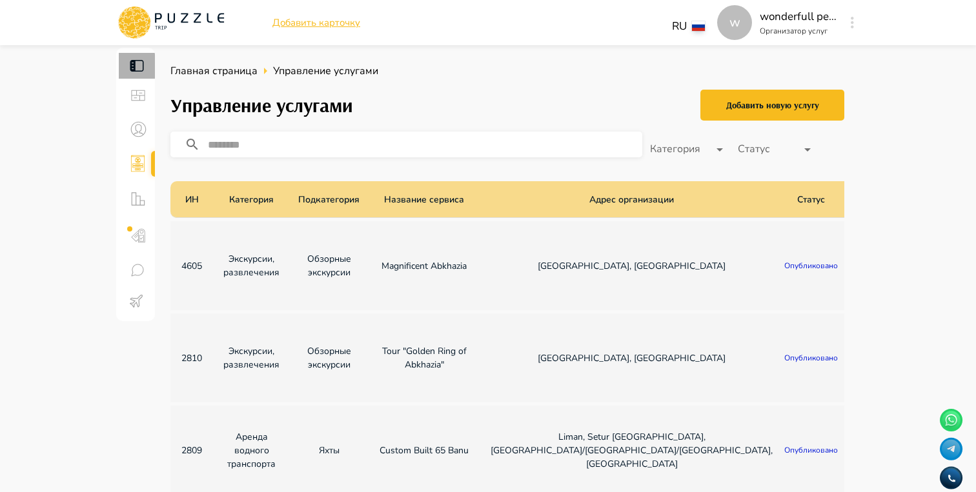
click at [145, 65] on div at bounding box center [137, 66] width 36 height 26
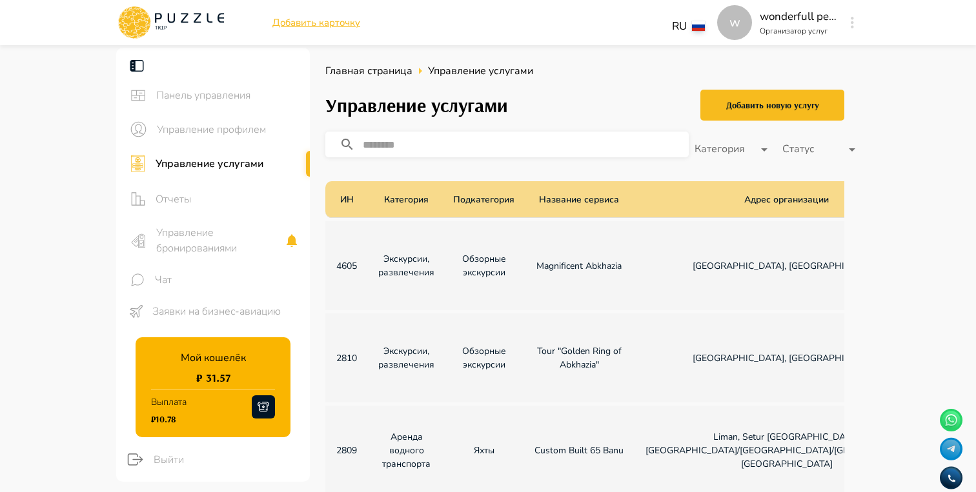
click at [145, 65] on div at bounding box center [214, 66] width 191 height 26
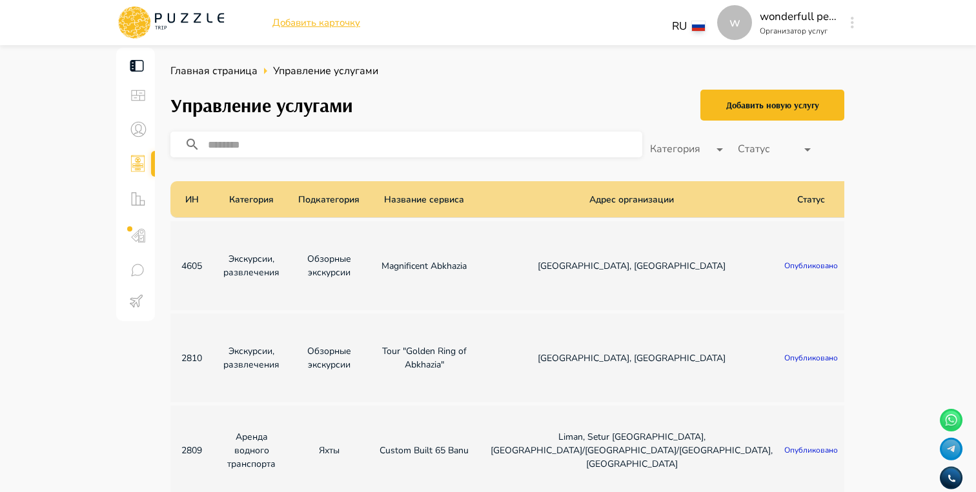
click at [849, 270] on button "Календарь бронирований" at bounding box center [900, 265] width 103 height 35
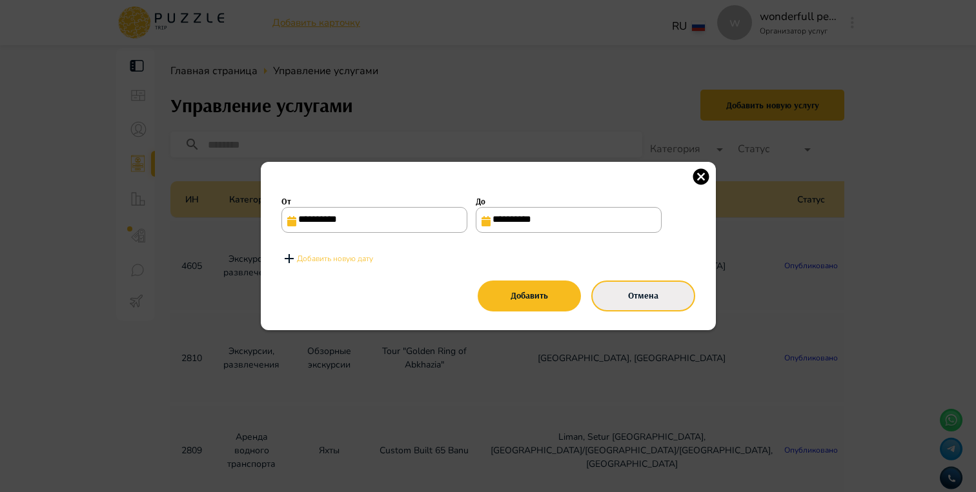
click at [640, 301] on button "Отмена" at bounding box center [642, 296] width 103 height 31
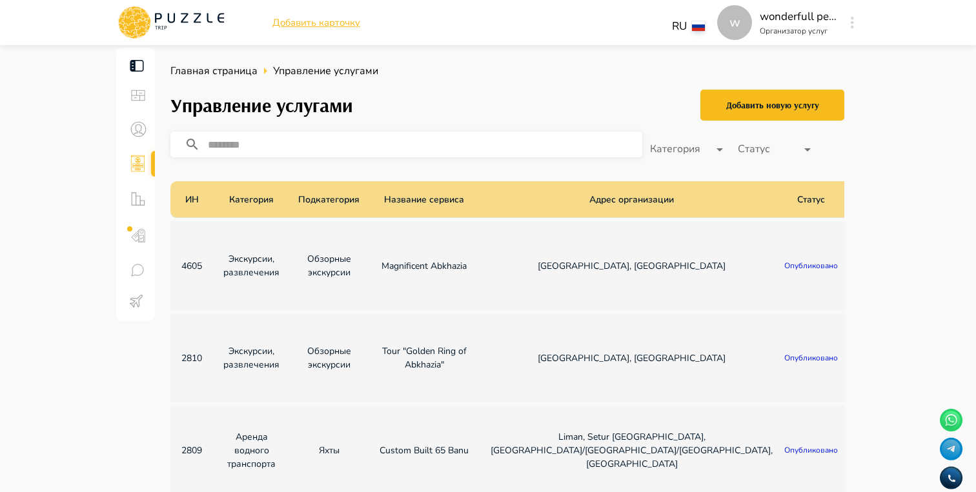
click at [849, 280] on button "Календарь бронирований" at bounding box center [900, 265] width 103 height 35
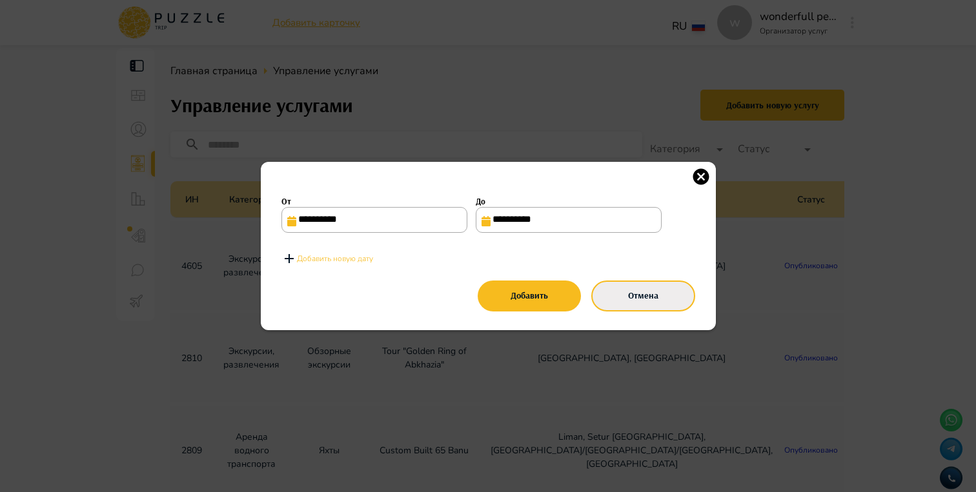
click at [641, 286] on button "Отмена" at bounding box center [642, 296] width 103 height 31
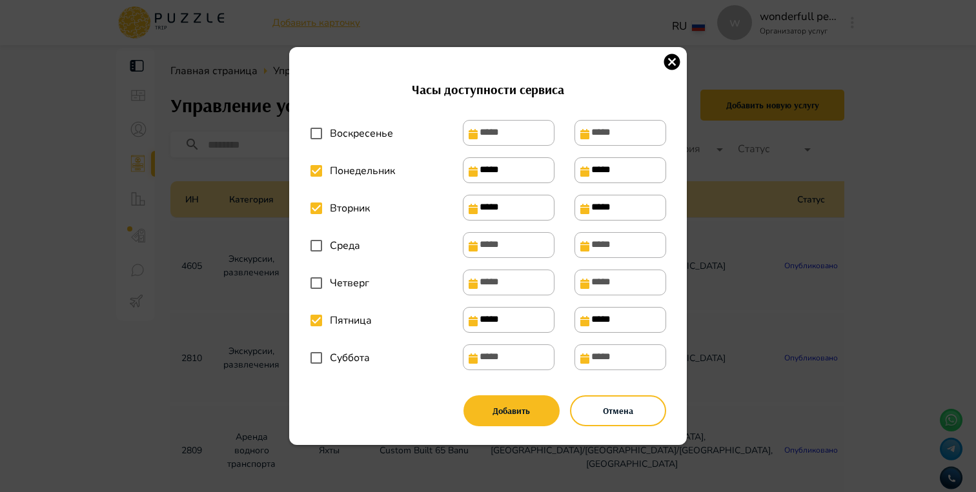
click at [668, 55] on icon "button" at bounding box center [672, 62] width 16 height 16
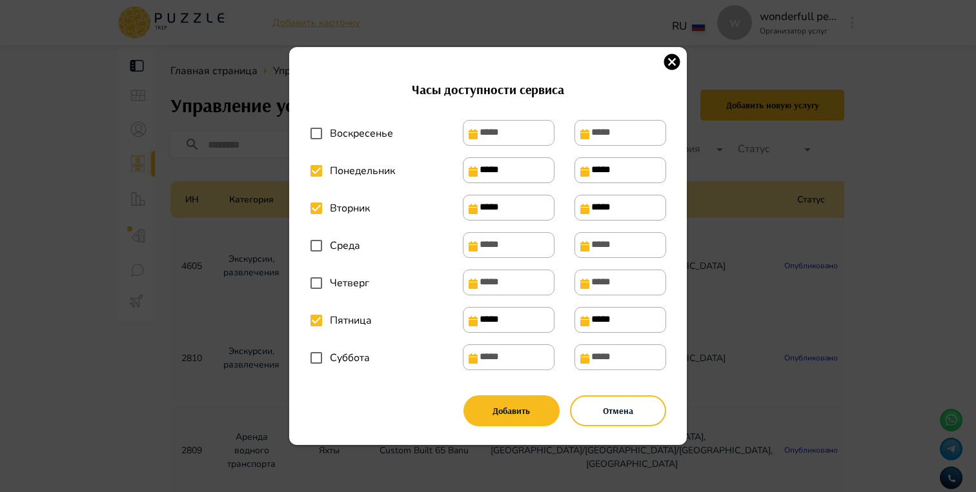
click at [672, 54] on icon "button" at bounding box center [672, 62] width 16 height 16
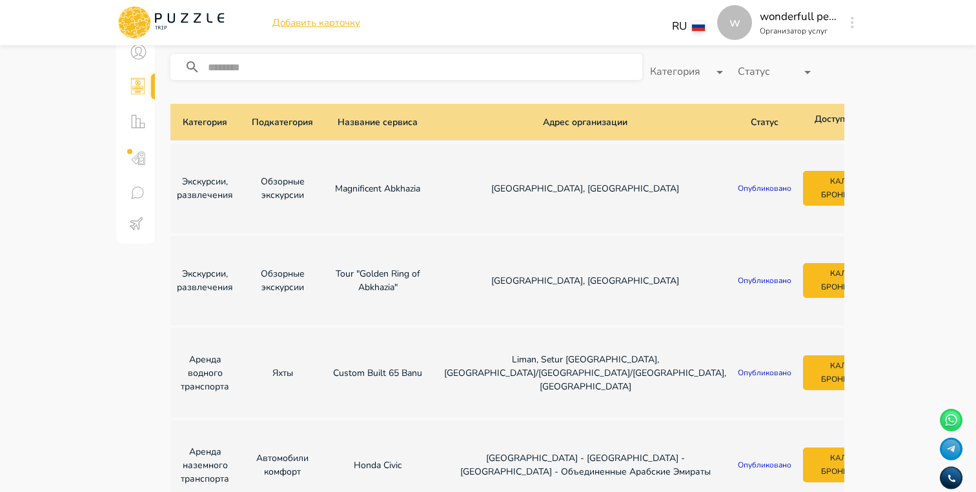
scroll to position [93, 0]
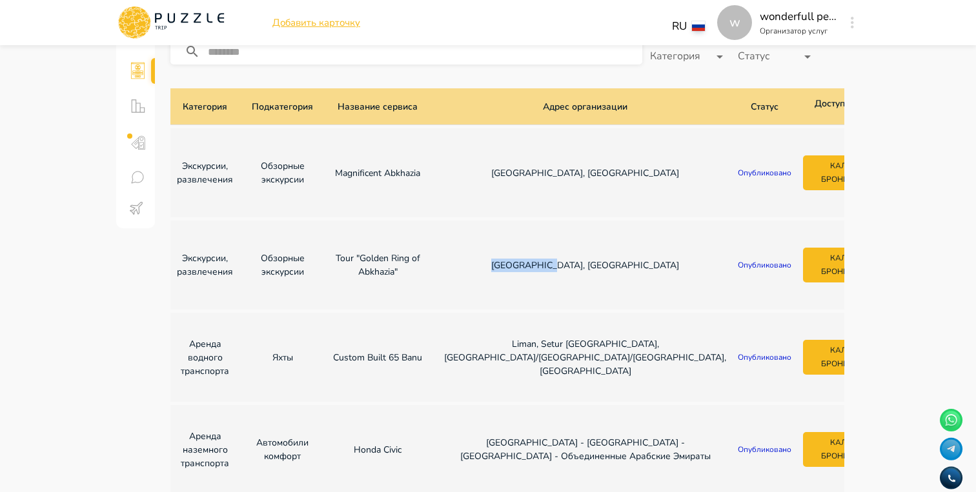
drag, startPoint x: 457, startPoint y: 273, endPoint x: 392, endPoint y: 273, distance: 65.2
click at [434, 273] on td "[GEOGRAPHIC_DATA], [GEOGRAPHIC_DATA]" at bounding box center [585, 265] width 303 height 89
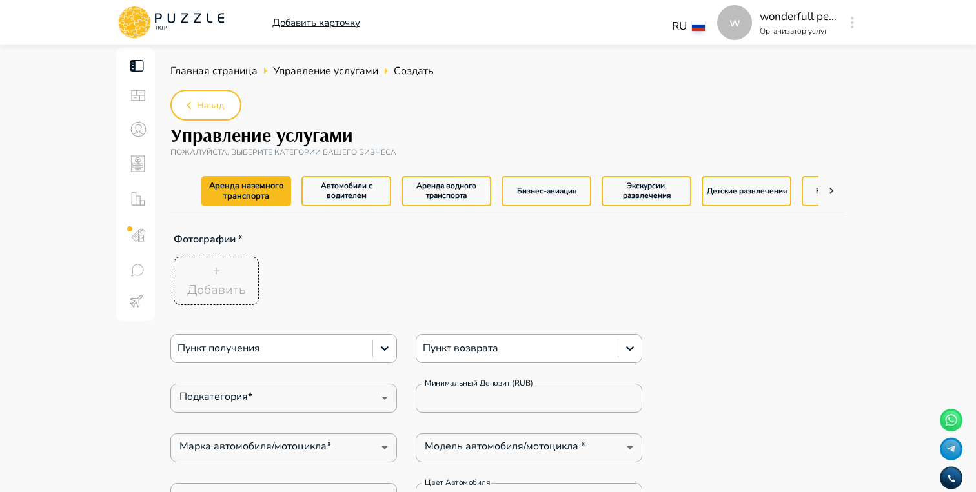
click at [149, 62] on div at bounding box center [137, 66] width 36 height 26
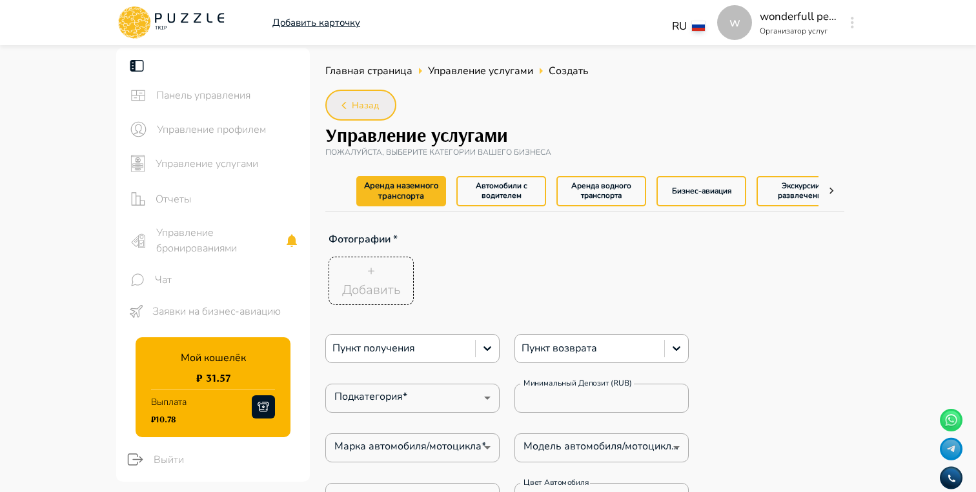
click at [368, 105] on span "Назад" at bounding box center [365, 106] width 27 height 16
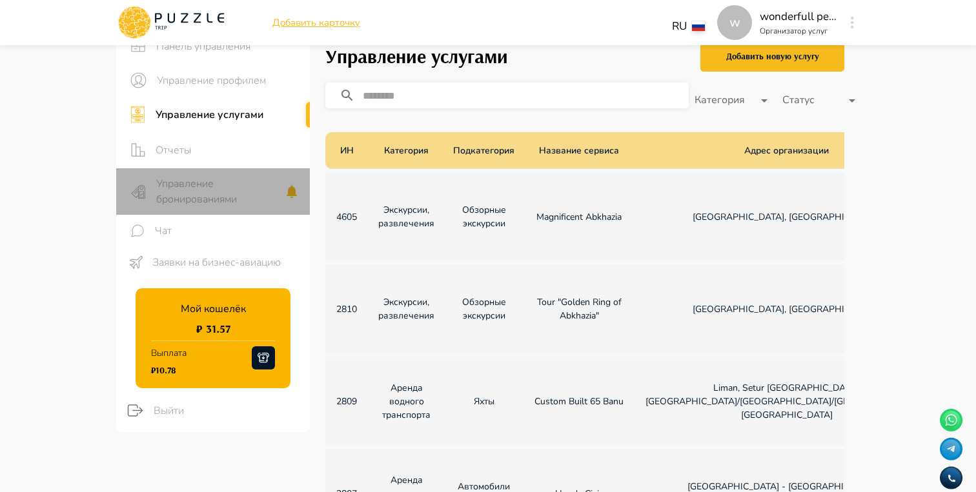
click at [167, 186] on span "Управление бронированиями" at bounding box center [220, 191] width 128 height 31
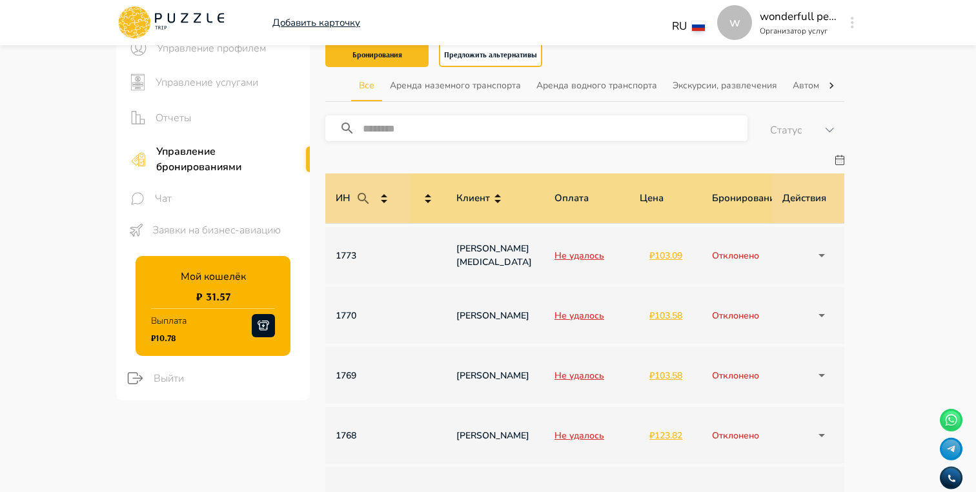
scroll to position [0, 921]
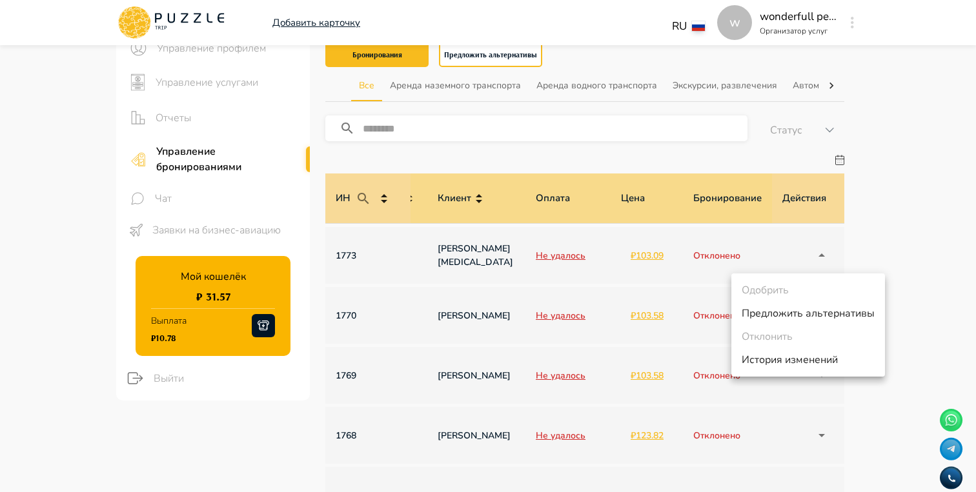
click at [898, 245] on div at bounding box center [488, 246] width 976 height 492
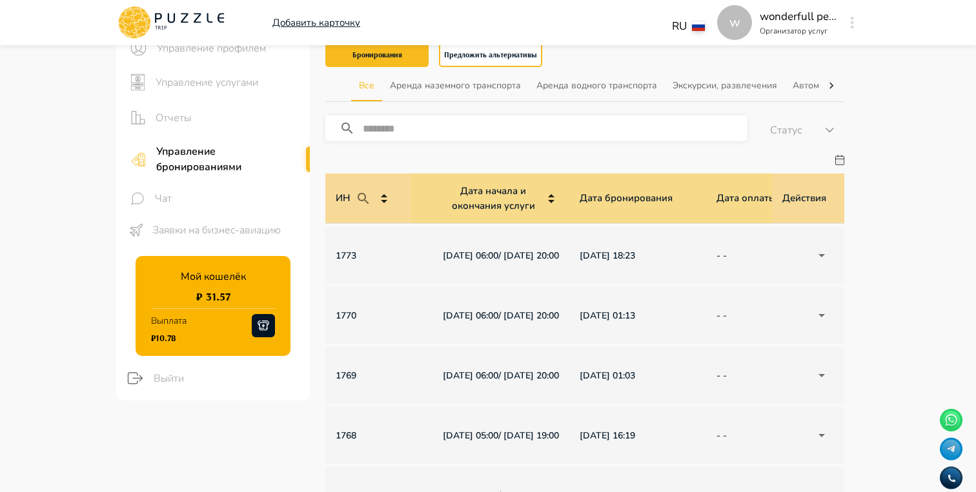
scroll to position [0, 0]
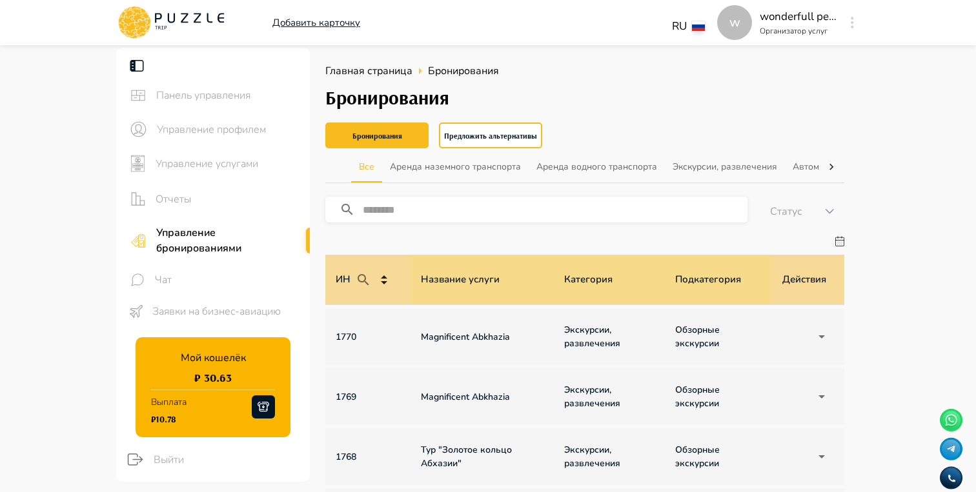
click at [527, 344] on td "Magnificent Abkhazia" at bounding box center [481, 336] width 143 height 57
click at [474, 337] on p "Magnificent Abkhazia" at bounding box center [482, 337] width 123 height 14
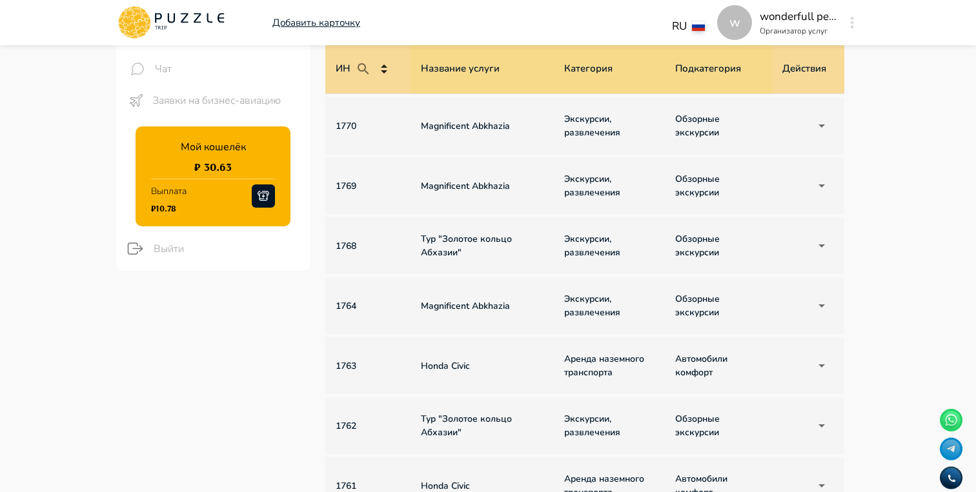
scroll to position [220, 0]
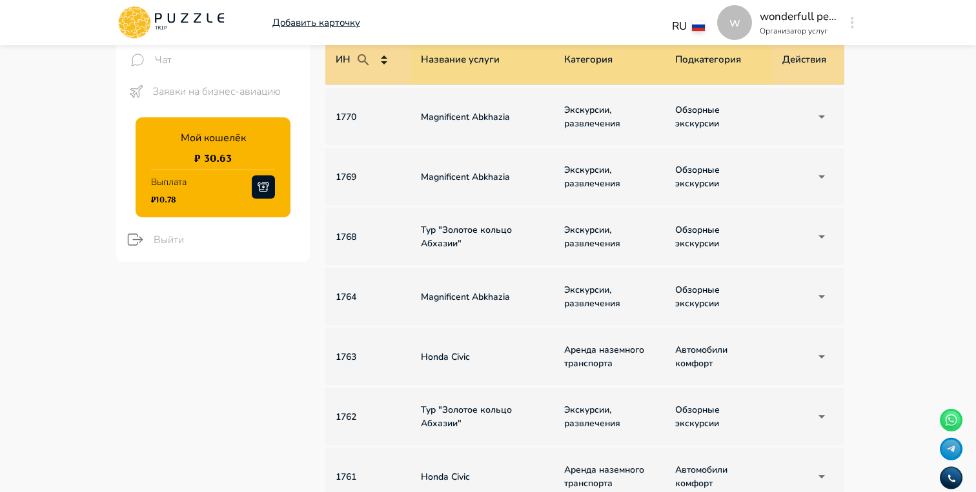
click at [492, 128] on td "Magnificent Abkhazia" at bounding box center [481, 116] width 143 height 57
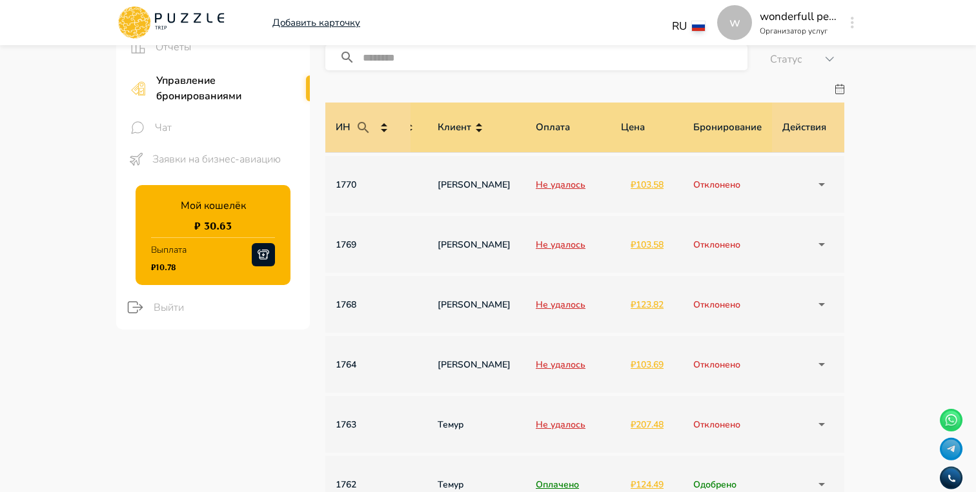
scroll to position [0, 0]
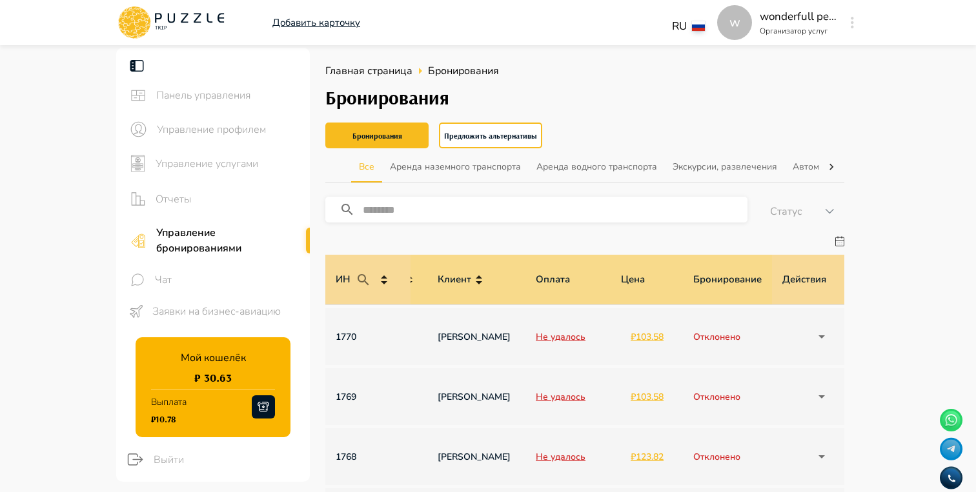
click at [230, 153] on div "Управление услугами" at bounding box center [213, 163] width 194 height 34
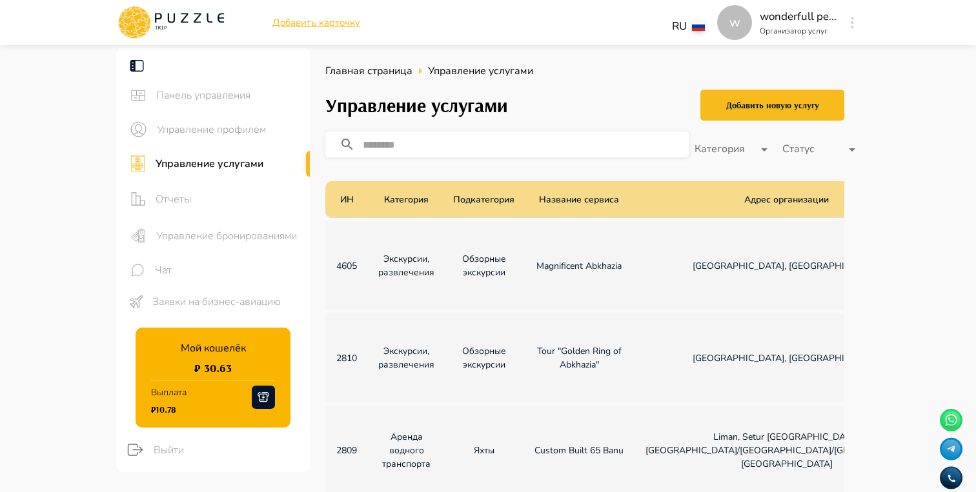
click at [408, 263] on p "Экскурсии, развлечения" at bounding box center [406, 265] width 56 height 27
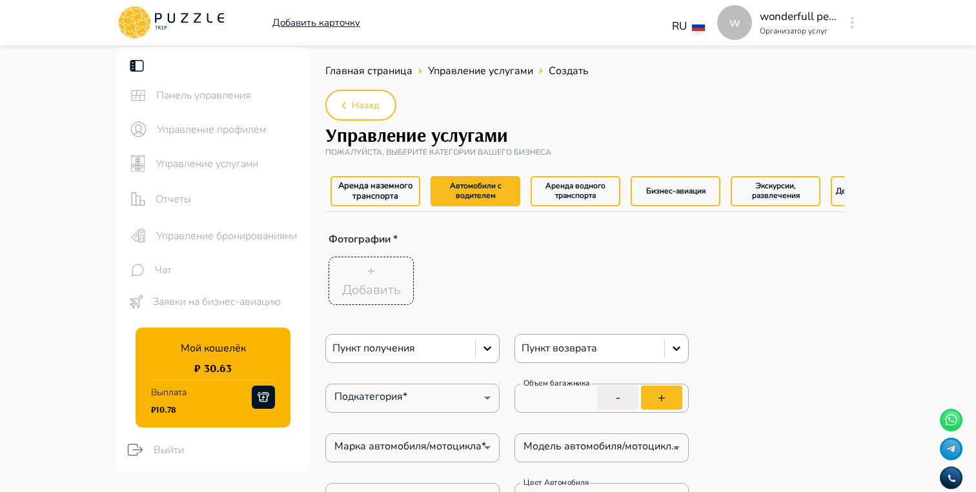
type textarea "*"
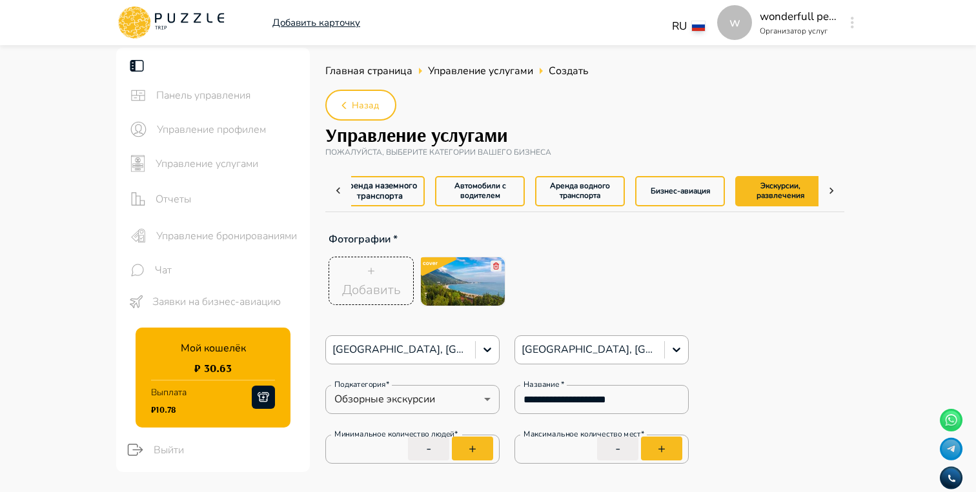
type textarea "*"
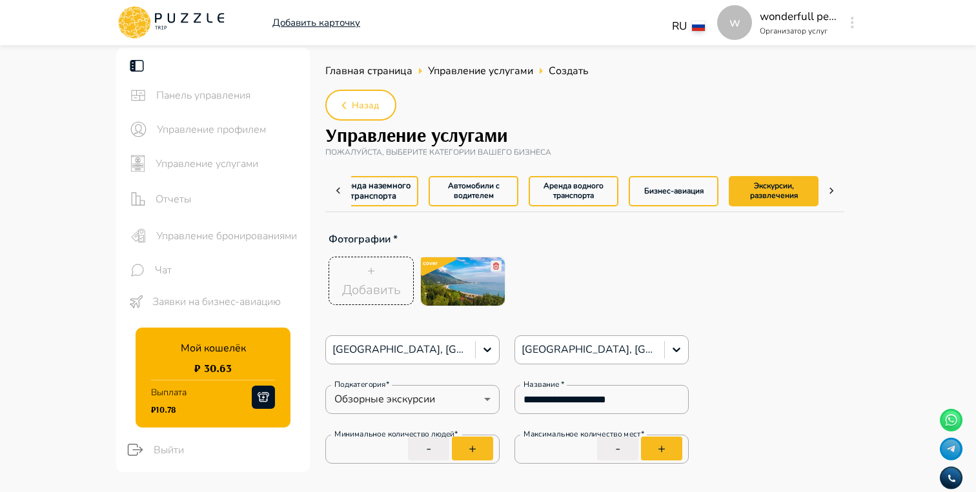
type textarea "*"
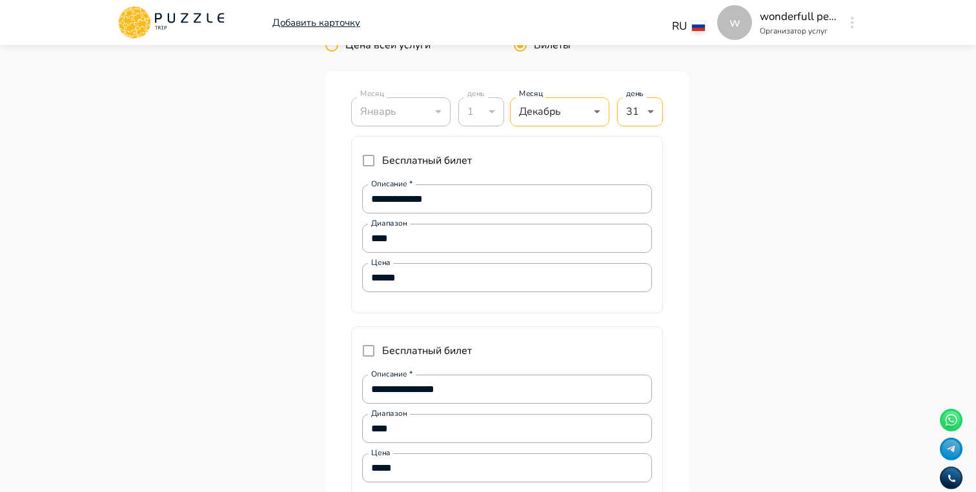
scroll to position [3972, 0]
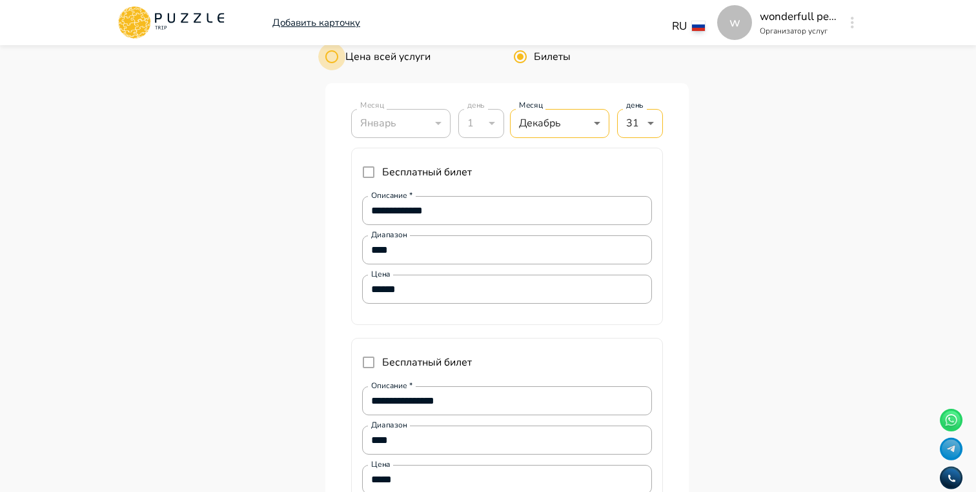
type textarea "*"
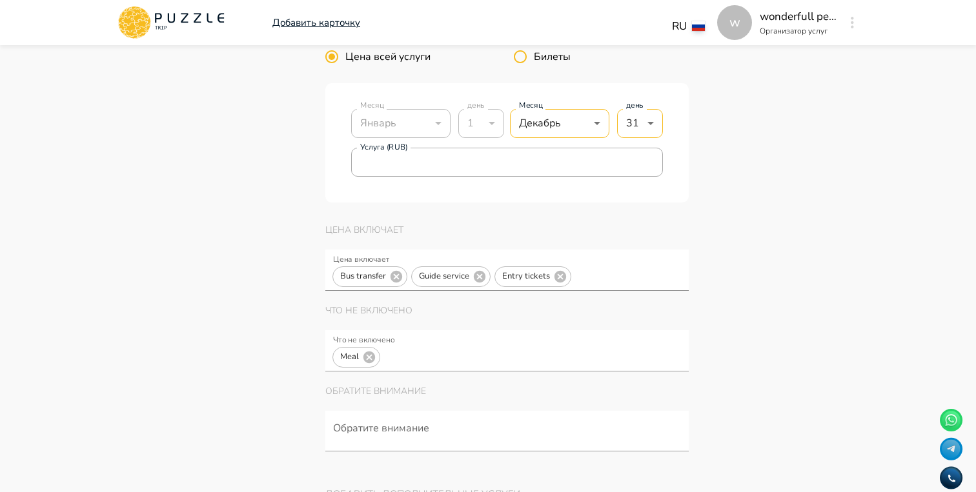
type textarea "*"
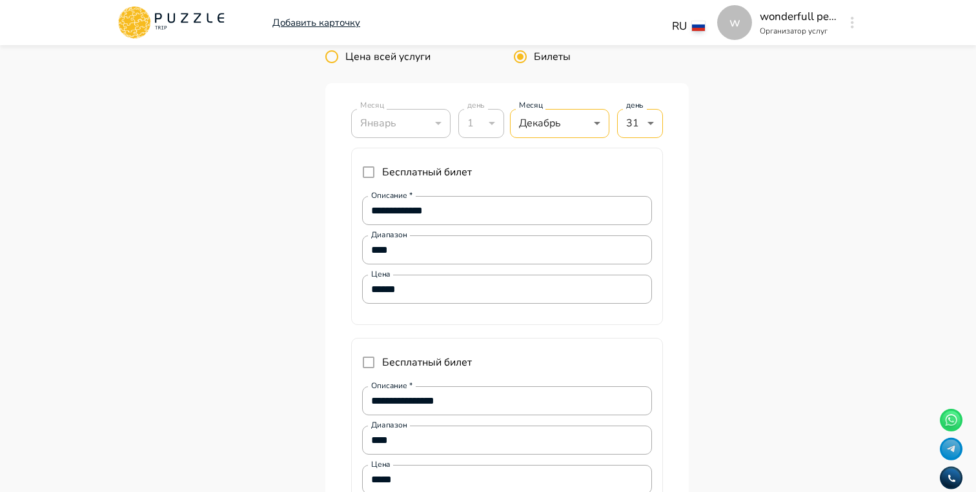
type textarea "*"
click at [390, 43] on button "При заполнении сезонных цен будьте внимательны, если вы указали цену для одного…" at bounding box center [398, 30] width 26 height 26
click at [360, 65] on span "Цена всей услуги" at bounding box center [387, 56] width 85 height 15
type textarea "*"
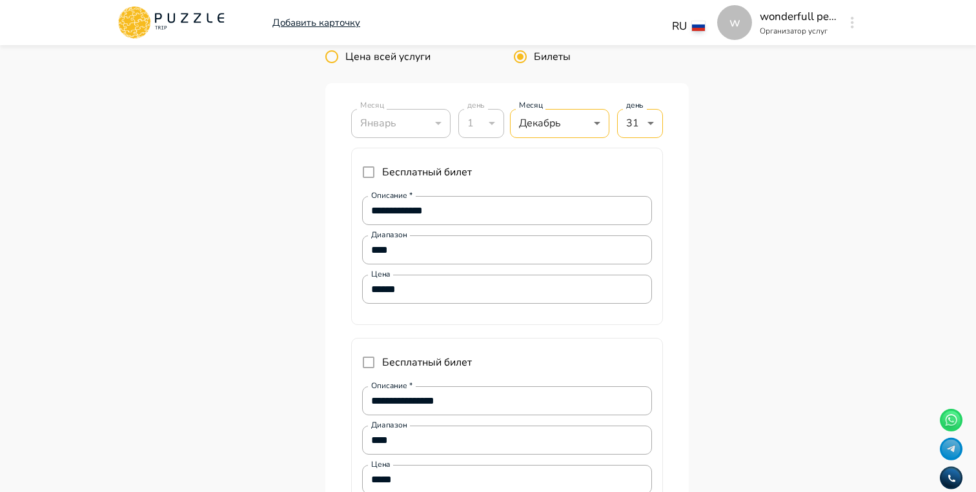
type textarea "*"
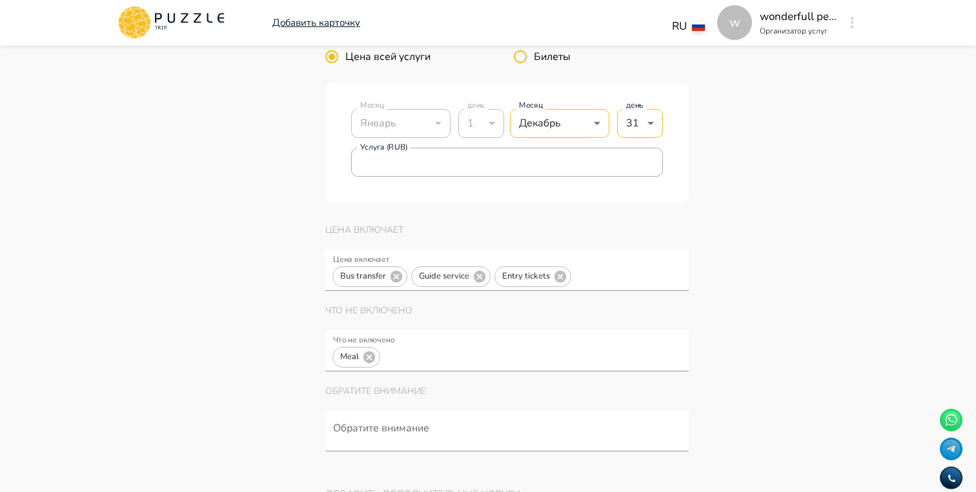
type textarea "*"
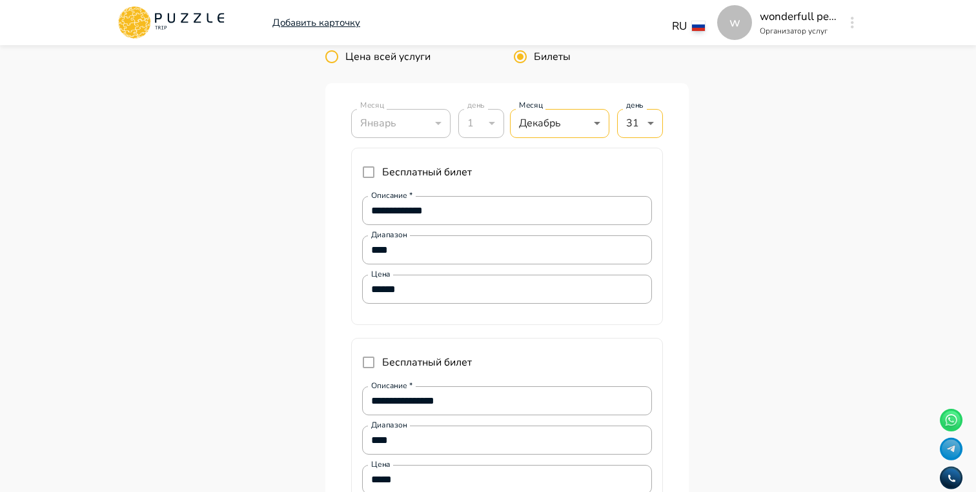
type textarea "*"
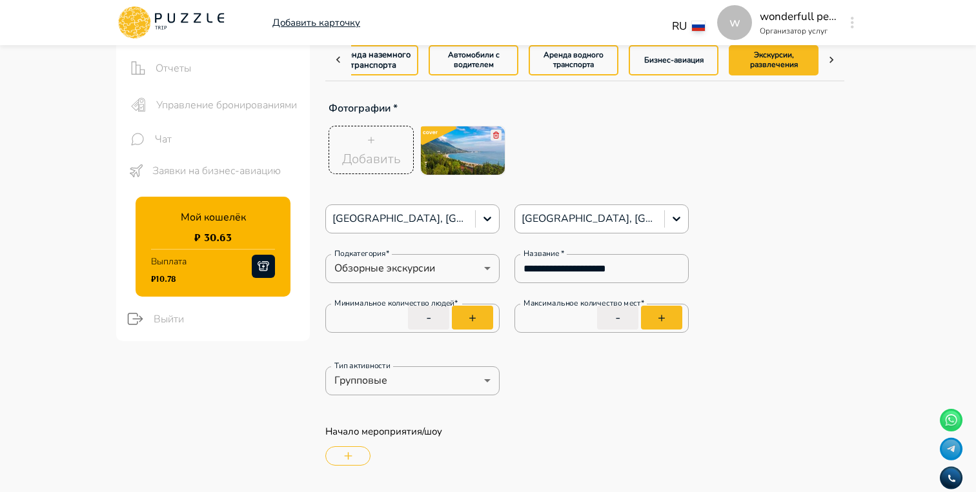
scroll to position [0, 0]
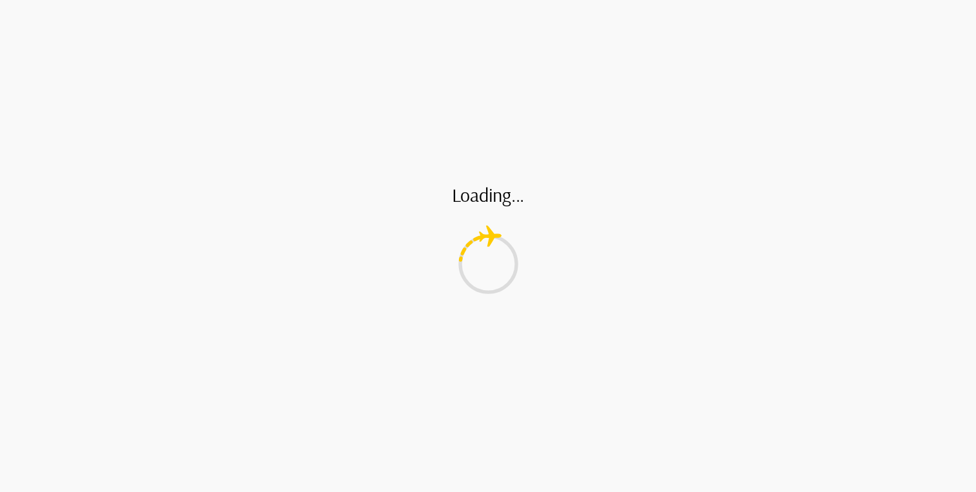
scroll to position [1991, 0]
type textarea "*"
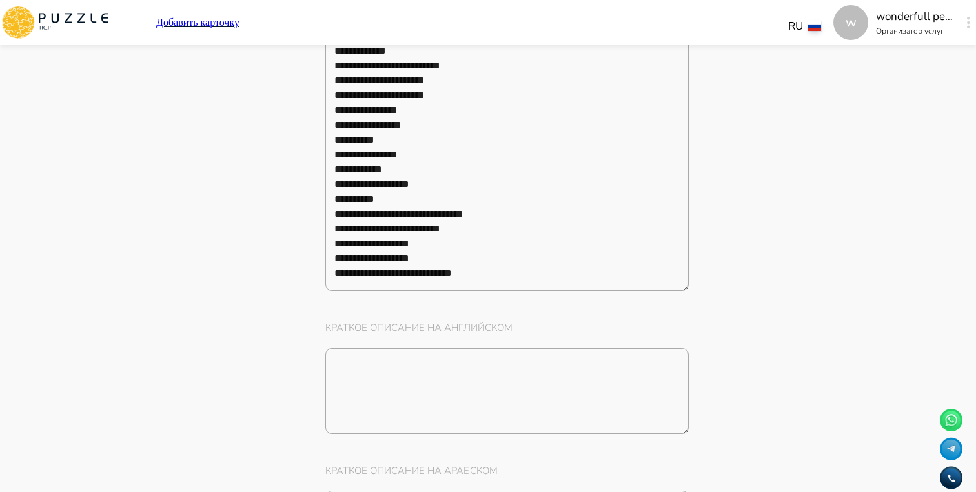
type textarea "*"
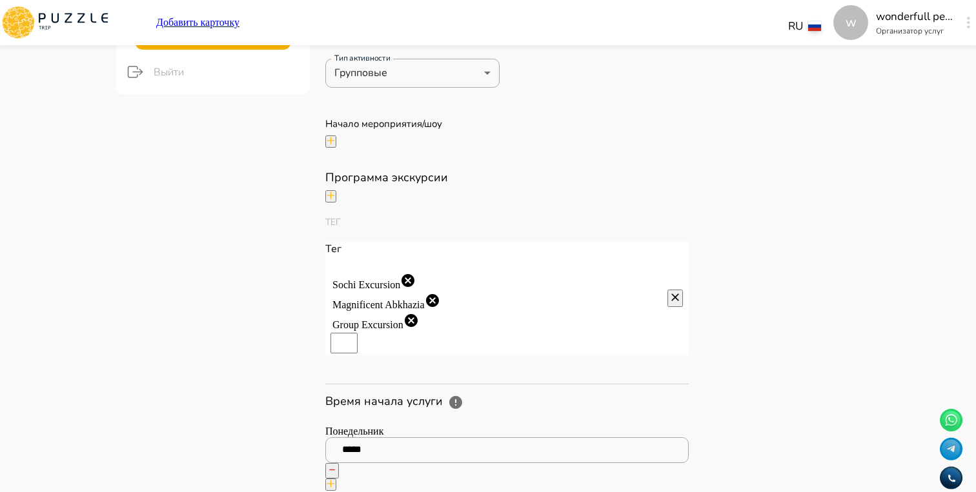
scroll to position [0, 0]
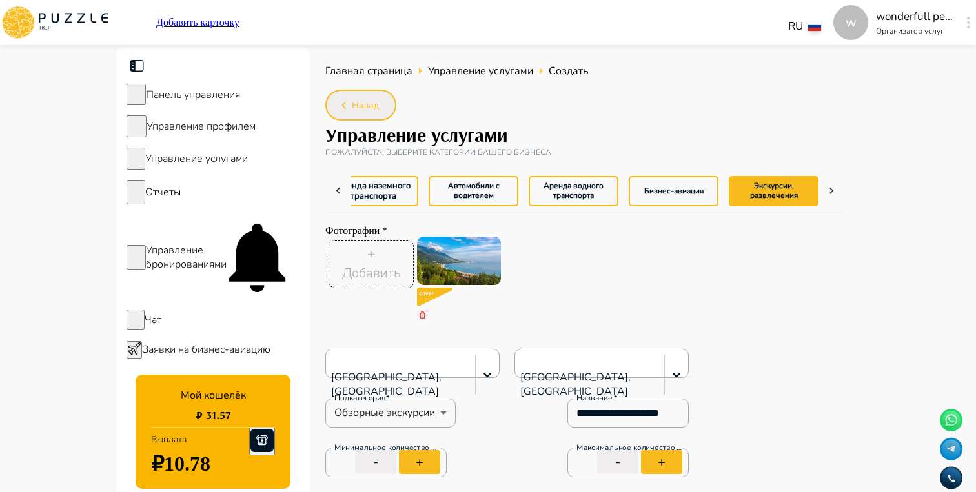
click at [383, 105] on button "Назад" at bounding box center [360, 105] width 71 height 31
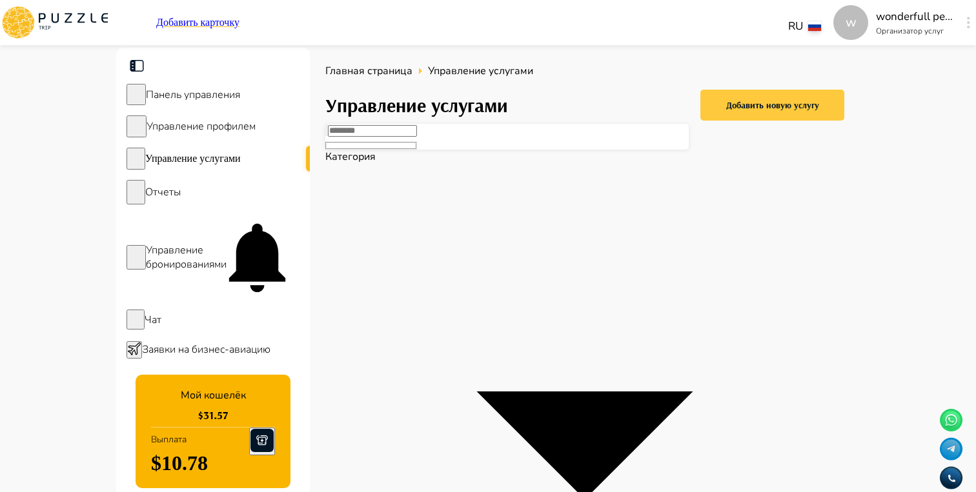
click at [776, 114] on button "Добавить новую услугу" at bounding box center [772, 105] width 144 height 31
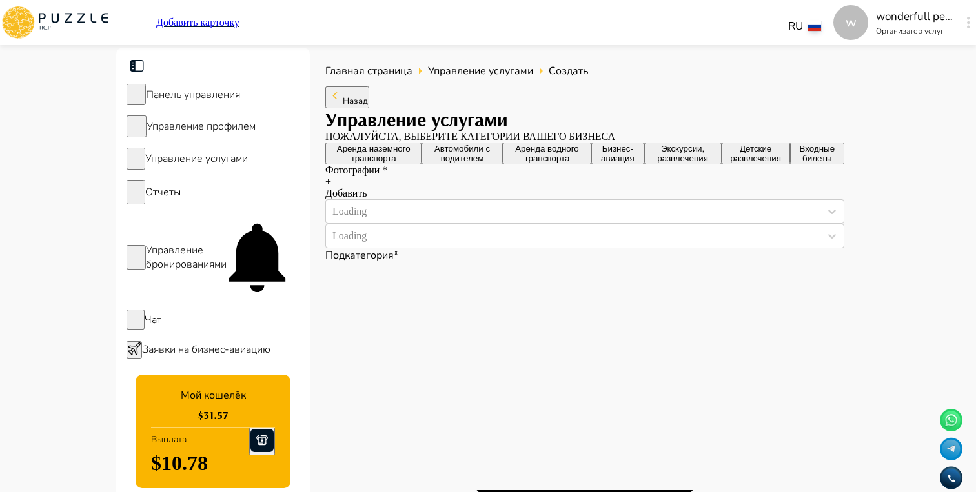
type textarea "*"
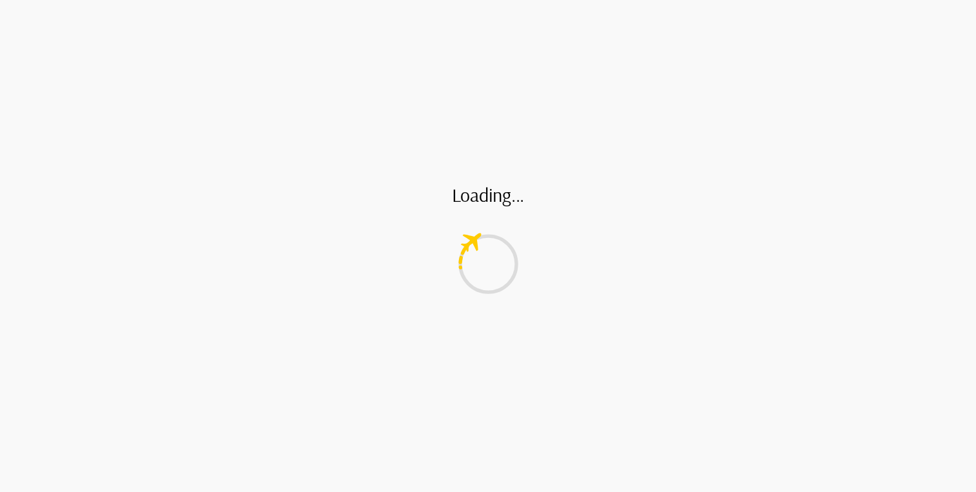
type textarea "*"
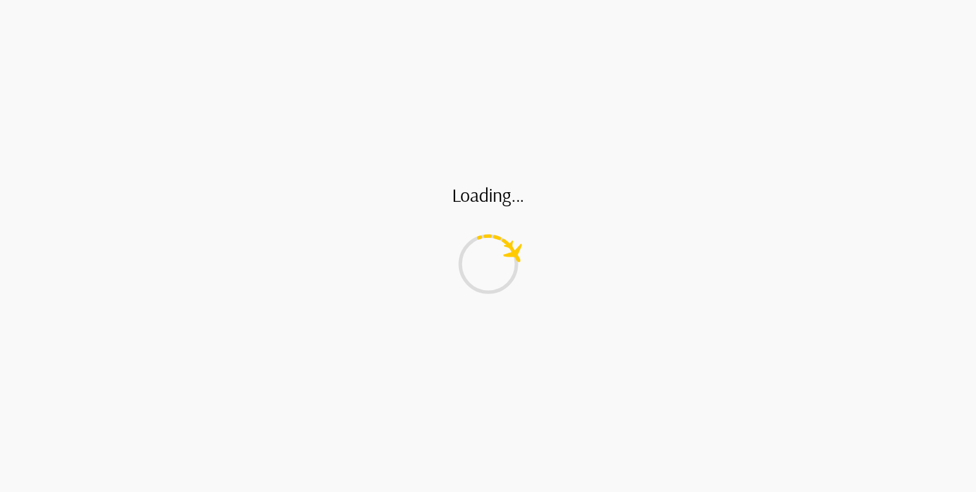
type textarea "*"
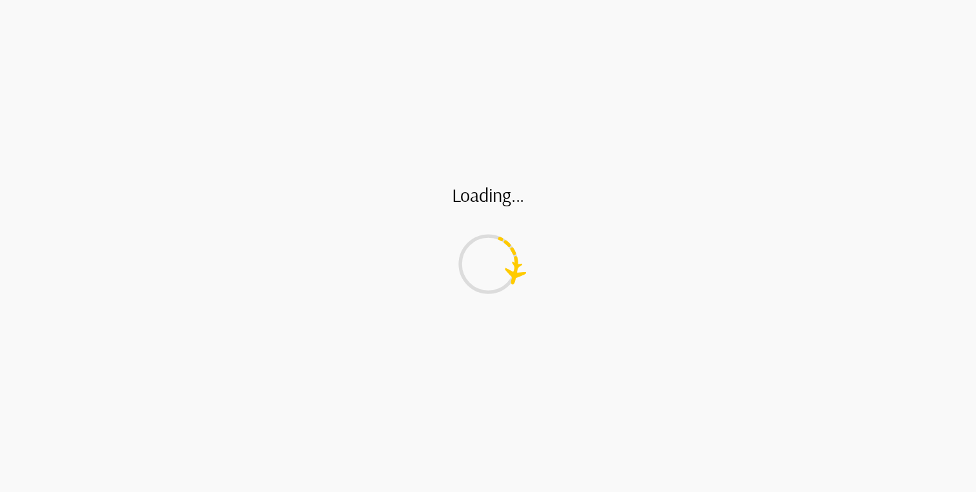
type textarea "*"
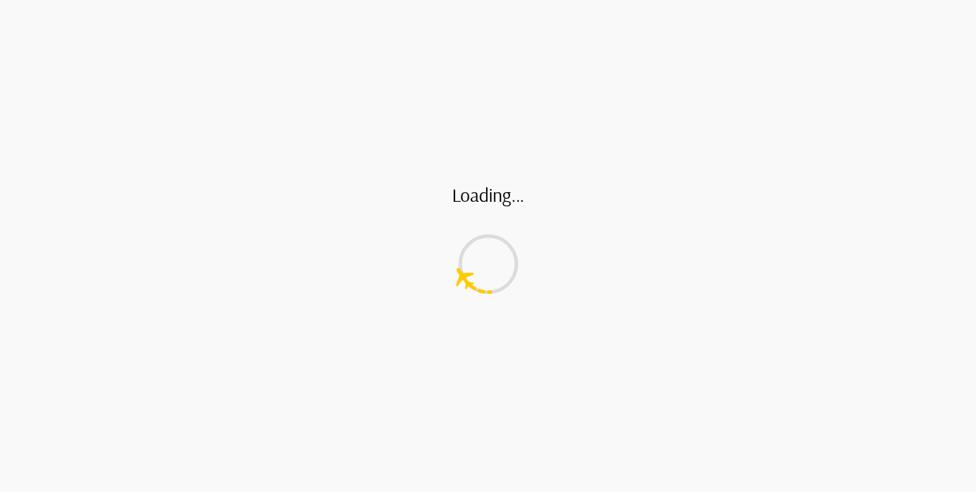
type textarea "*"
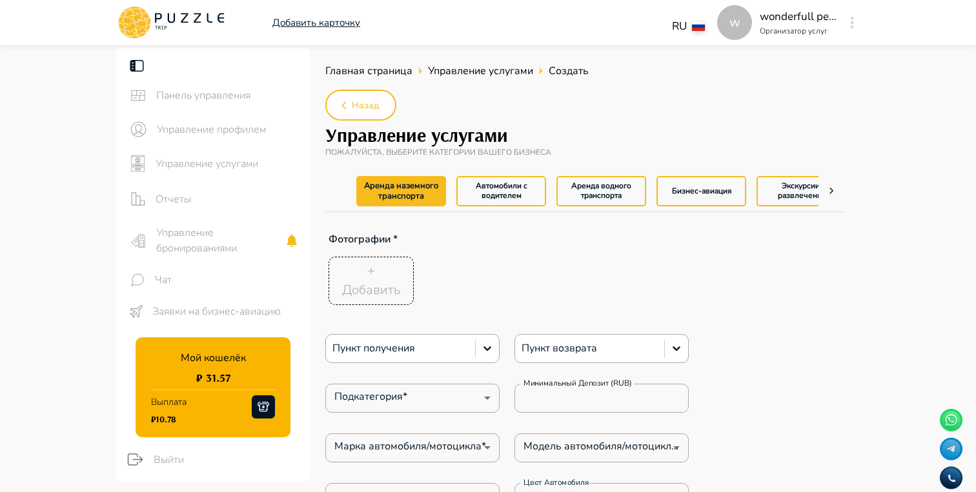
type textarea "*"
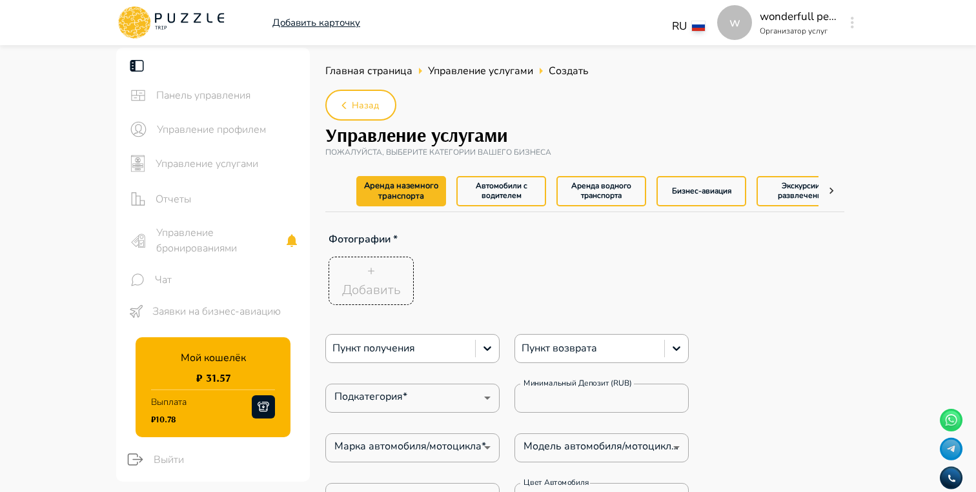
type textarea "*"
click at [237, 163] on span "Управление услугами" at bounding box center [228, 163] width 144 height 15
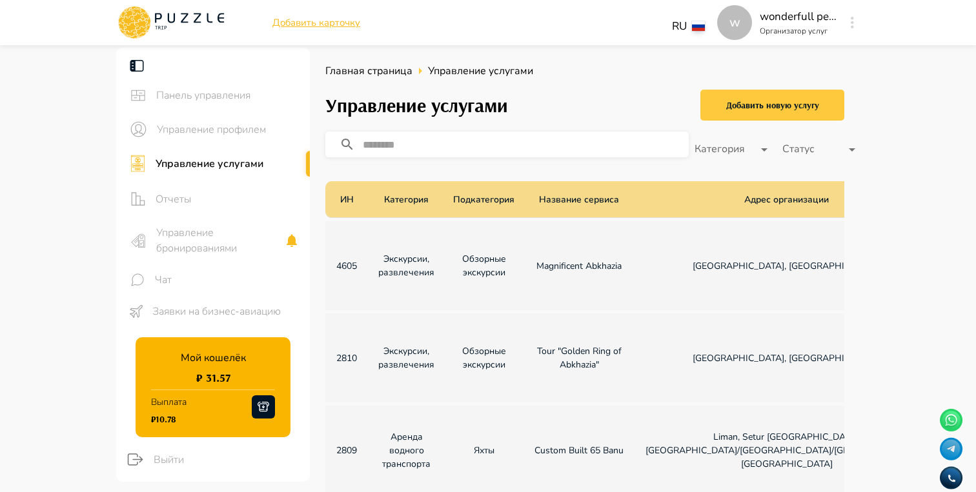
click at [741, 101] on div "Добавить новую услугу" at bounding box center [772, 105] width 93 height 16
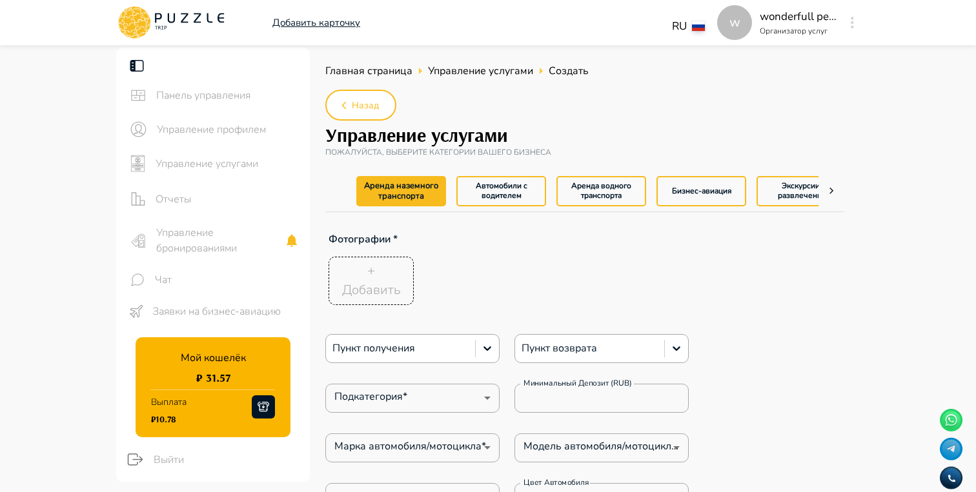
type textarea "*"
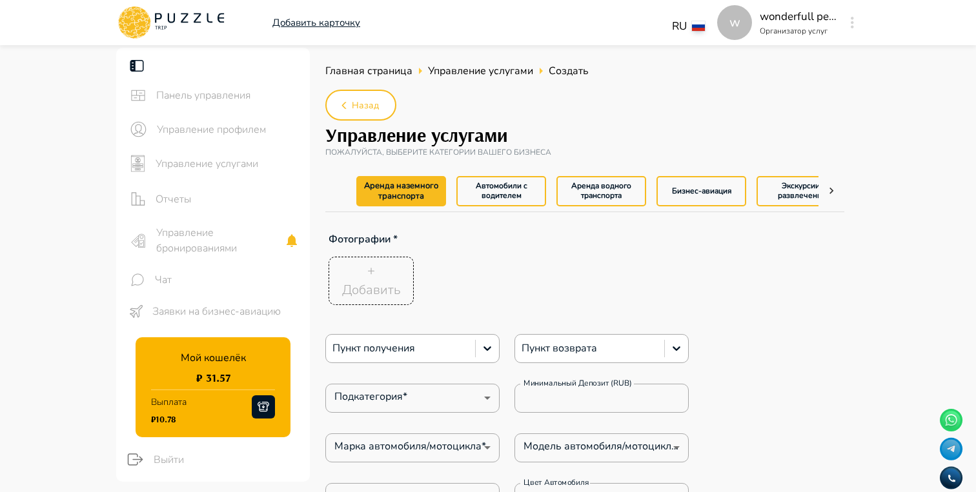
type textarea "*"
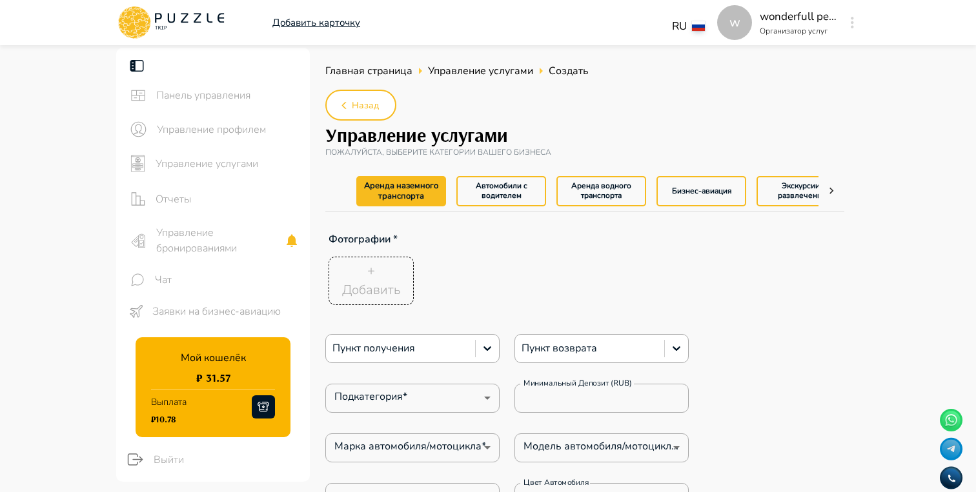
type textarea "*"
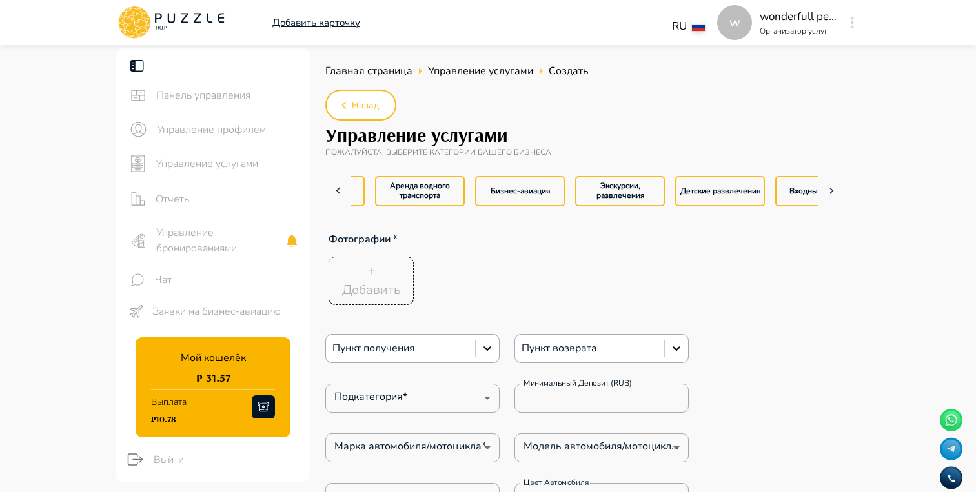
scroll to position [0, 183]
click at [635, 182] on button "Экскурсии, развлечения" at bounding box center [619, 191] width 90 height 30
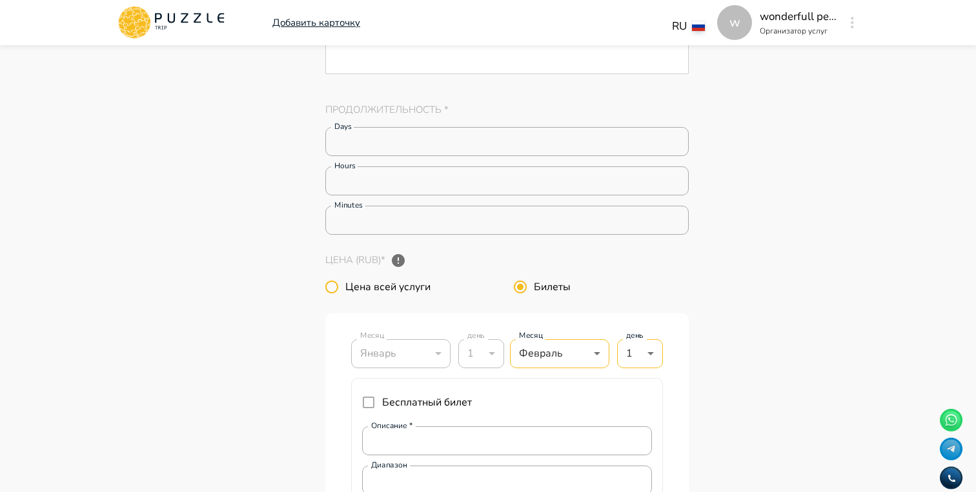
scroll to position [2246, 0]
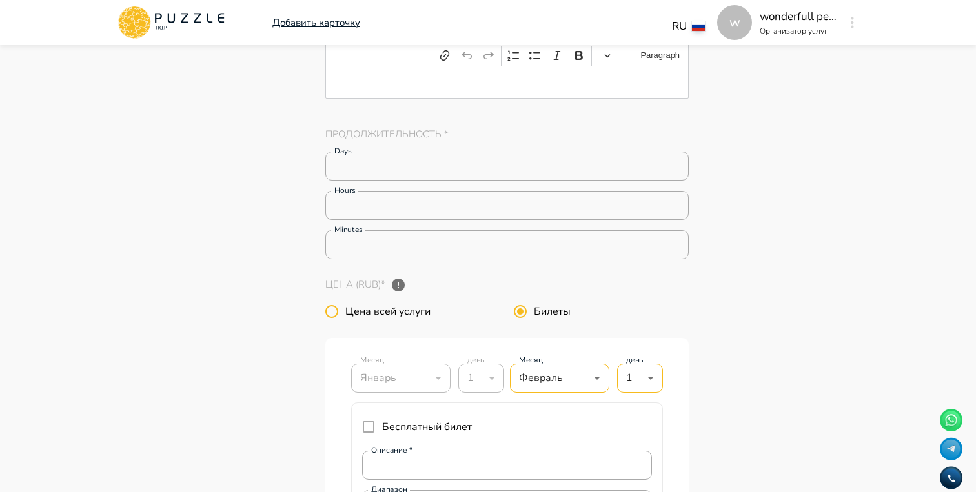
click at [393, 319] on span "Цена всей услуги" at bounding box center [387, 311] width 85 height 15
type textarea "*"
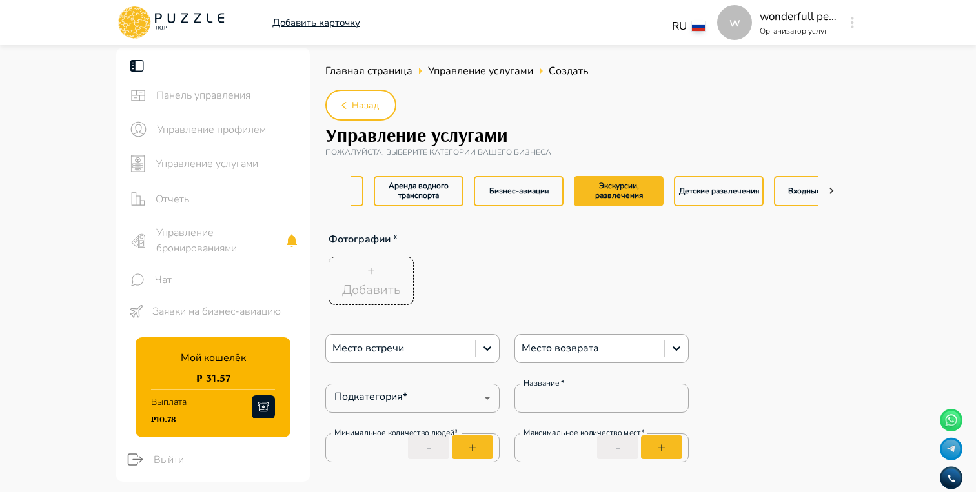
scroll to position [0, 0]
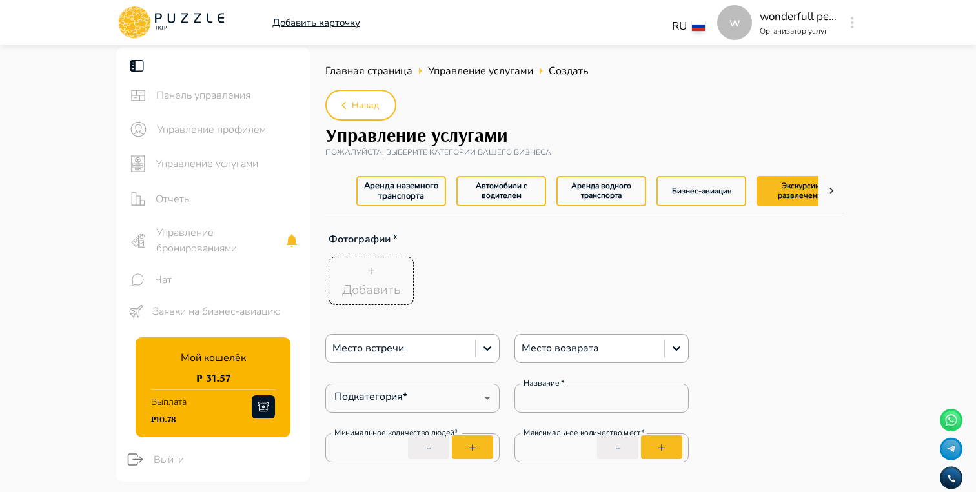
click at [391, 199] on button "Аренда наземного транспорта" at bounding box center [401, 191] width 90 height 30
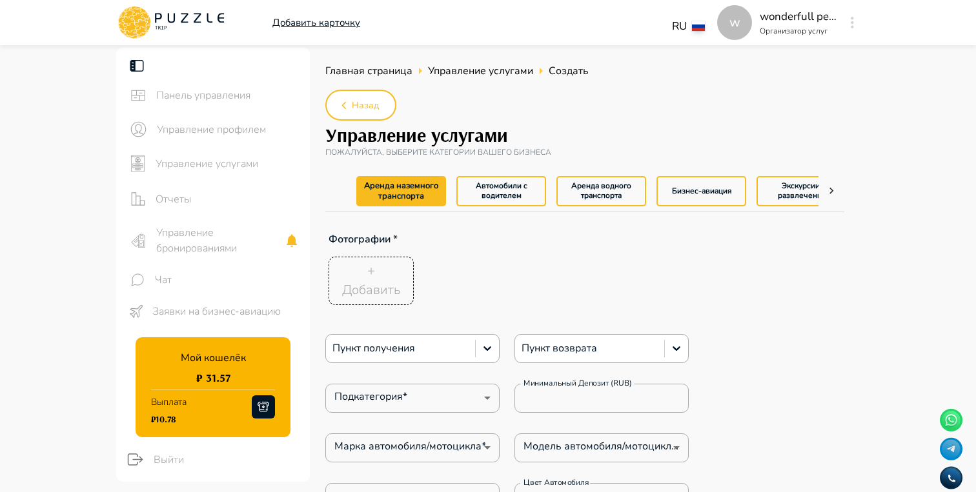
type textarea "*"
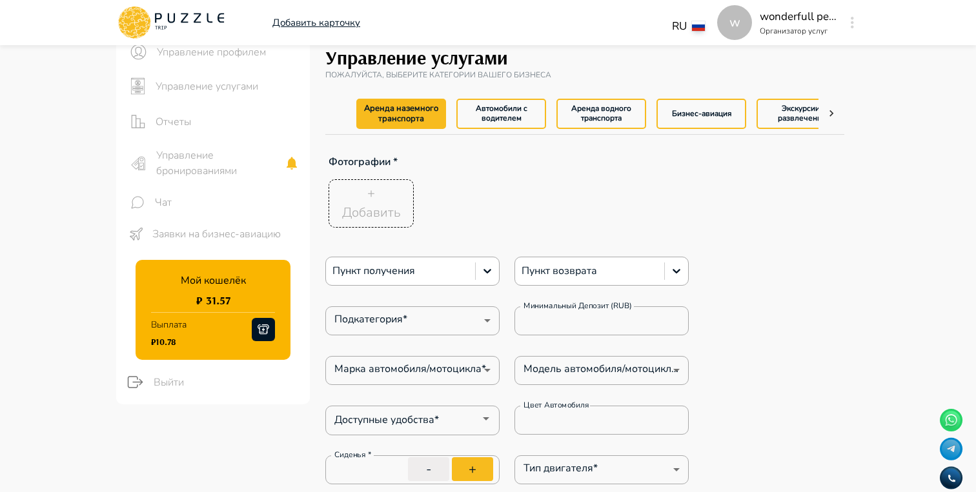
type textarea "*"
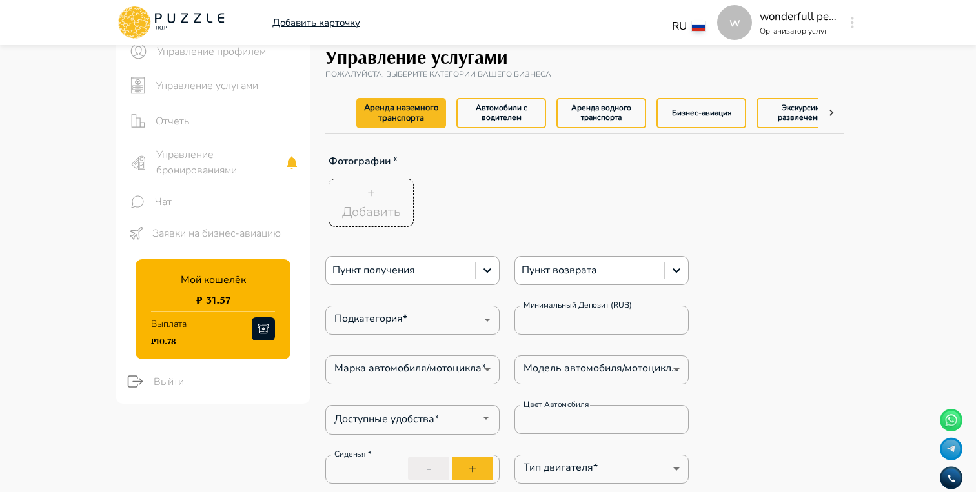
type textarea "*"
click at [510, 124] on button "Автомобили с водителем" at bounding box center [501, 113] width 90 height 30
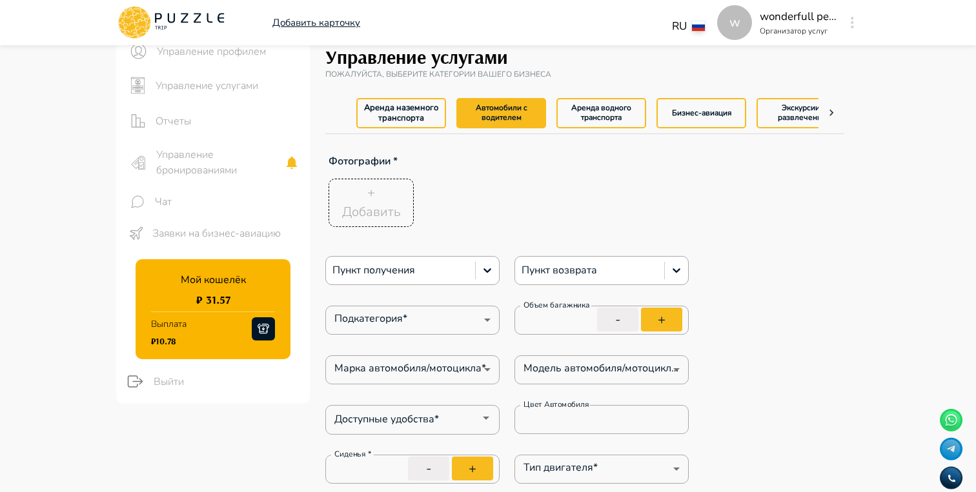
type textarea "*"
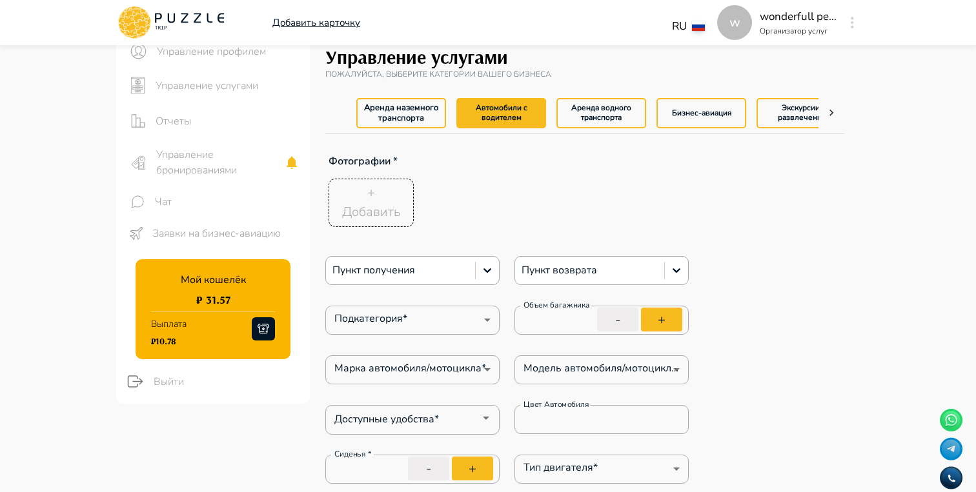
type textarea "*"
click at [582, 120] on button "Аренда водного транспорта" at bounding box center [601, 113] width 90 height 30
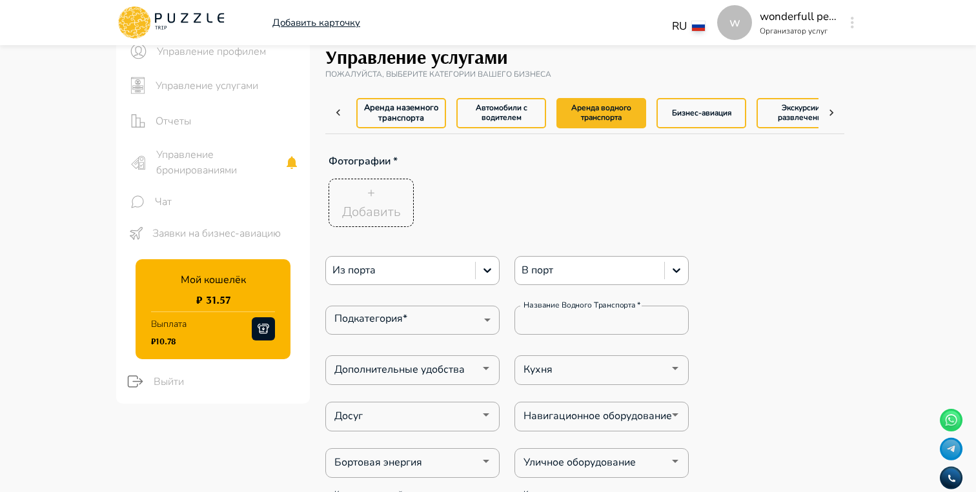
scroll to position [0, 0]
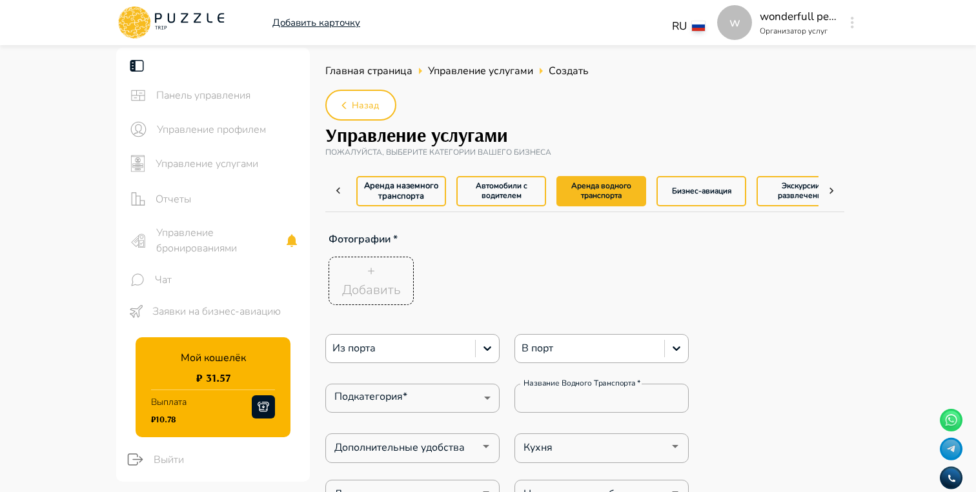
type textarea "*"
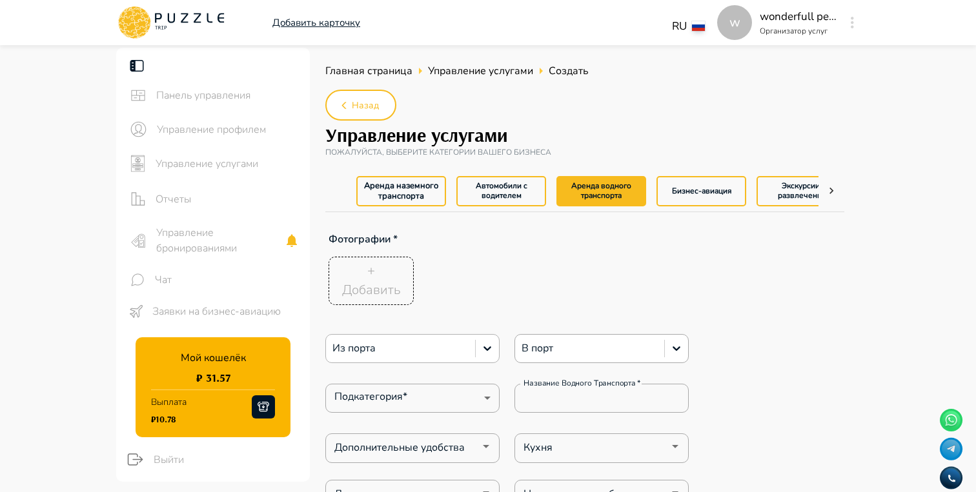
type textarea "*"
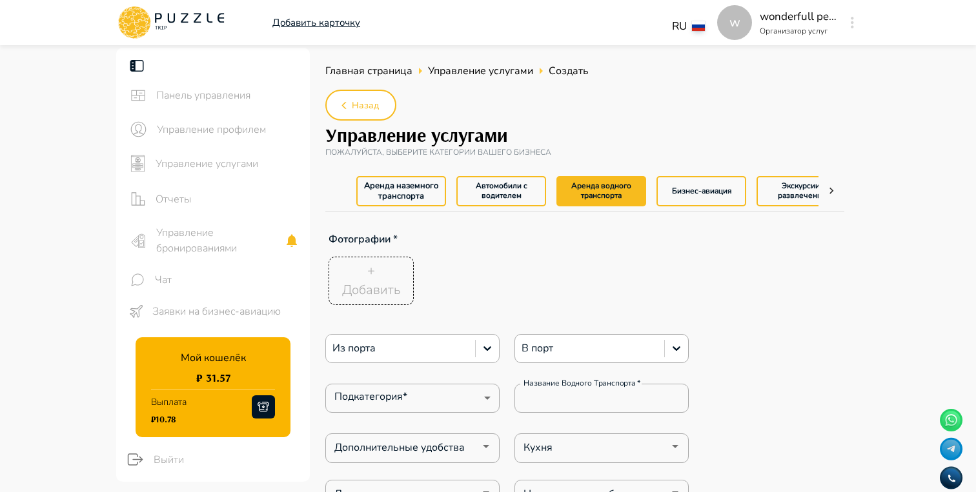
type textarea "*"
click at [676, 196] on button "Бизнес-авиация" at bounding box center [701, 191] width 90 height 30
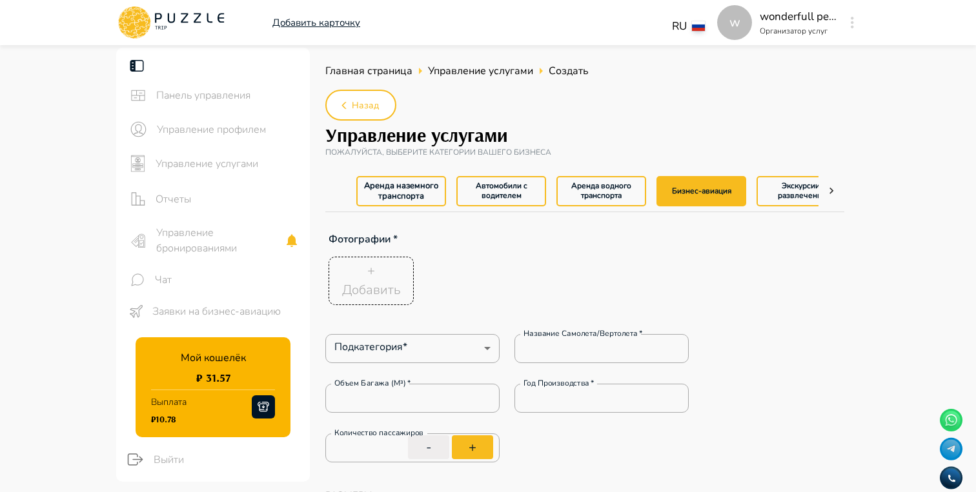
type textarea "*"
click at [832, 192] on icon at bounding box center [831, 191] width 13 height 13
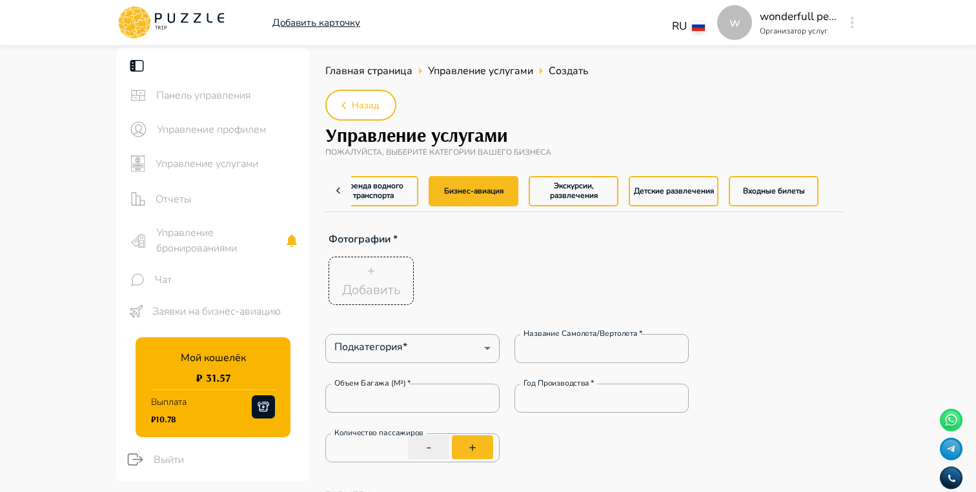
click at [580, 187] on button "Экскурсии, развлечения" at bounding box center [573, 191] width 90 height 30
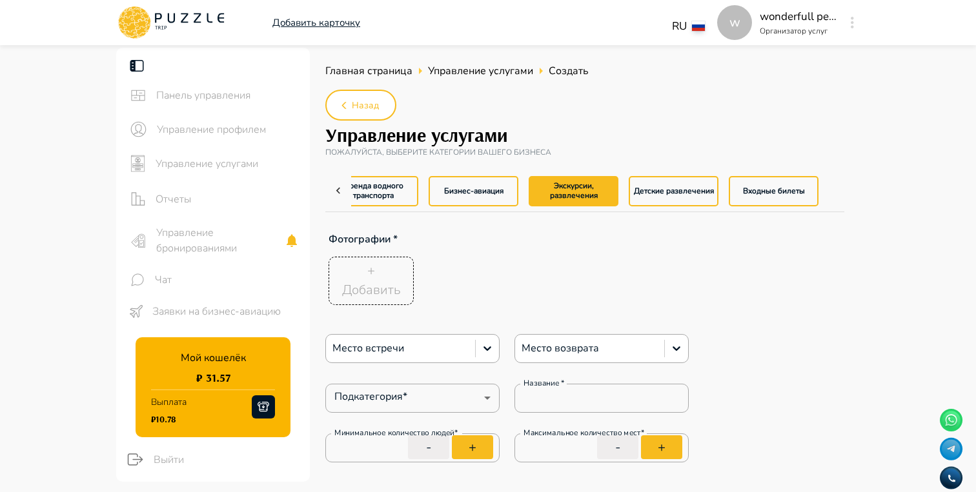
type textarea "*"
click at [661, 193] on button "Детские развлечения" at bounding box center [673, 191] width 90 height 30
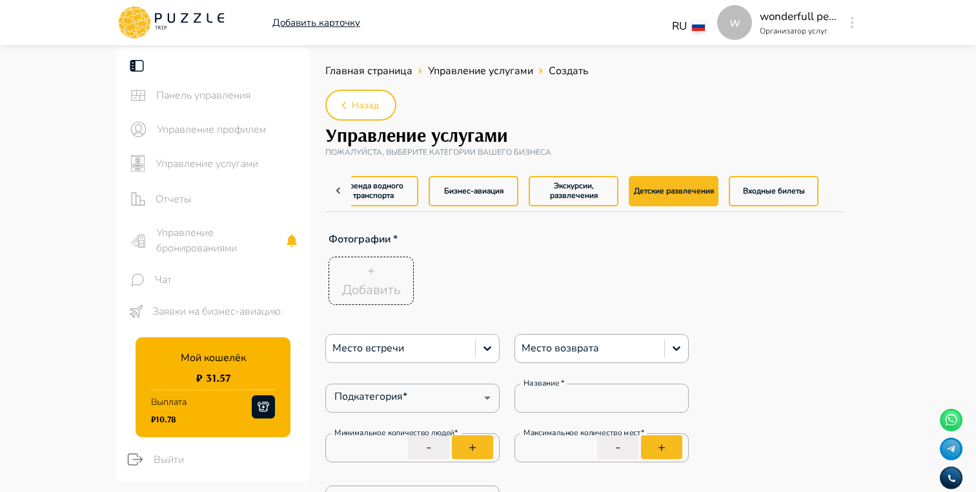
type textarea "*"
click at [744, 194] on button "Входные билеты" at bounding box center [774, 191] width 90 height 30
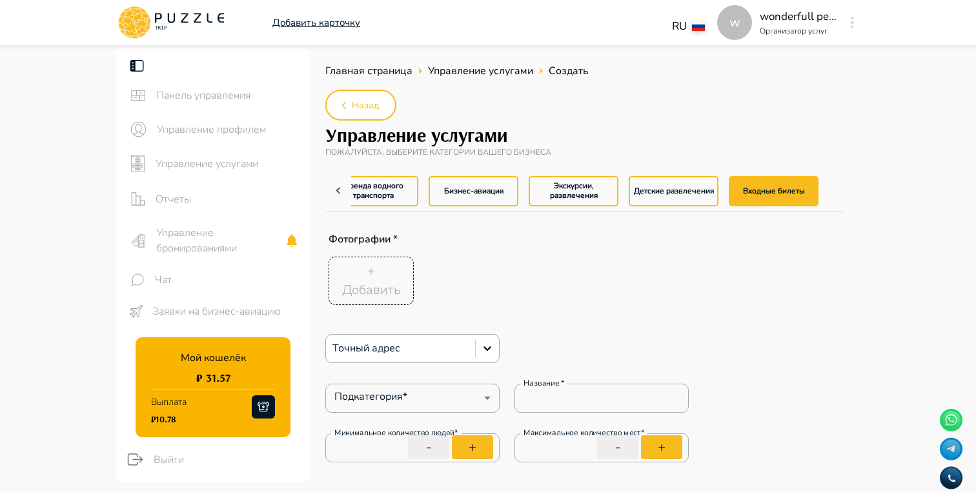
type textarea "*"
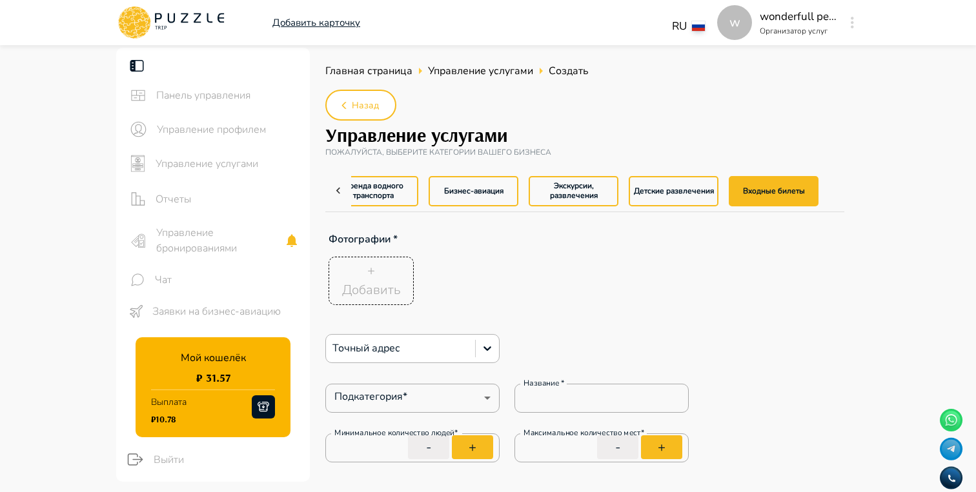
type textarea "*"
click at [341, 191] on icon at bounding box center [338, 191] width 13 height 13
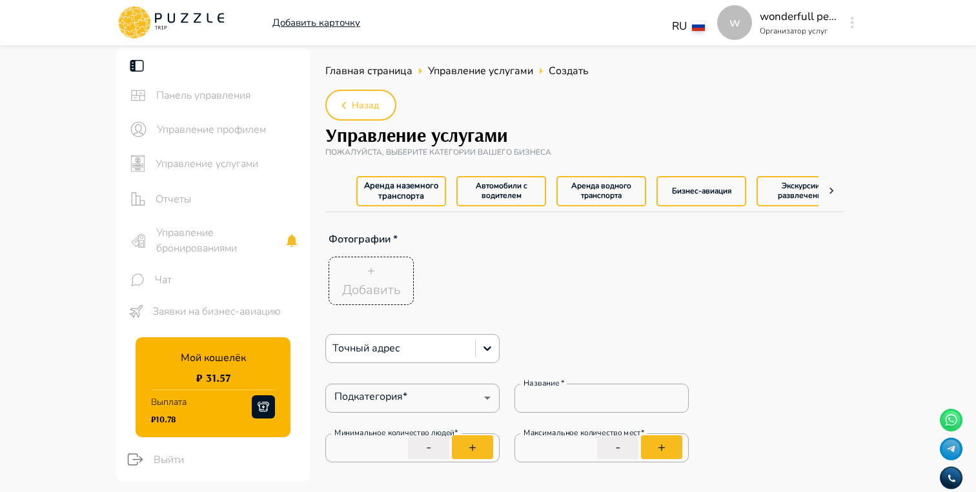
click at [392, 186] on button "Аренда наземного транспорта" at bounding box center [401, 191] width 90 height 30
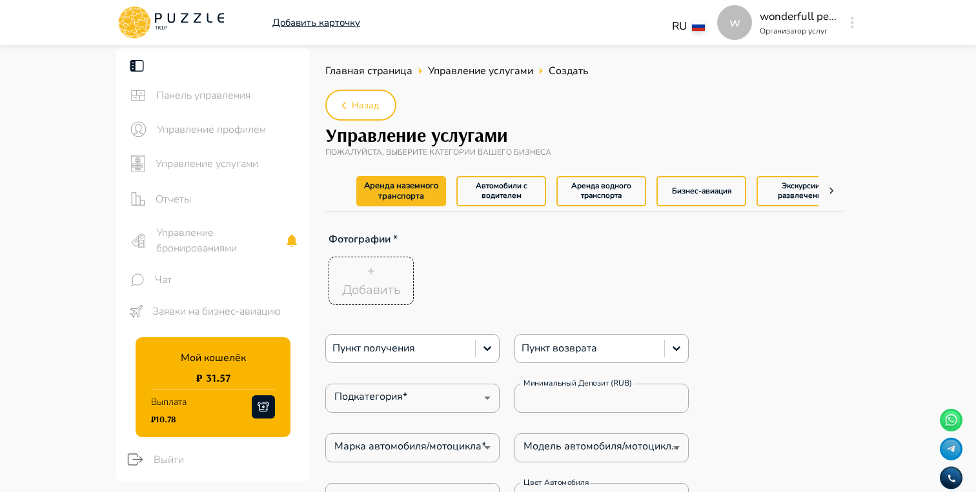
type textarea "*"
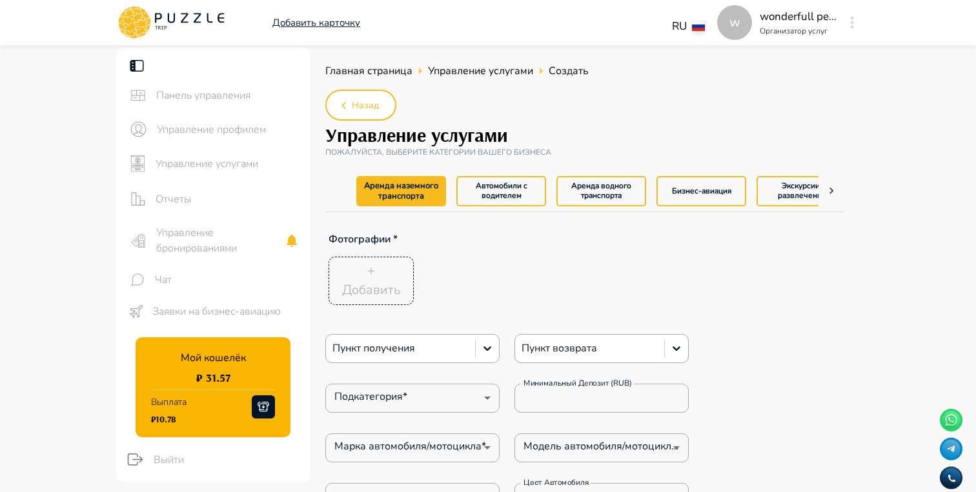
type textarea "*"
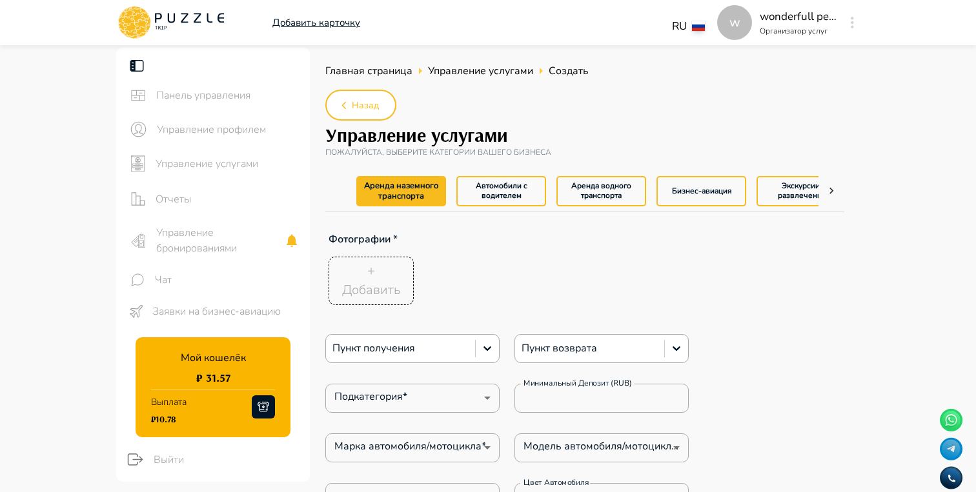
click at [492, 200] on button "Автомобили с водителем" at bounding box center [501, 191] width 90 height 30
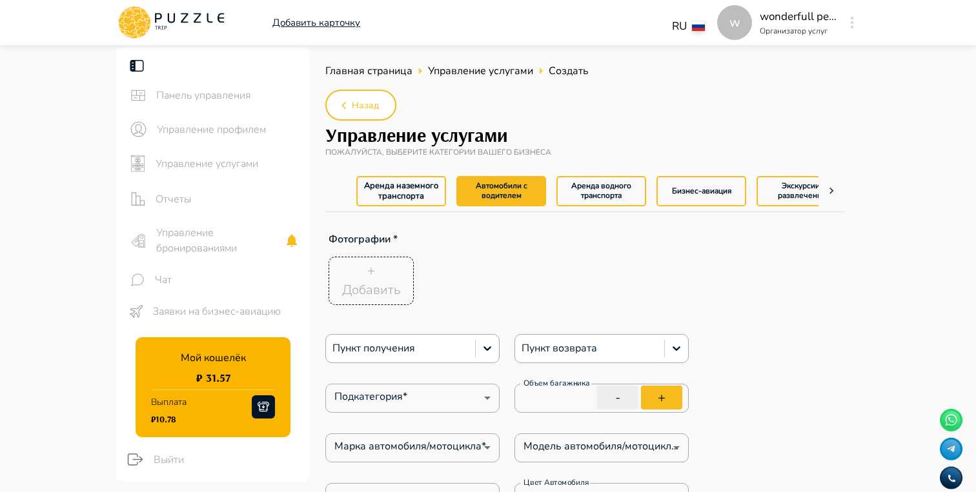
type textarea "*"
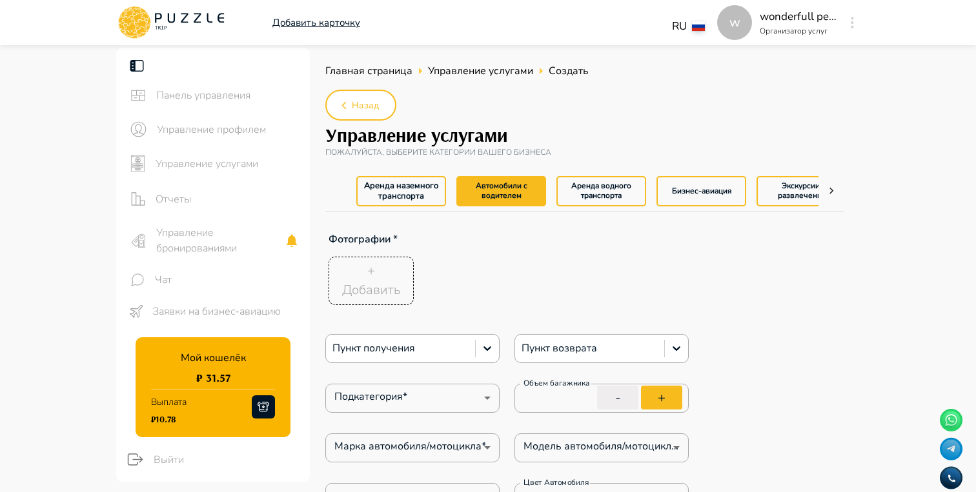
type textarea "*"
click at [601, 185] on button "Аренда водного транспорта" at bounding box center [601, 191] width 90 height 30
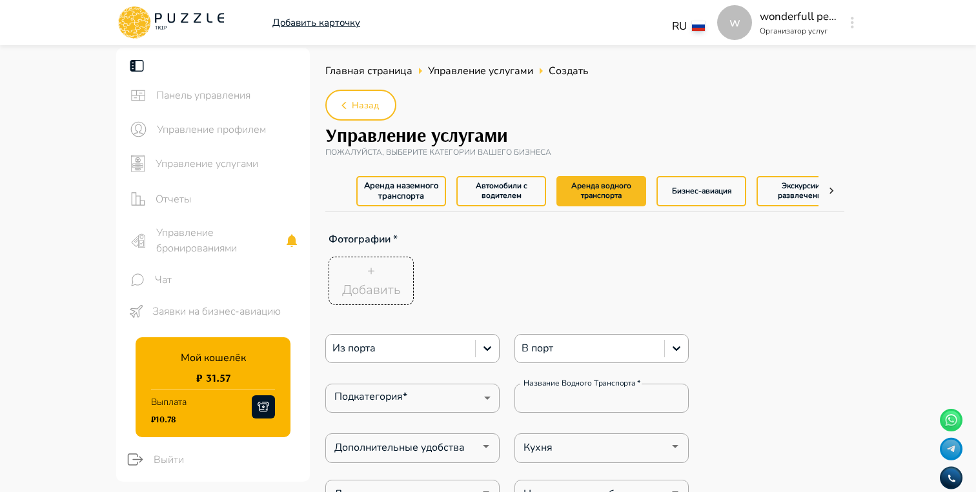
type textarea "*"
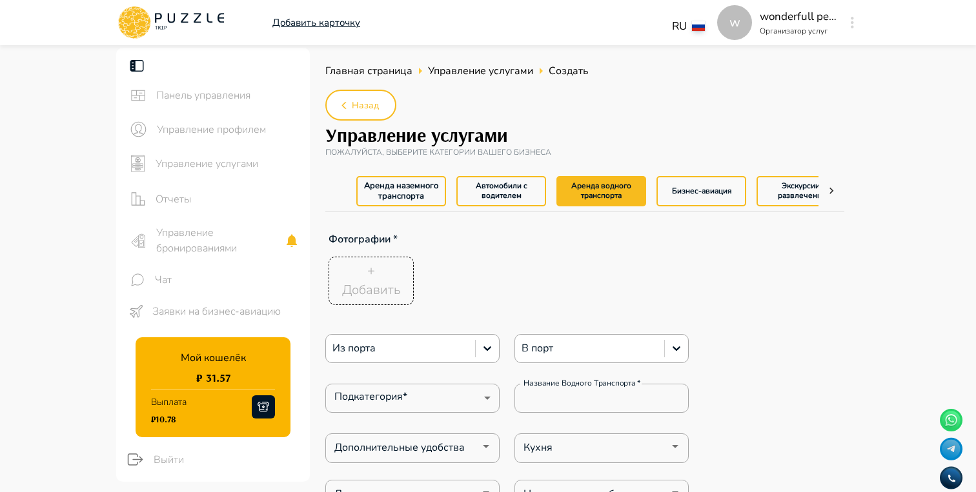
type textarea "*"
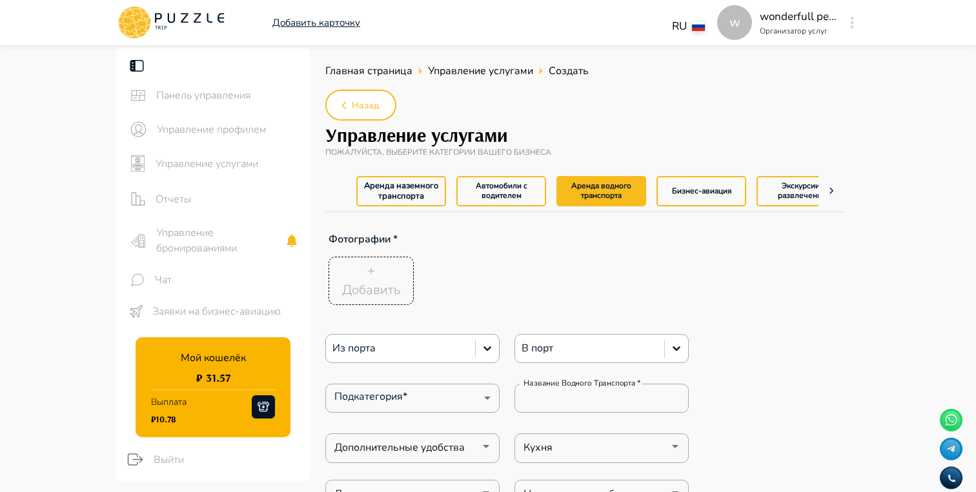
type textarea "*"
click at [764, 178] on button "Экскурсии, развлечения" at bounding box center [801, 191] width 90 height 30
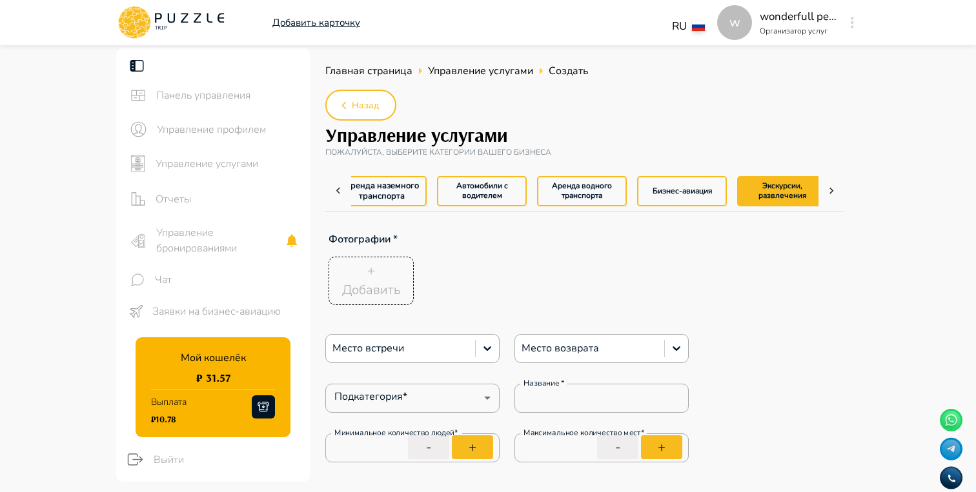
scroll to position [0, 28]
type textarea "*"
click at [830, 193] on icon at bounding box center [831, 191] width 4 height 6
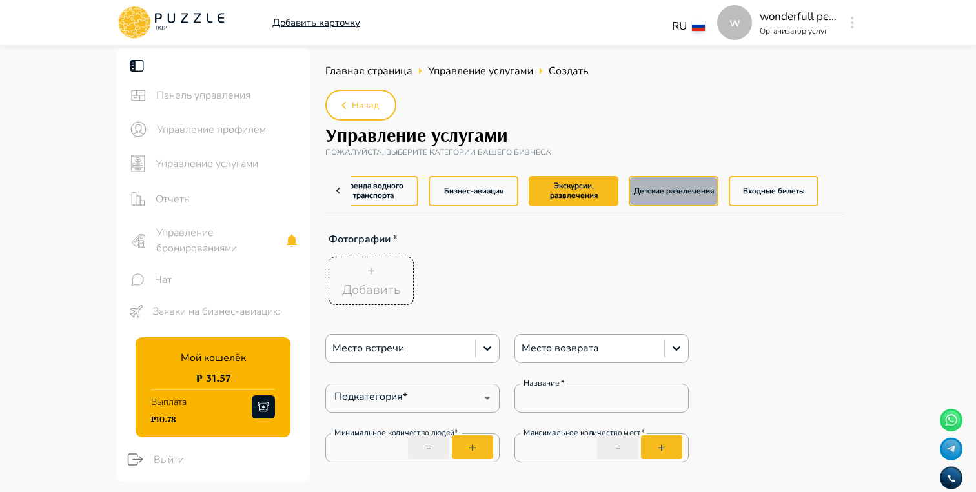
click at [658, 192] on button "Детские развлечения" at bounding box center [673, 191] width 90 height 30
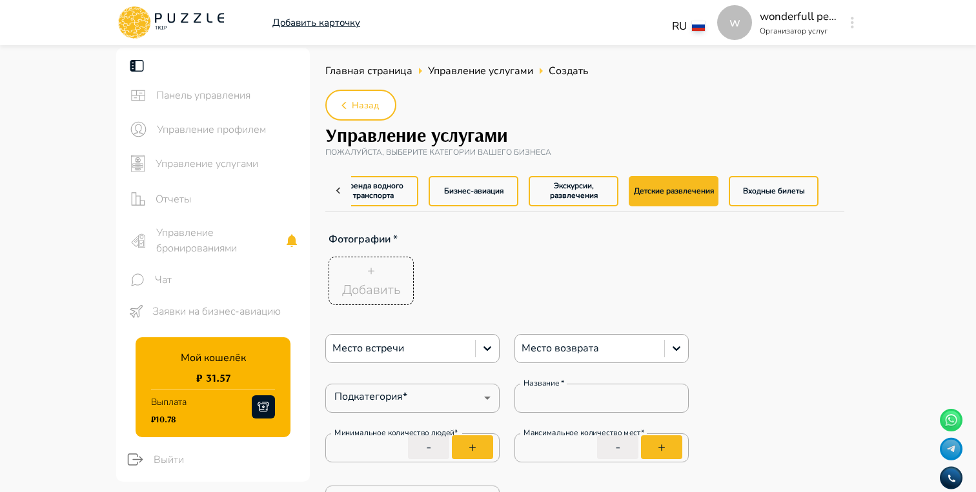
type textarea "*"
click at [767, 196] on button "Входные билеты" at bounding box center [774, 191] width 90 height 30
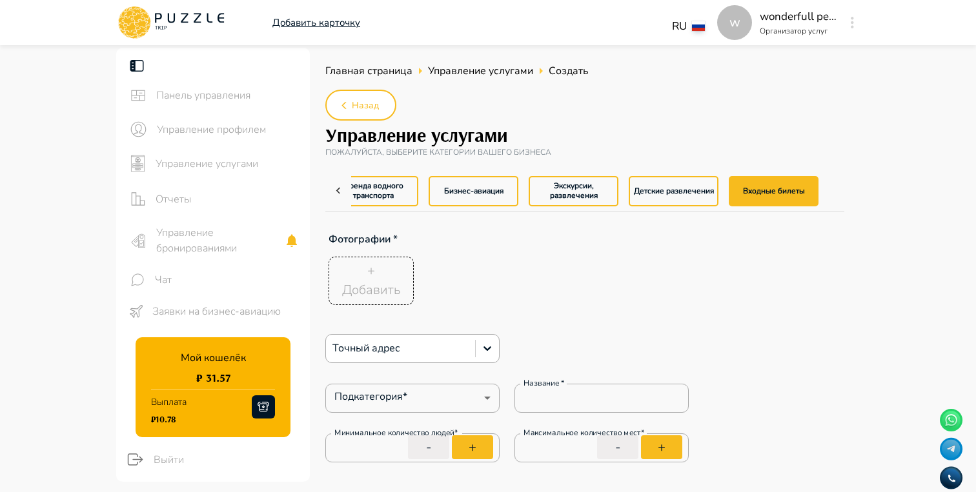
type textarea "*"
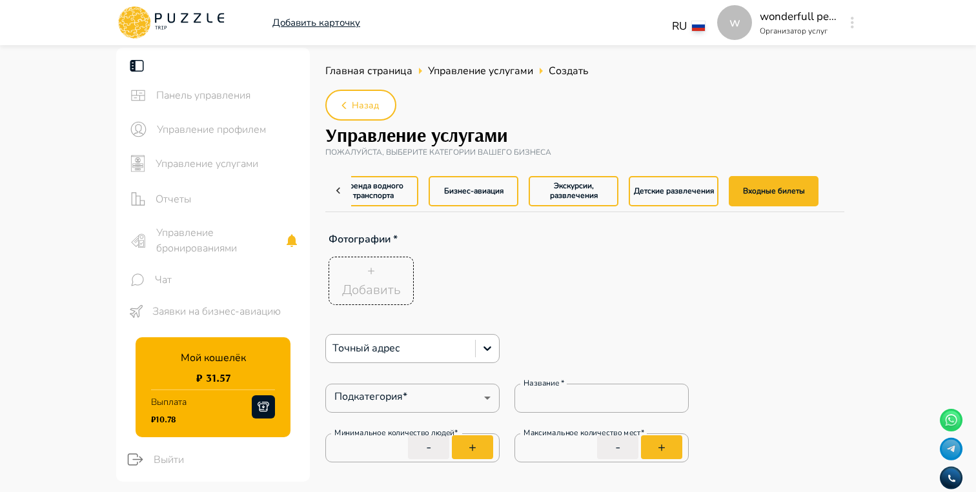
type textarea "*"
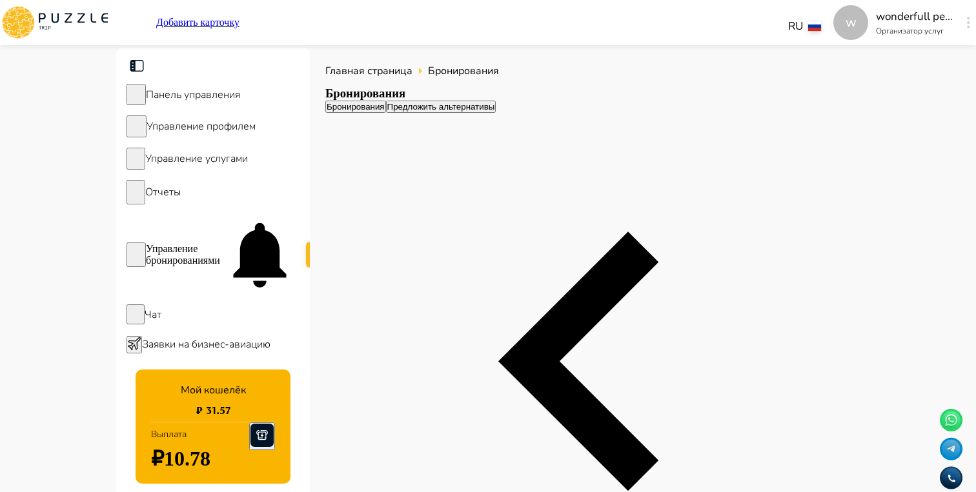
click at [211, 161] on span "Управление услугами" at bounding box center [196, 159] width 103 height 14
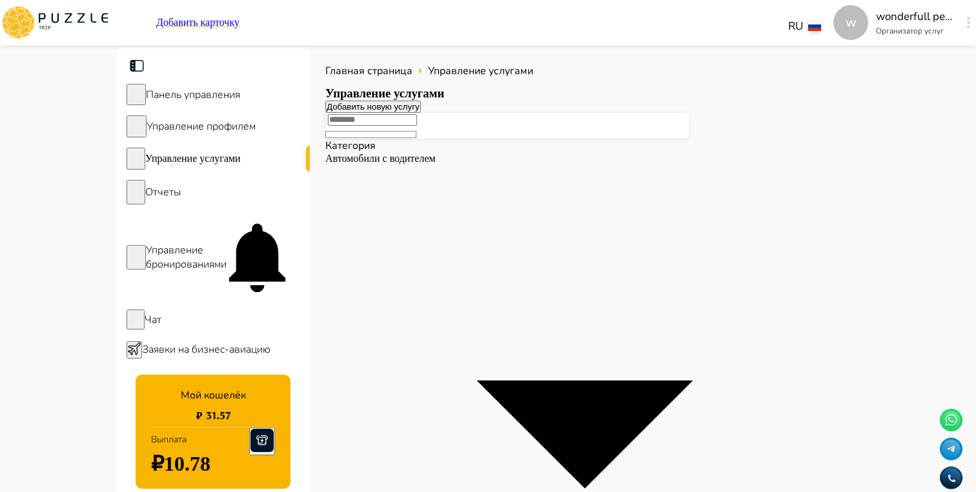
type input "*****"
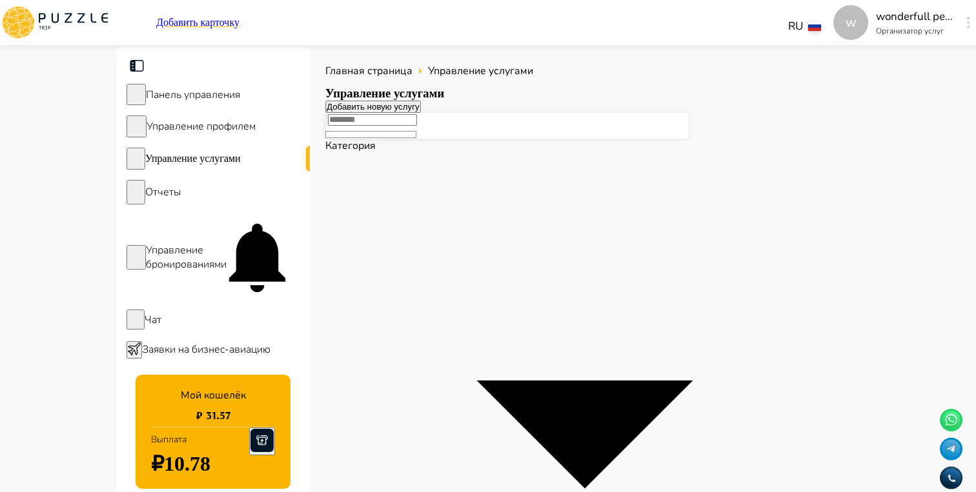
scroll to position [0, 201]
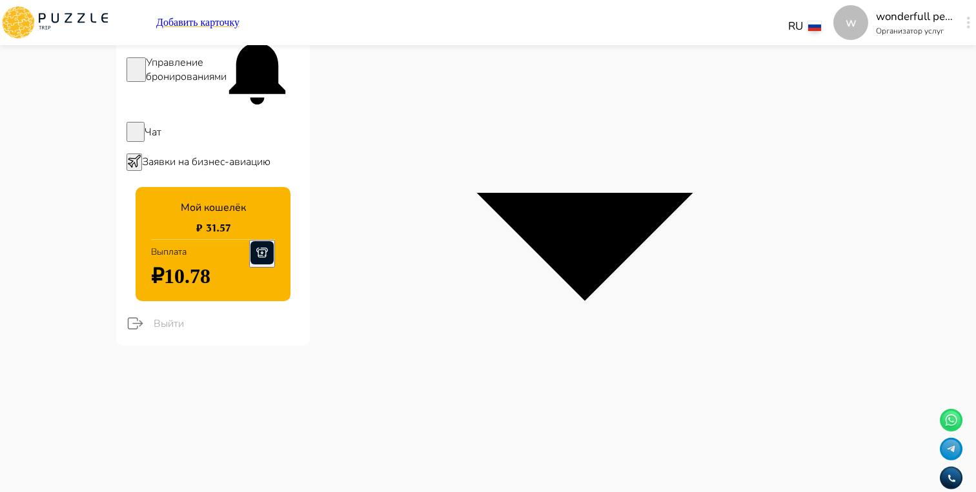
scroll to position [206, 0]
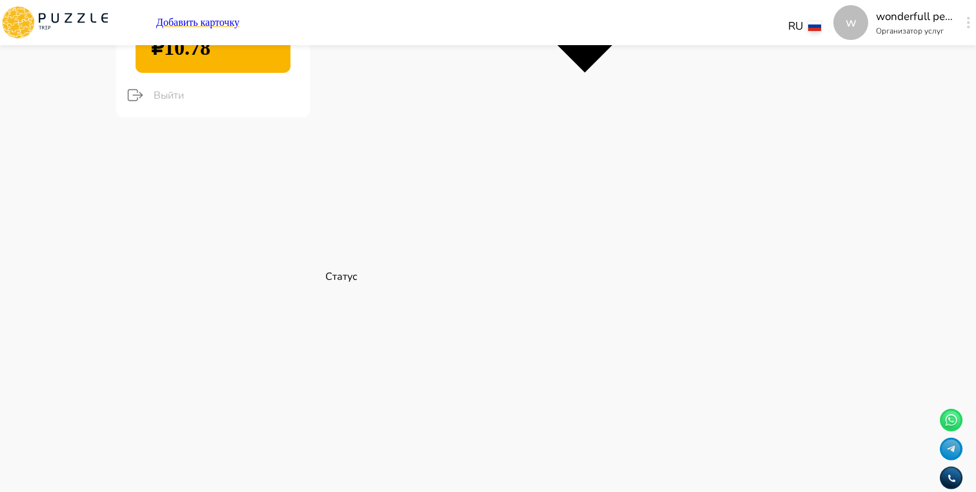
scroll to position [429, 0]
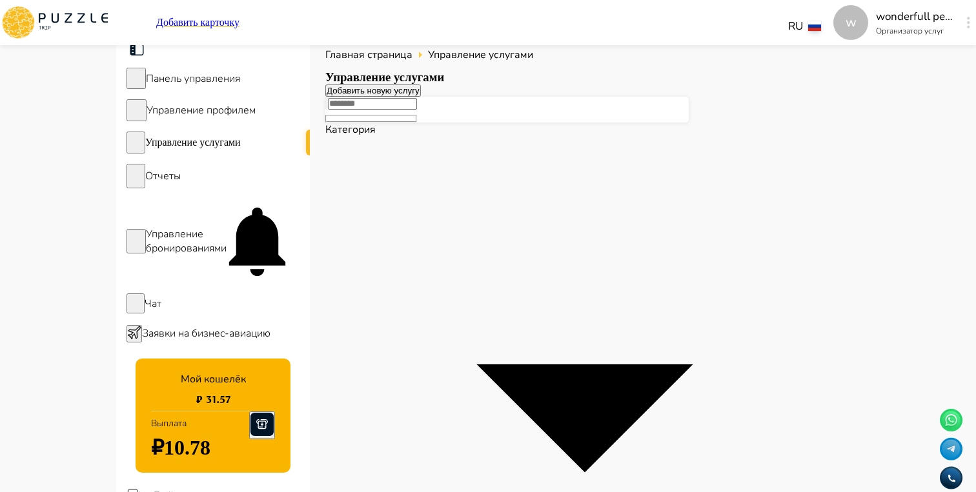
scroll to position [0, 0]
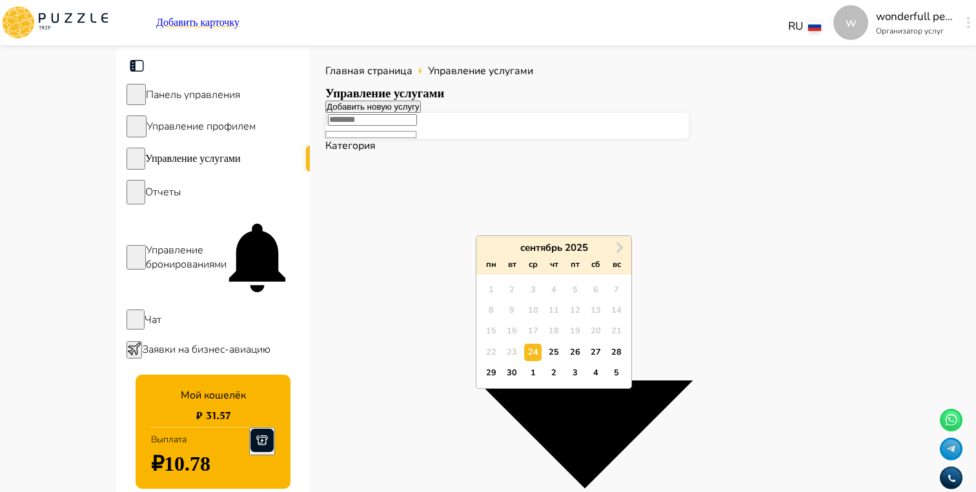
click at [519, 350] on div "23" at bounding box center [511, 352] width 17 height 17
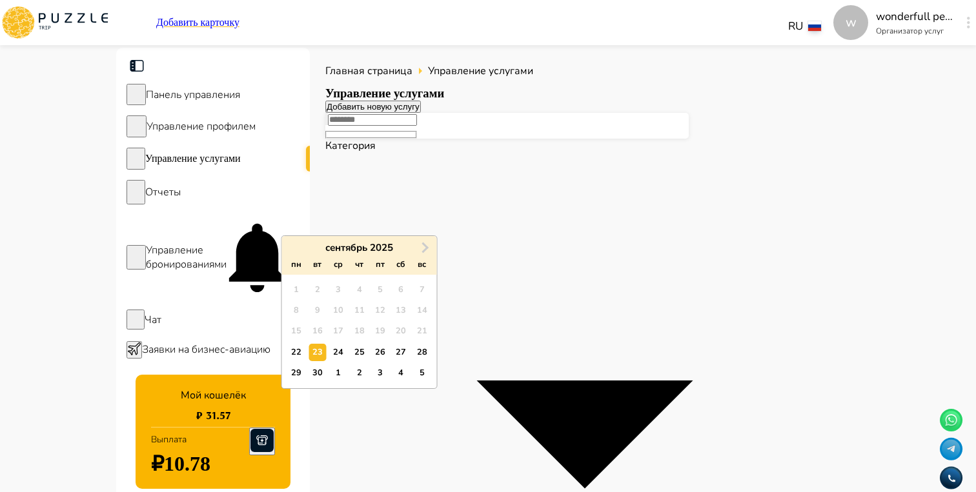
click at [291, 352] on div "22" at bounding box center [296, 352] width 17 height 17
type input "**********"
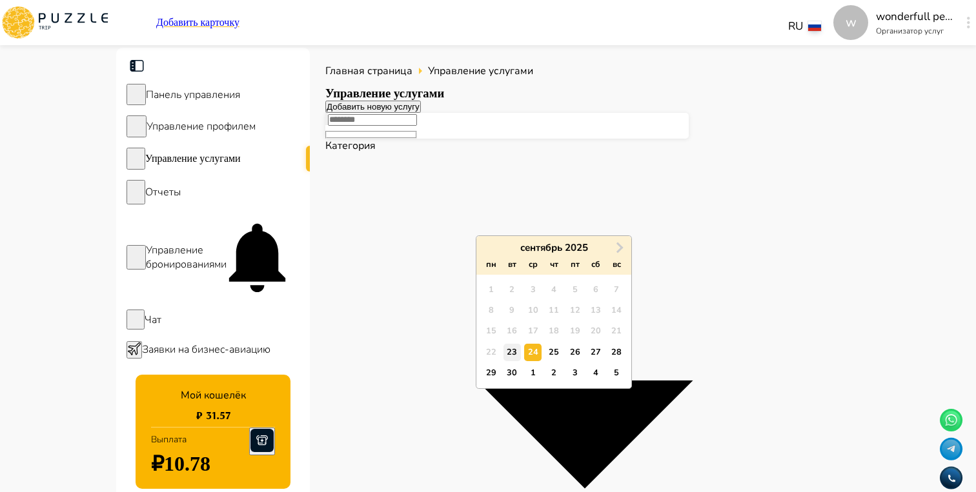
click at [512, 350] on div "23" at bounding box center [511, 352] width 17 height 17
type input "**********"
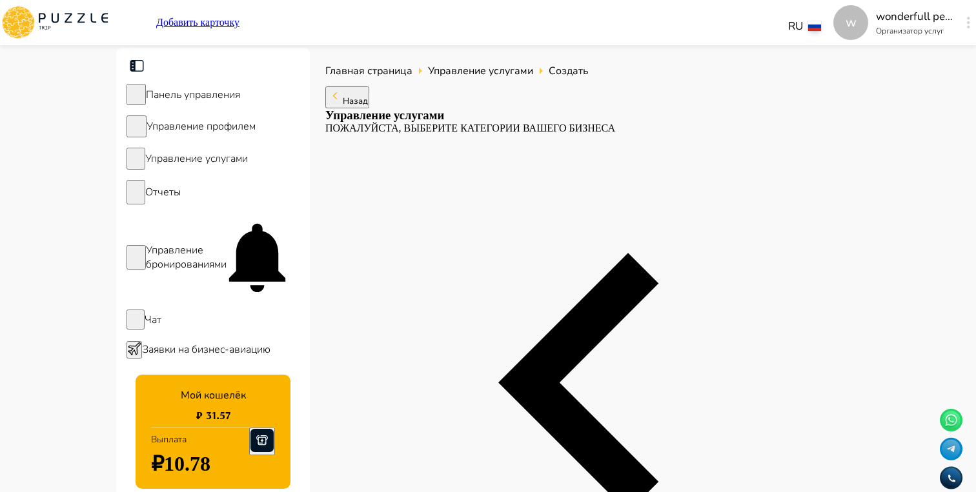
type textarea "*"
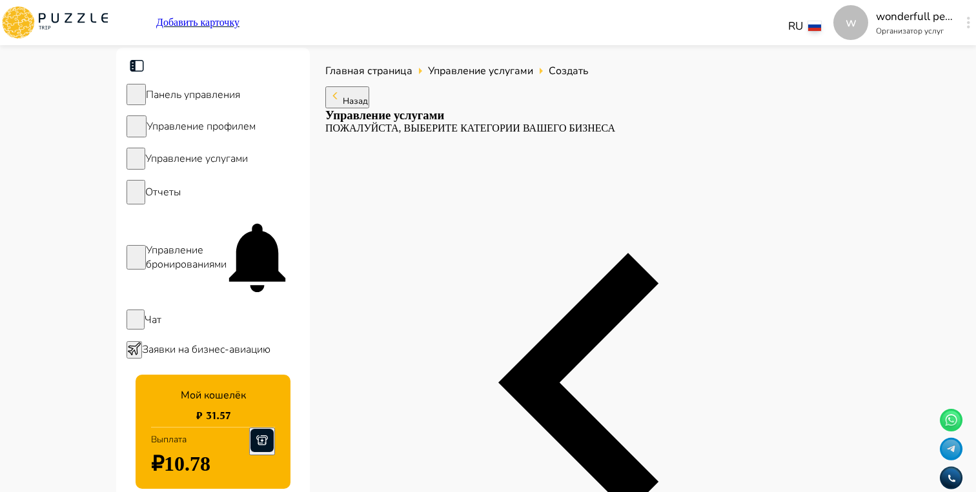
type textarea "*"
click at [352, 100] on span "Назад" at bounding box center [355, 101] width 25 height 12
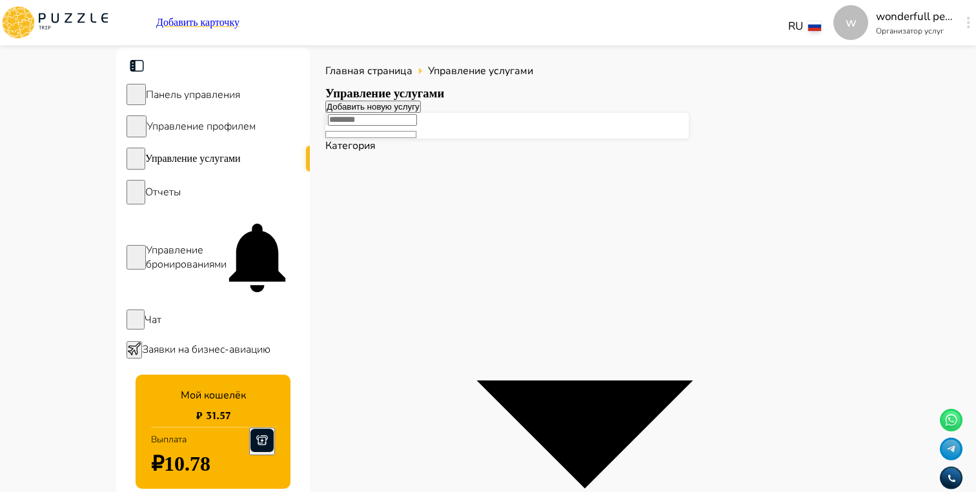
scroll to position [0, 201]
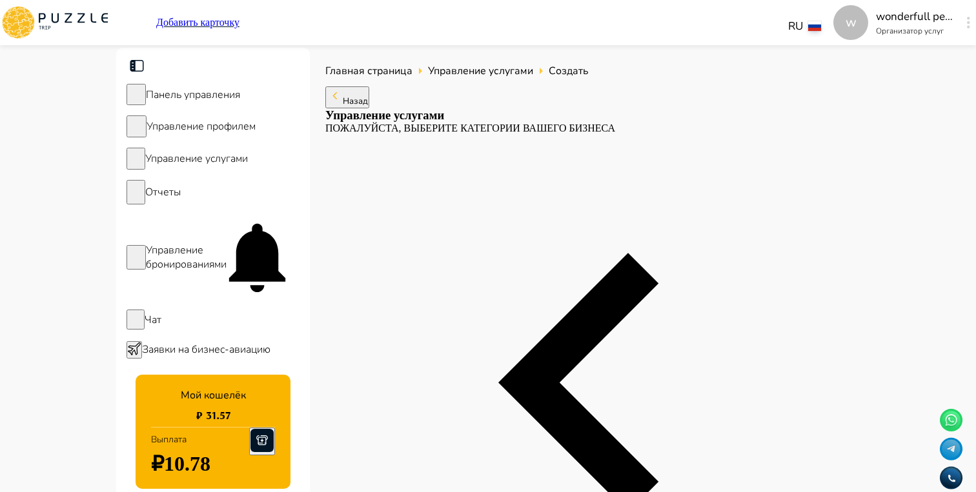
type textarea "*"
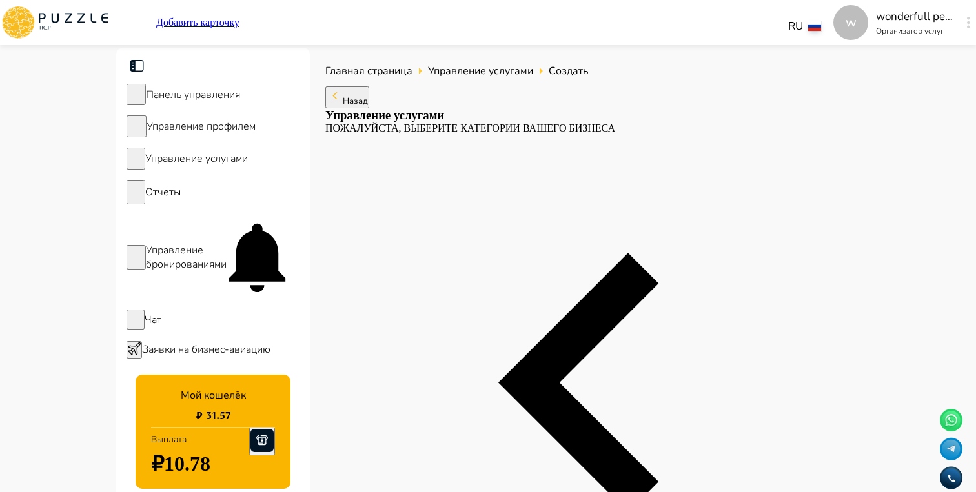
type textarea "*"
click at [369, 108] on button "Назад" at bounding box center [347, 97] width 44 height 22
